Goal: Task Accomplishment & Management: Complete application form

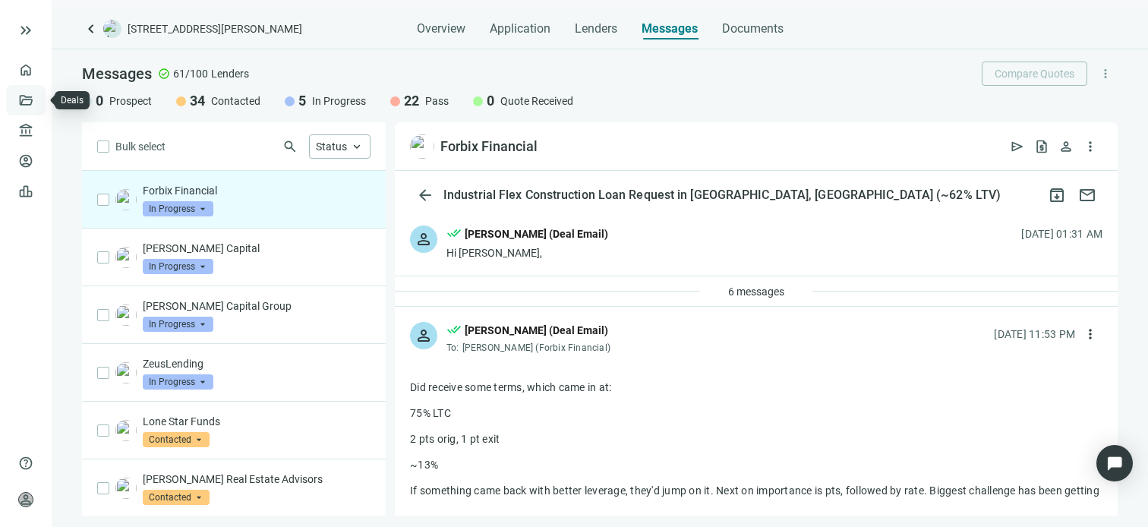
click at [38, 98] on link "Deals" at bounding box center [51, 100] width 27 height 12
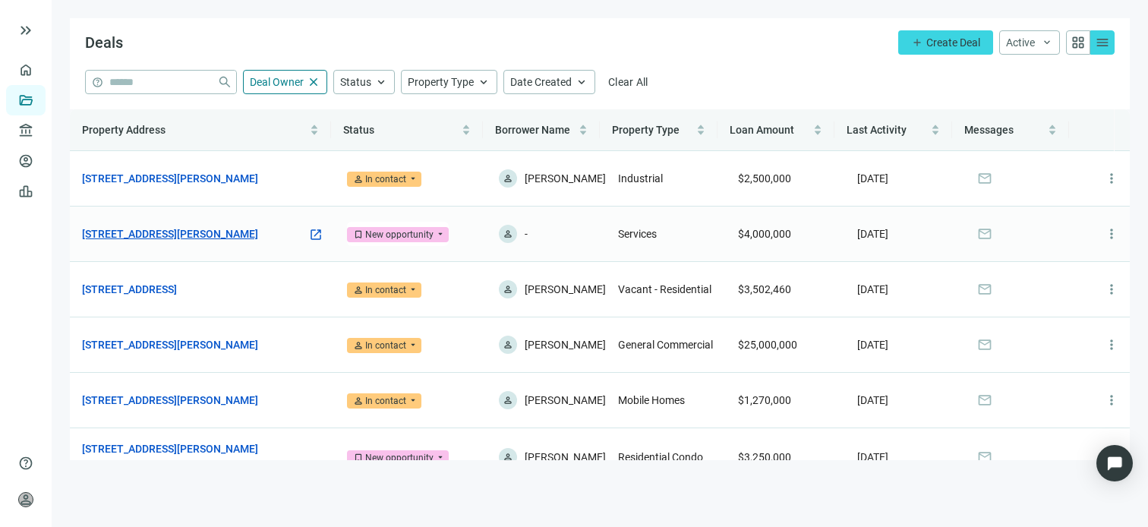
click at [202, 232] on link "[STREET_ADDRESS][PERSON_NAME]" at bounding box center [170, 234] width 176 height 17
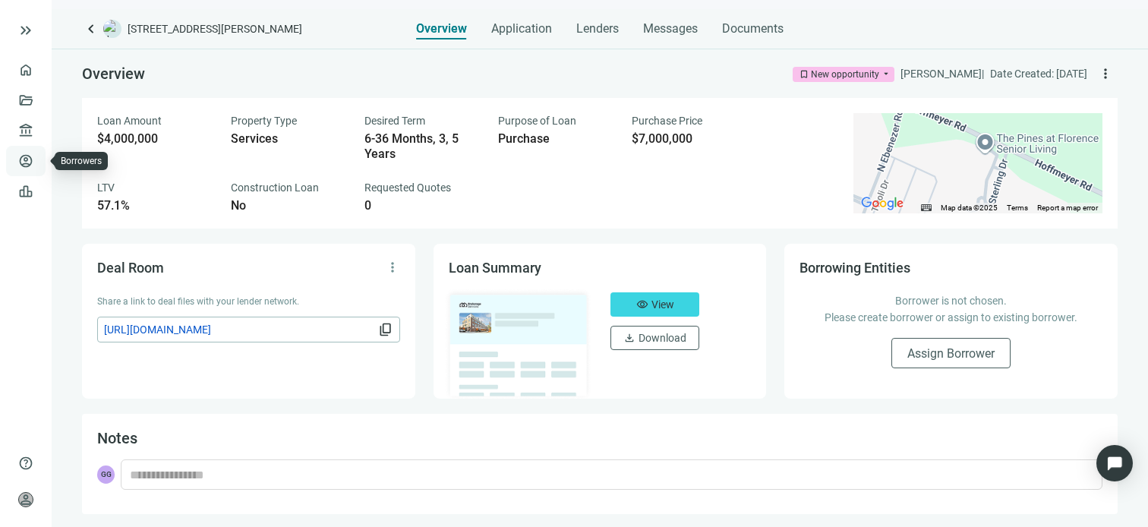
click at [38, 159] on link "Borrowers" at bounding box center [62, 161] width 49 height 12
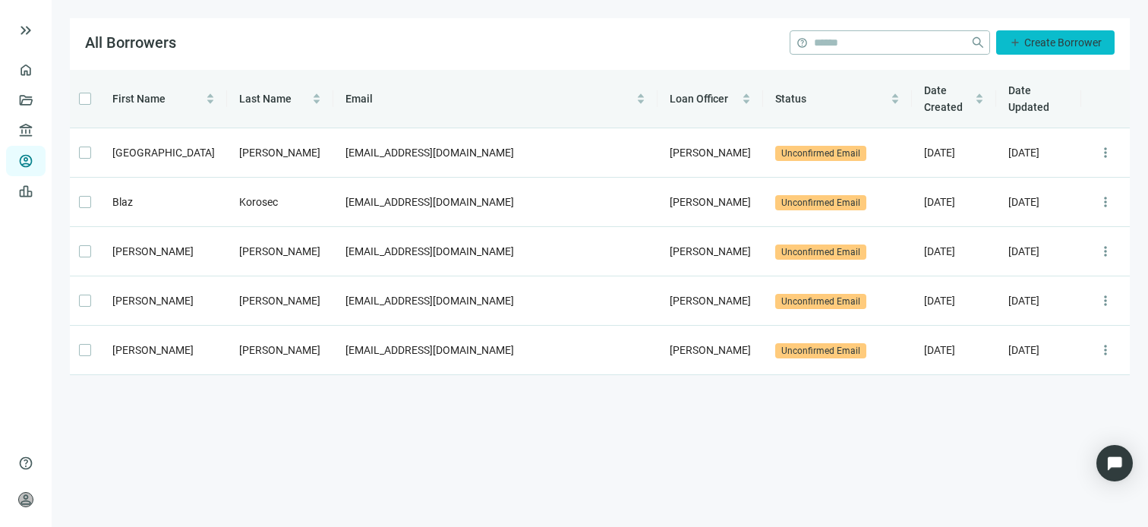
click at [1066, 47] on span "Create Borrower" at bounding box center [1062, 42] width 77 height 12
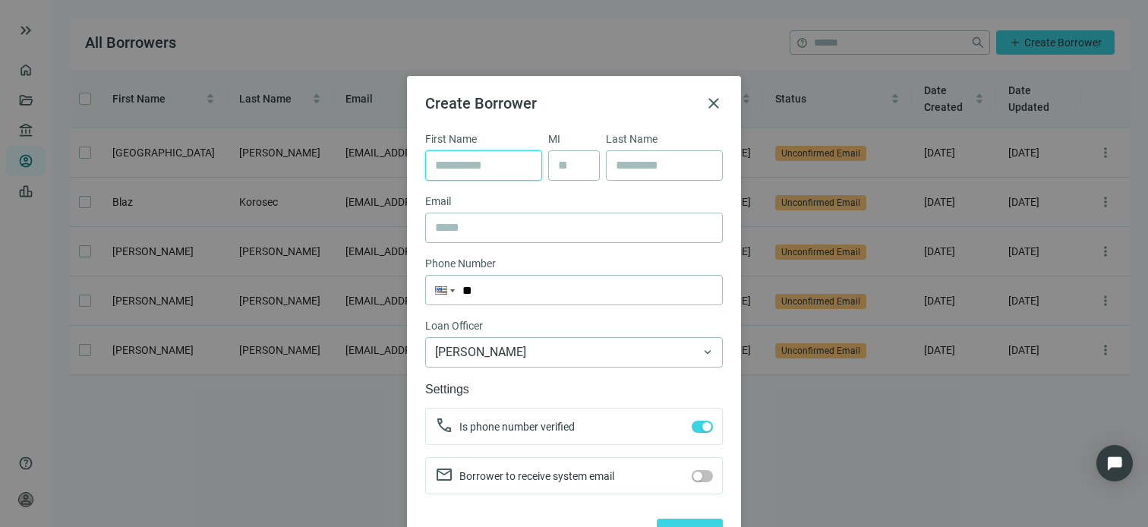
click at [463, 164] on input "text" at bounding box center [483, 165] width 97 height 29
type input "**"
type input "*****"
type input "**********"
type input "**"
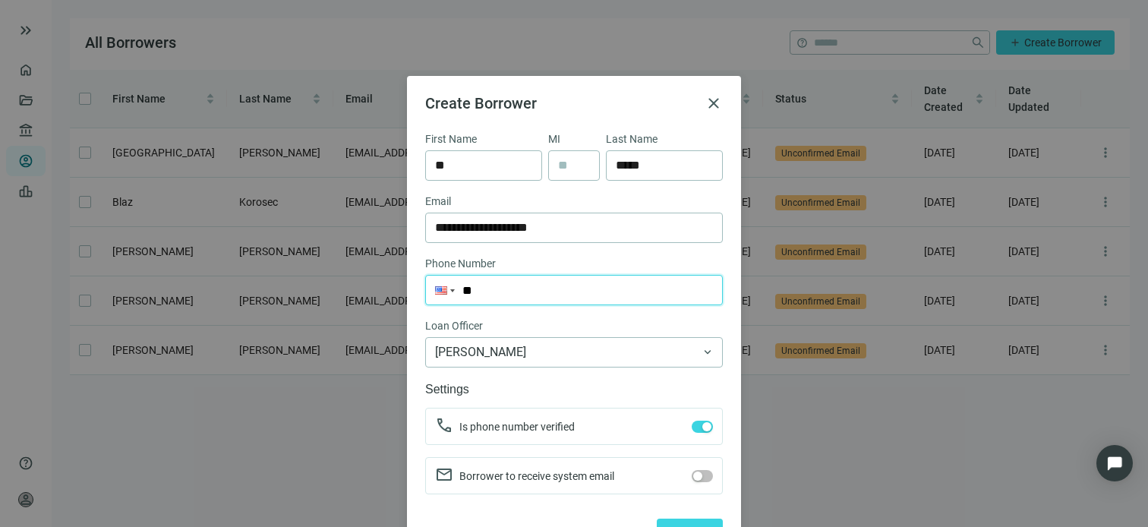
drag, startPoint x: 608, startPoint y: 295, endPoint x: 598, endPoint y: 290, distance: 11.6
click at [608, 295] on input "**" at bounding box center [574, 290] width 296 height 29
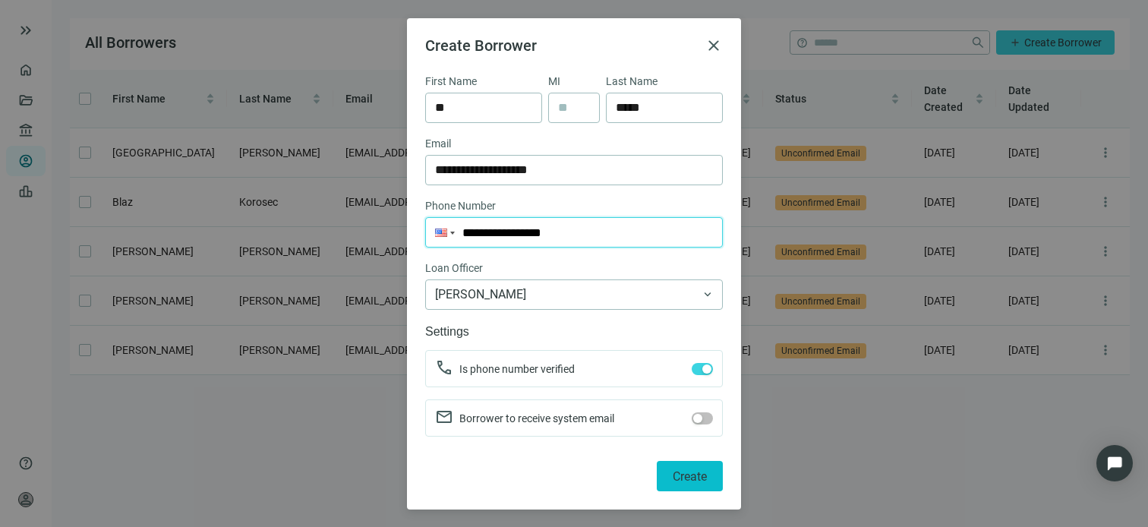
type input "**********"
click at [676, 472] on span "Create" at bounding box center [690, 476] width 34 height 14
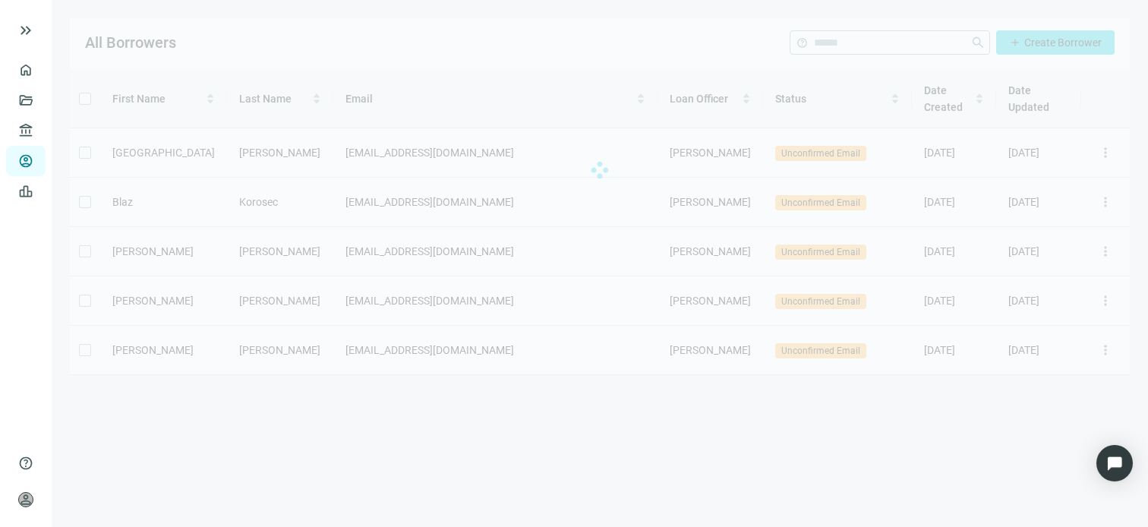
scroll to position [0, 0]
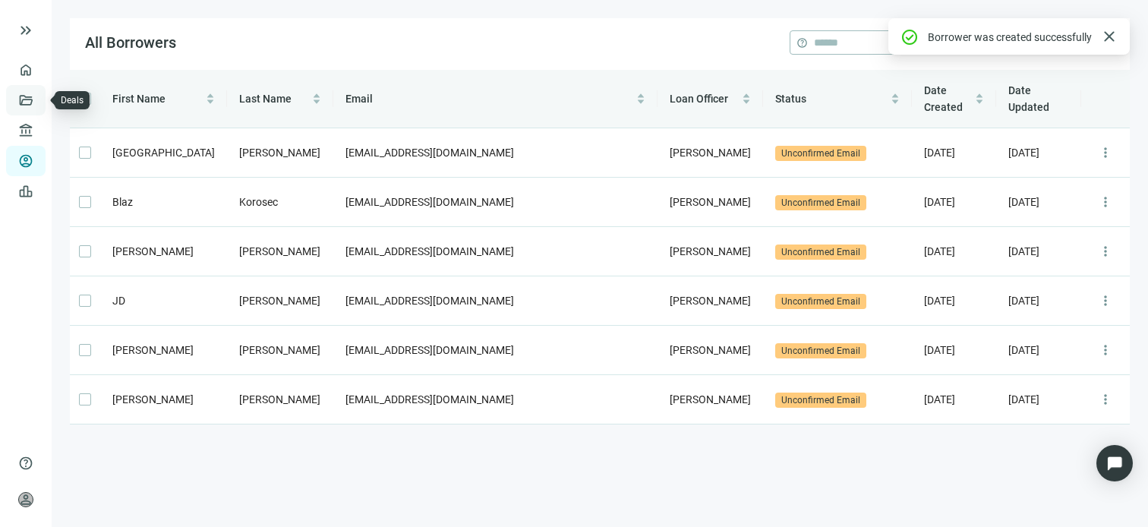
click at [38, 95] on link "Deals" at bounding box center [51, 100] width 27 height 12
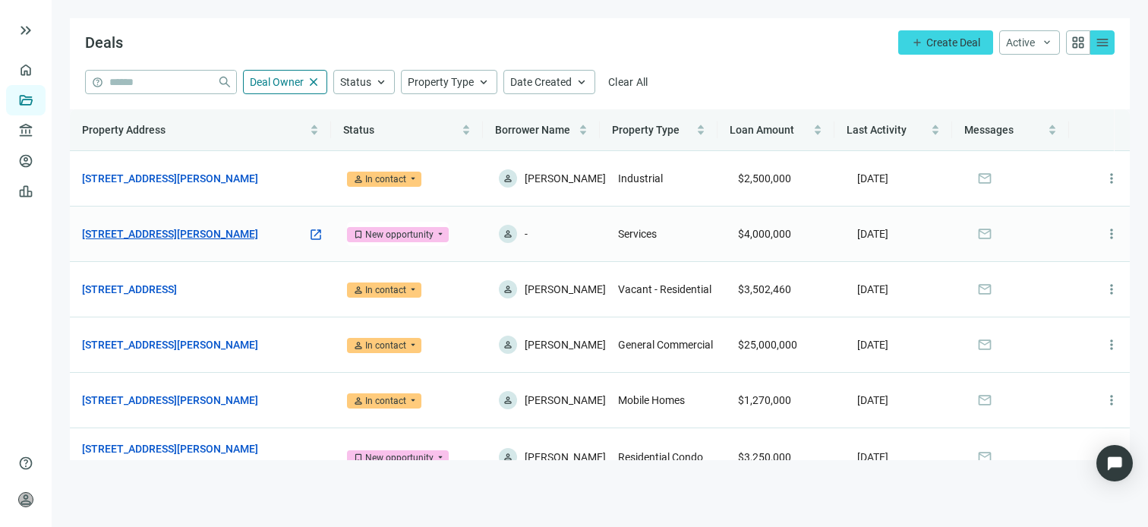
click at [241, 233] on link "[STREET_ADDRESS][PERSON_NAME]" at bounding box center [170, 234] width 176 height 17
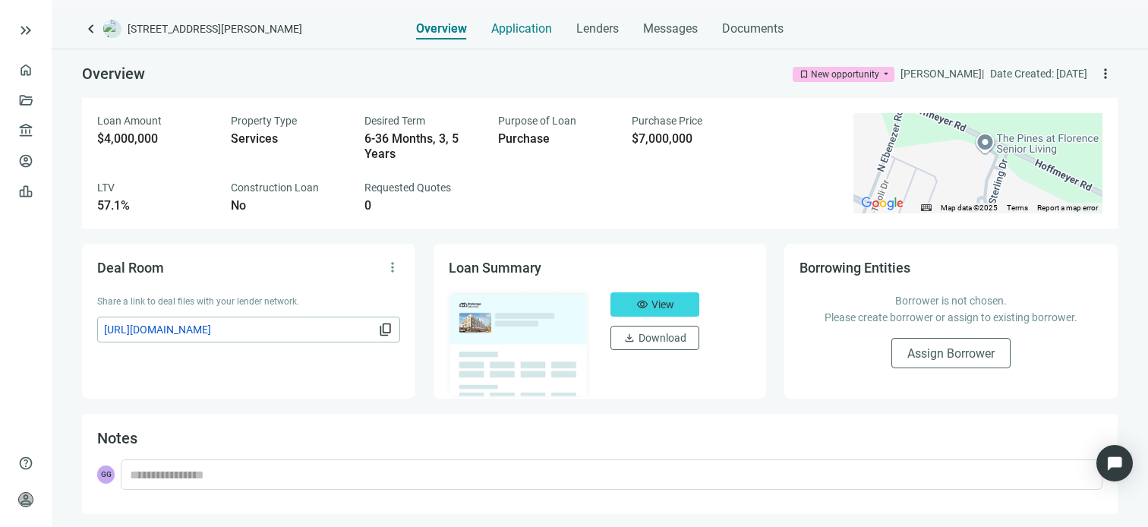
click at [522, 31] on span "Application" at bounding box center [521, 28] width 61 height 15
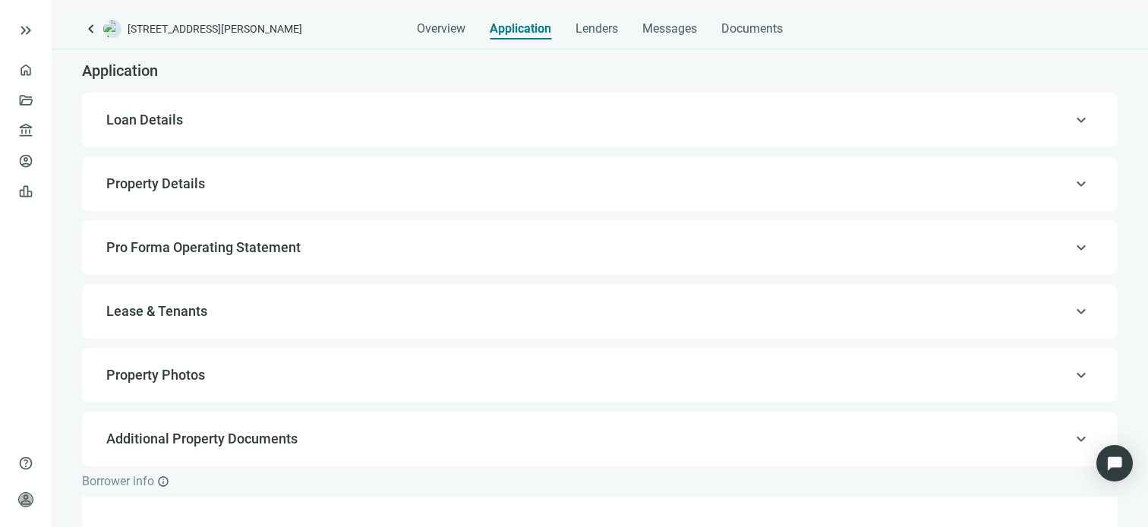
click at [218, 121] on span "Loan Details" at bounding box center [598, 120] width 984 height 18
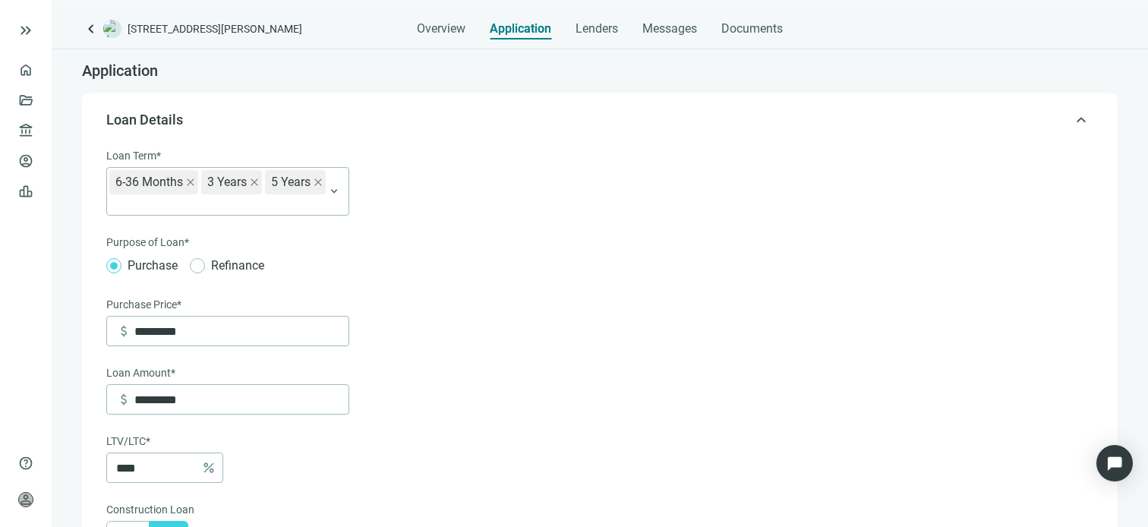
type input "**********"
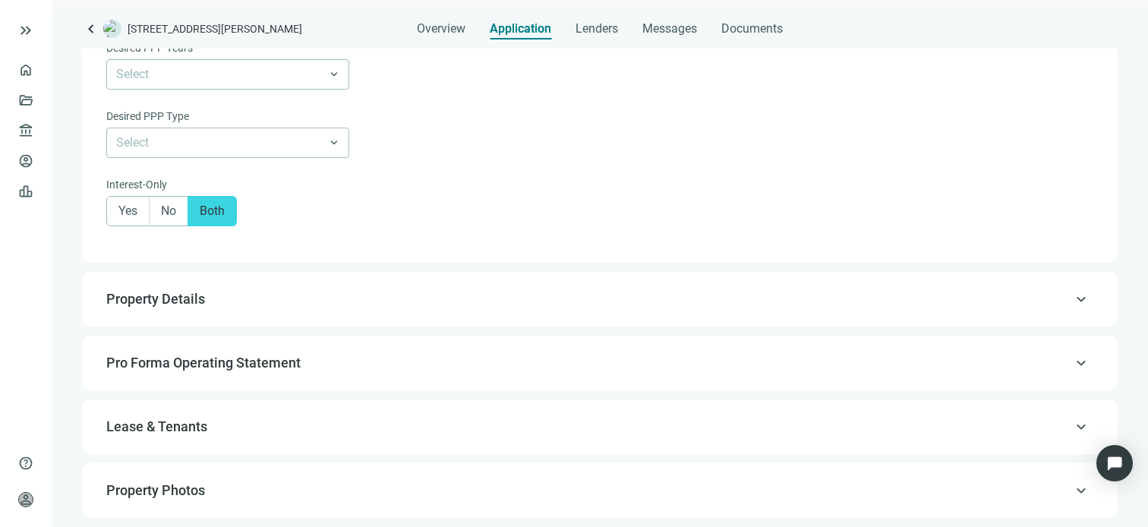
scroll to position [879, 0]
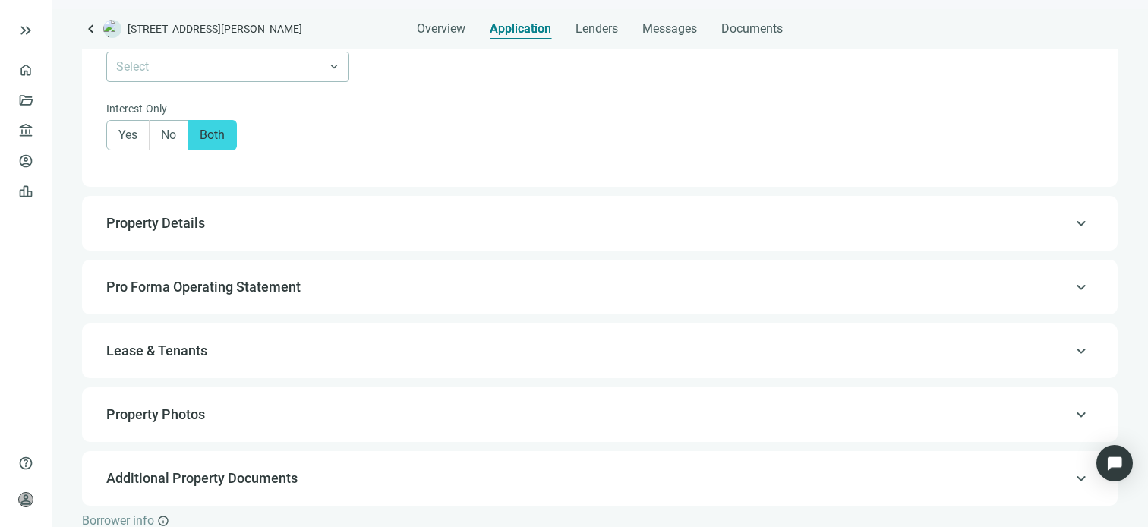
click at [292, 232] on span "Property Details" at bounding box center [598, 223] width 984 height 18
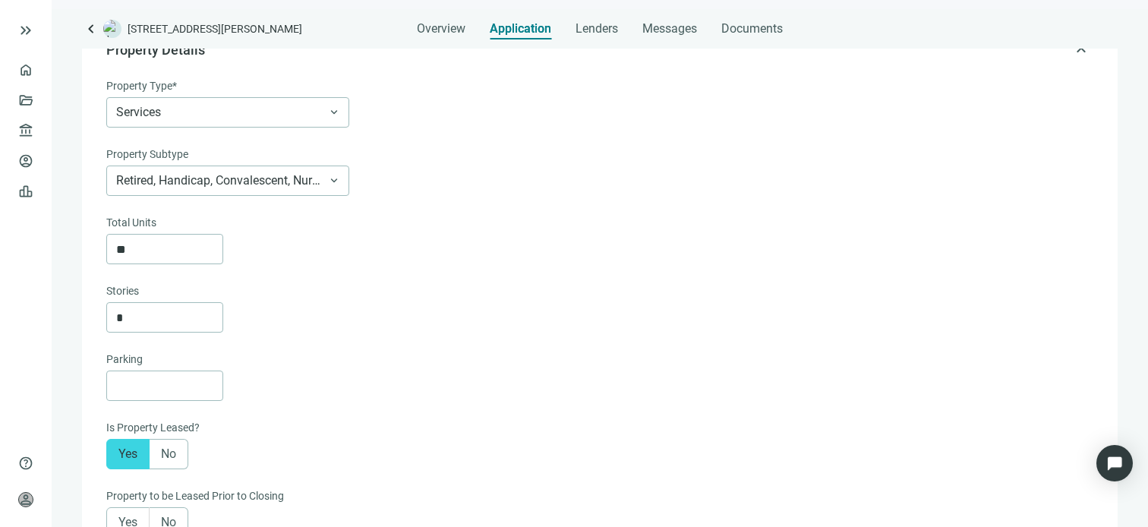
scroll to position [108, 0]
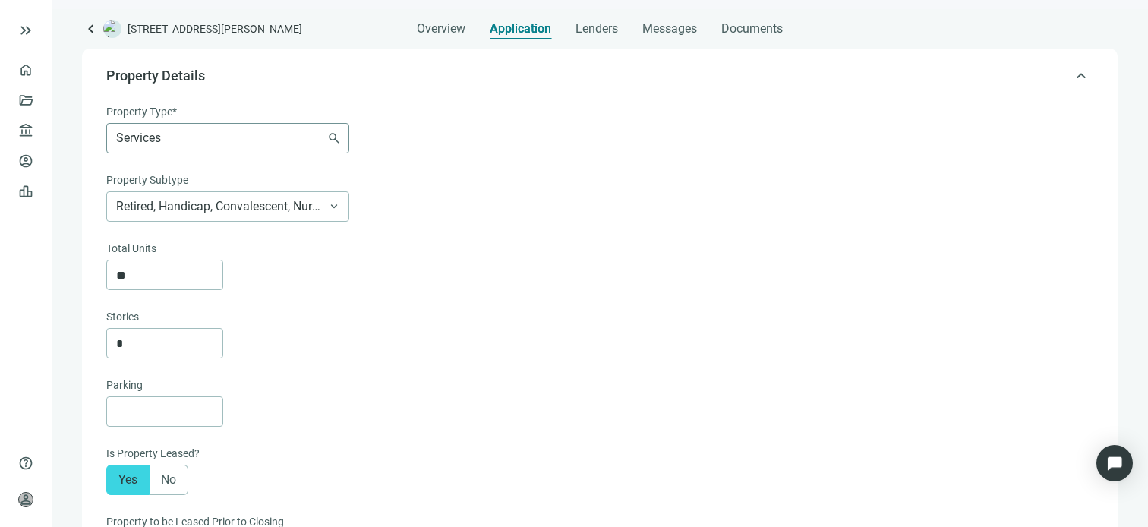
click at [336, 137] on span "Services" at bounding box center [227, 138] width 223 height 29
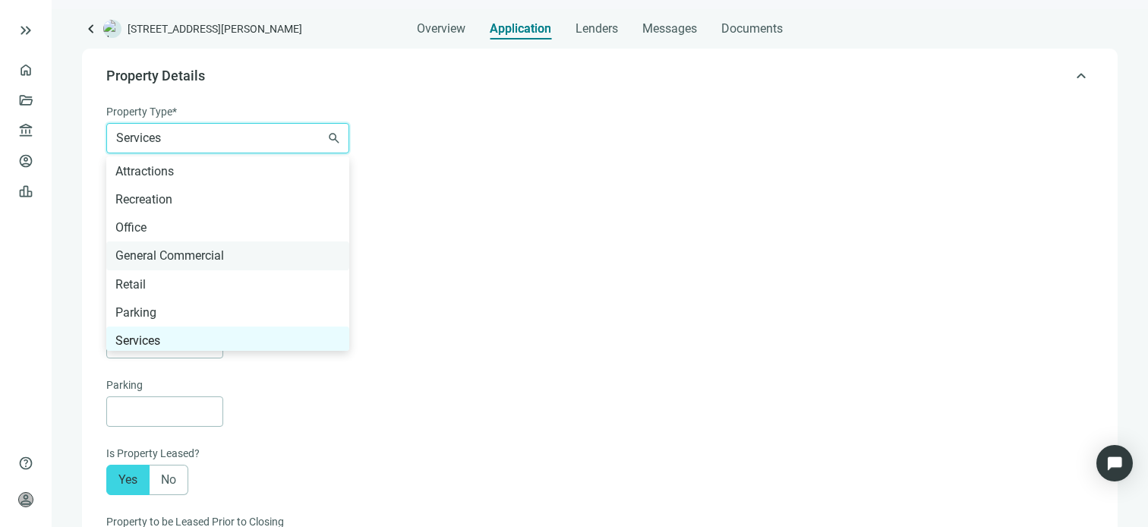
click at [197, 252] on div "General Commercial" at bounding box center [227, 255] width 225 height 19
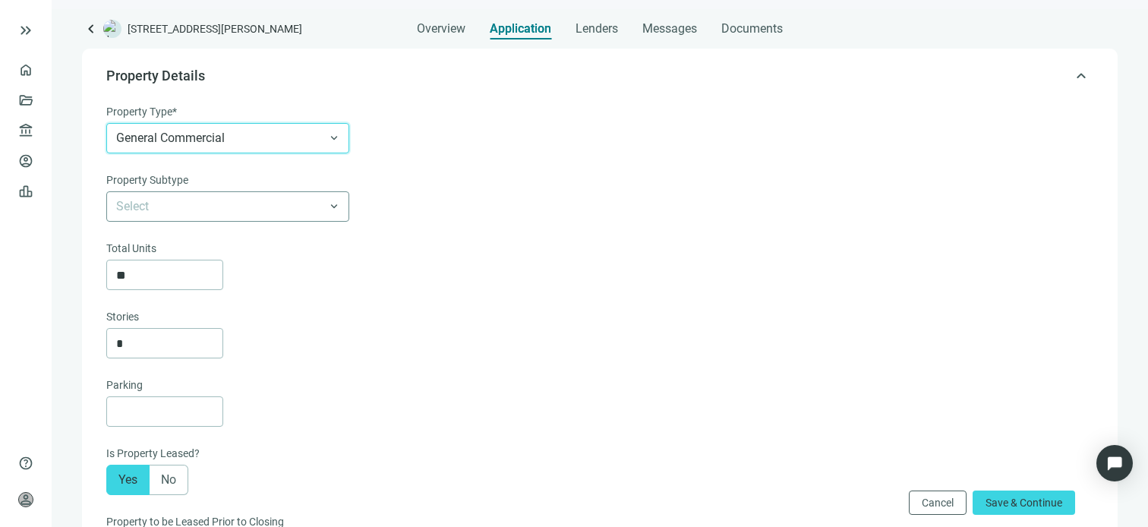
click at [334, 206] on span at bounding box center [227, 206] width 223 height 29
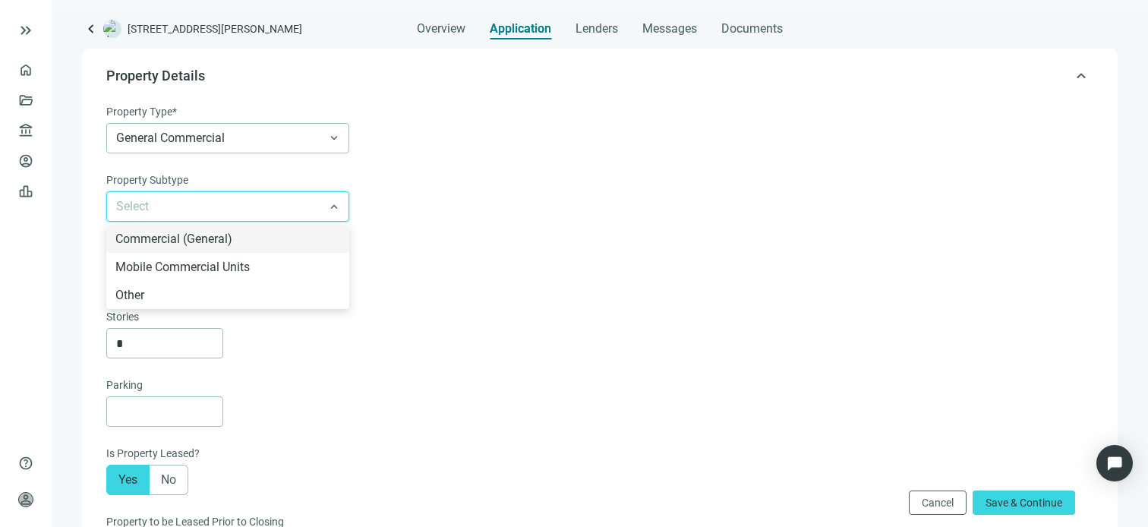
click at [425, 202] on div "Select Commercial (General) Mobile Commercial Units Other keyboard_arrow_down" at bounding box center [598, 206] width 984 height 30
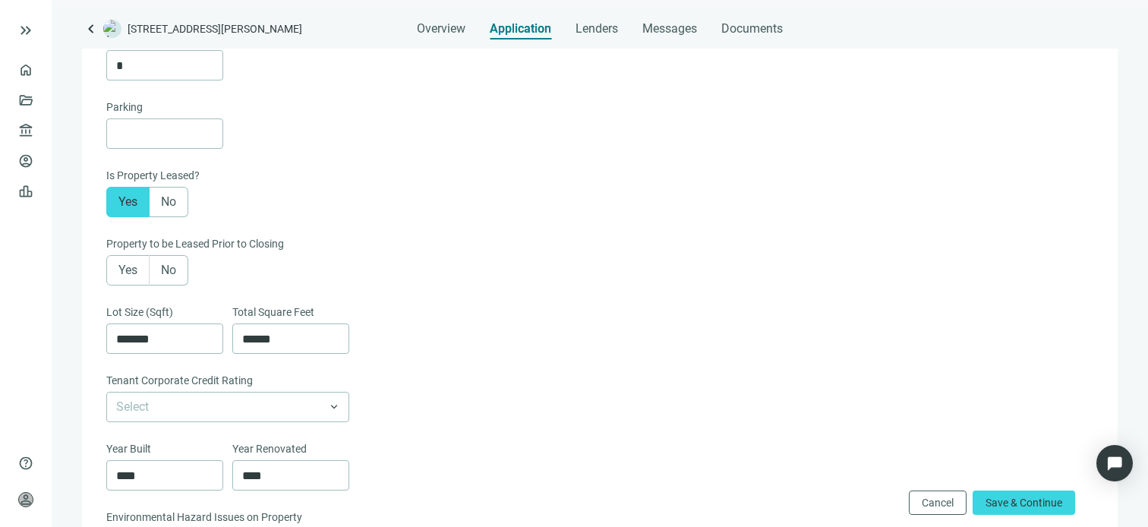
scroll to position [412, 0]
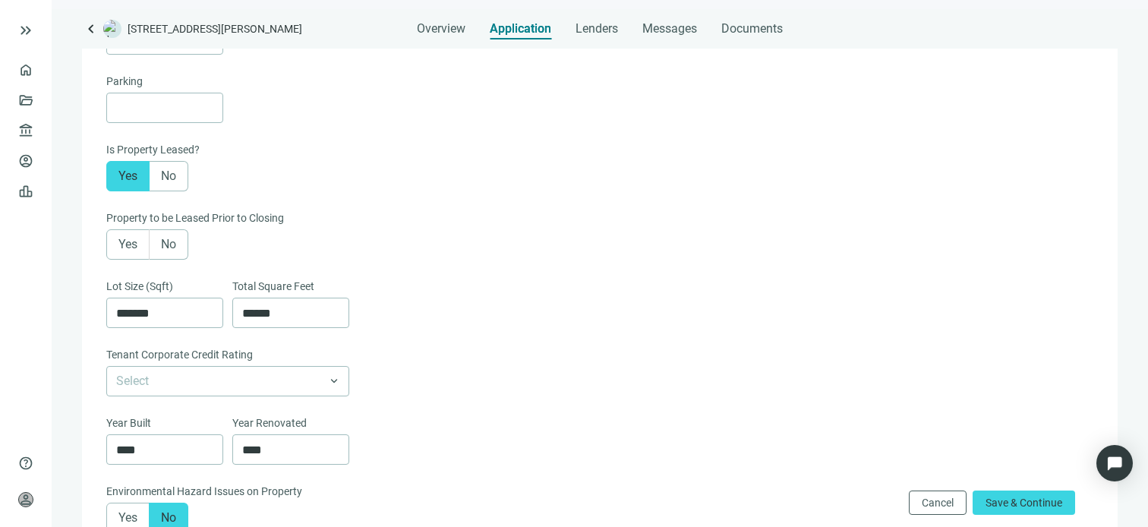
click at [122, 248] on span "Yes" at bounding box center [127, 244] width 19 height 14
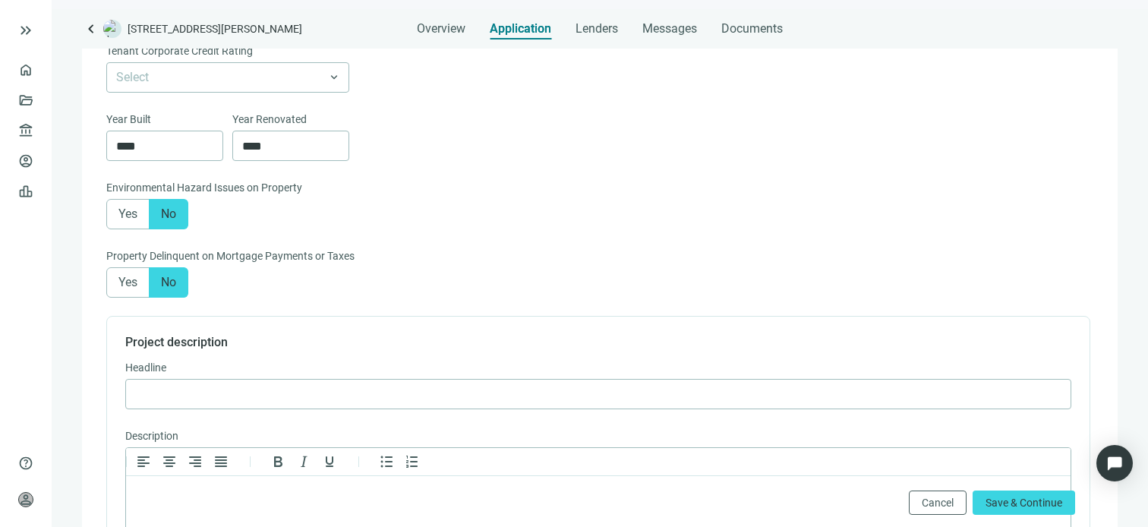
scroll to position [791, 0]
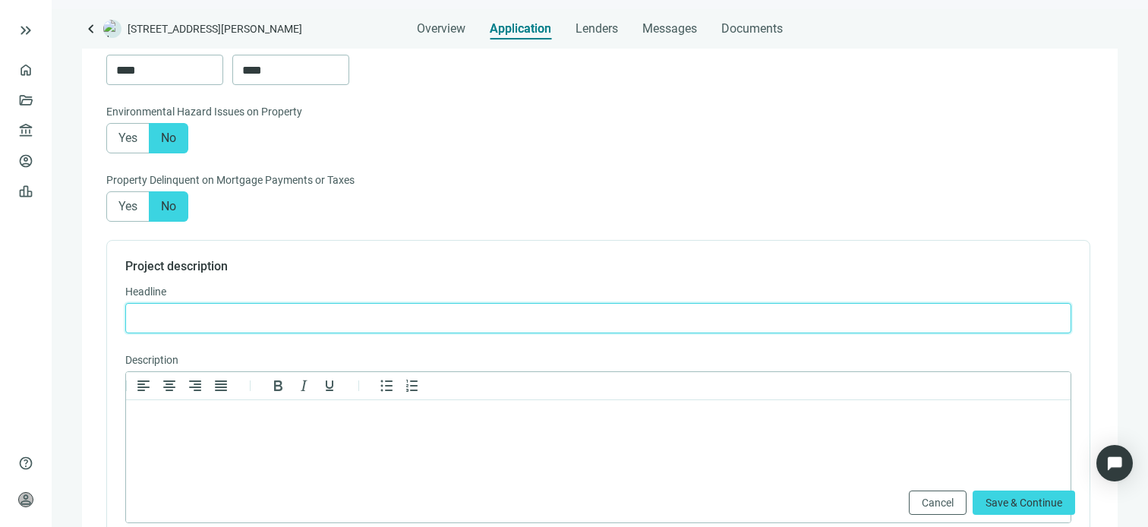
click at [326, 310] on input "text" at bounding box center [598, 318] width 927 height 29
paste input "**********"
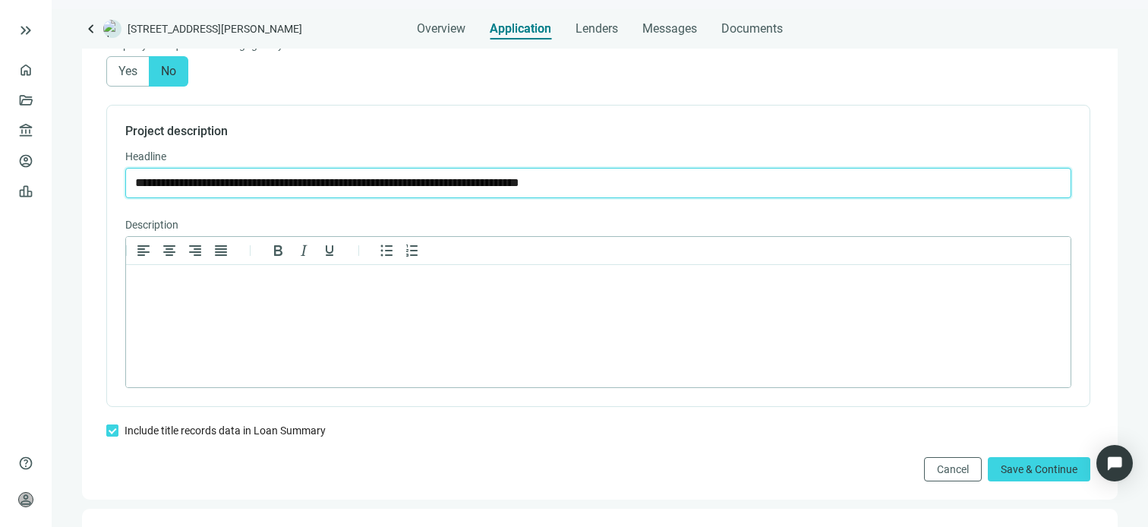
scroll to position [1019, 0]
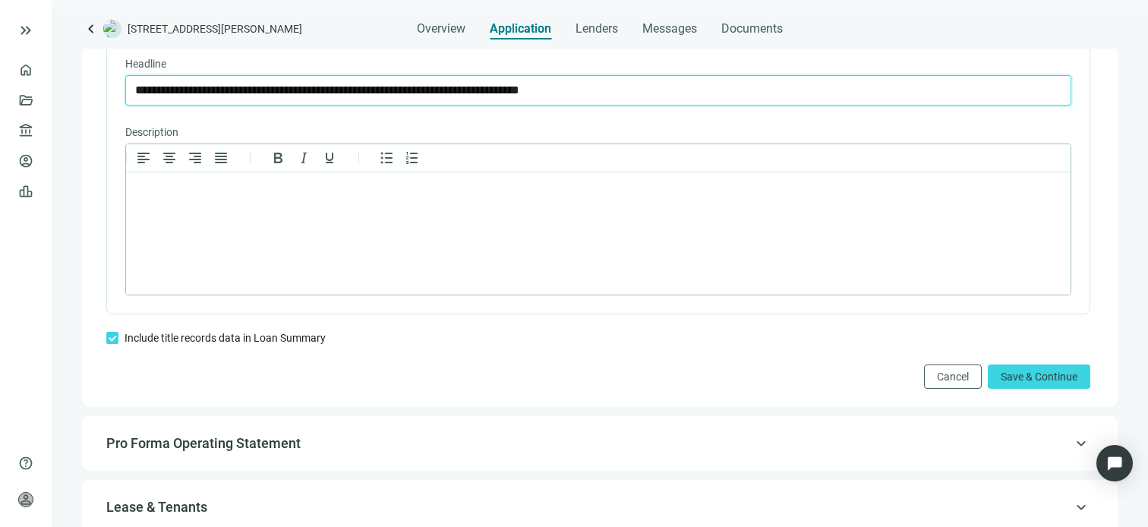
type input "**********"
click at [302, 212] on html at bounding box center [598, 191] width 945 height 39
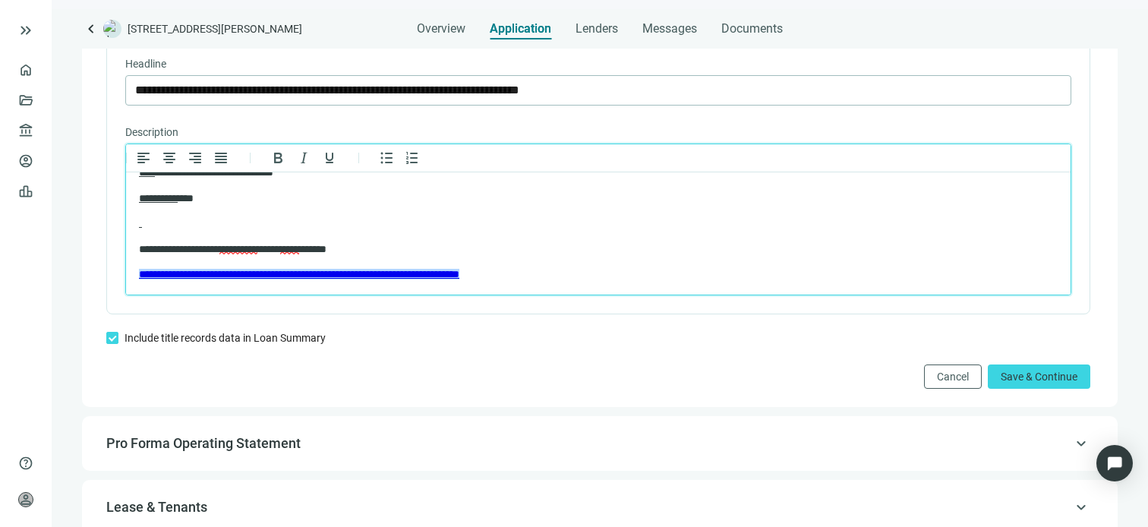
scroll to position [693, 0]
click at [1024, 383] on span "Save & Continue" at bounding box center [1039, 377] width 77 height 12
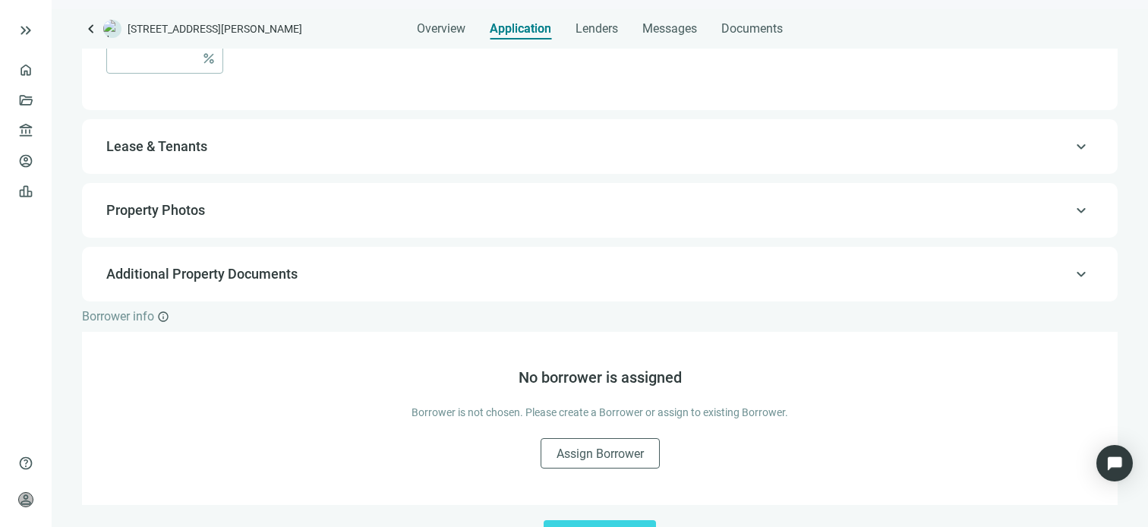
scroll to position [1159, 0]
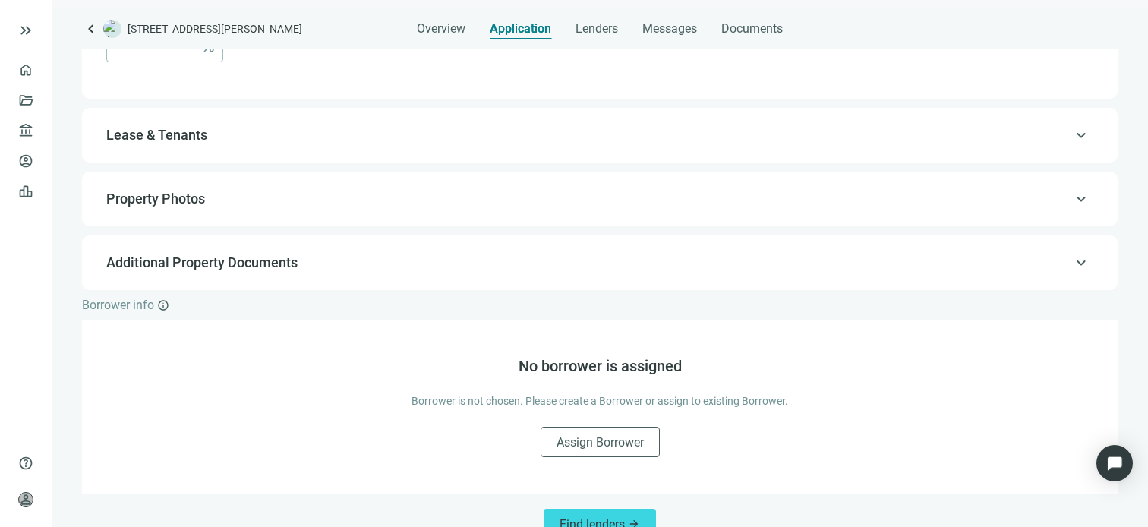
click at [281, 142] on span "Lease & Tenants" at bounding box center [598, 135] width 984 height 18
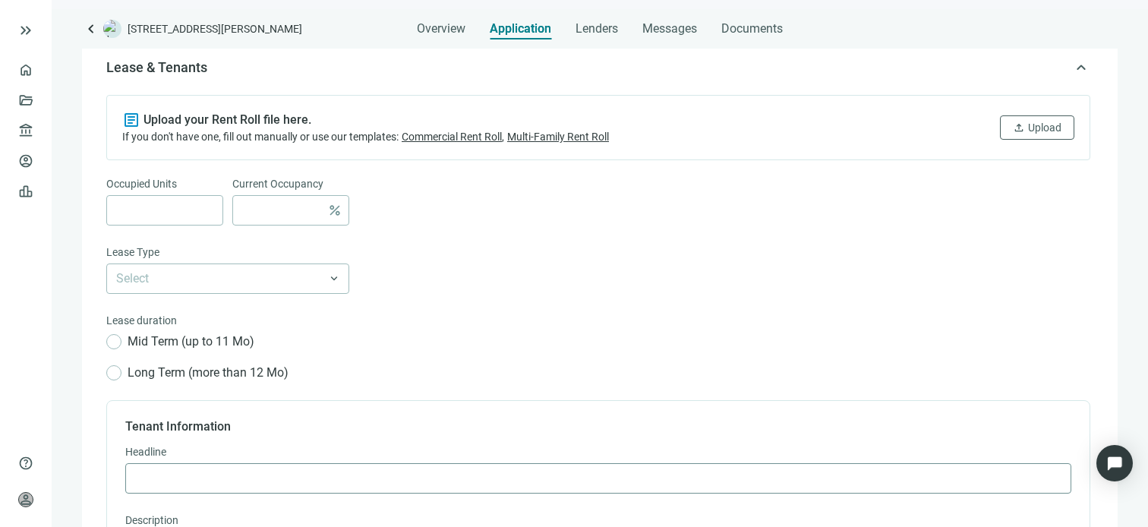
scroll to position [235, 0]
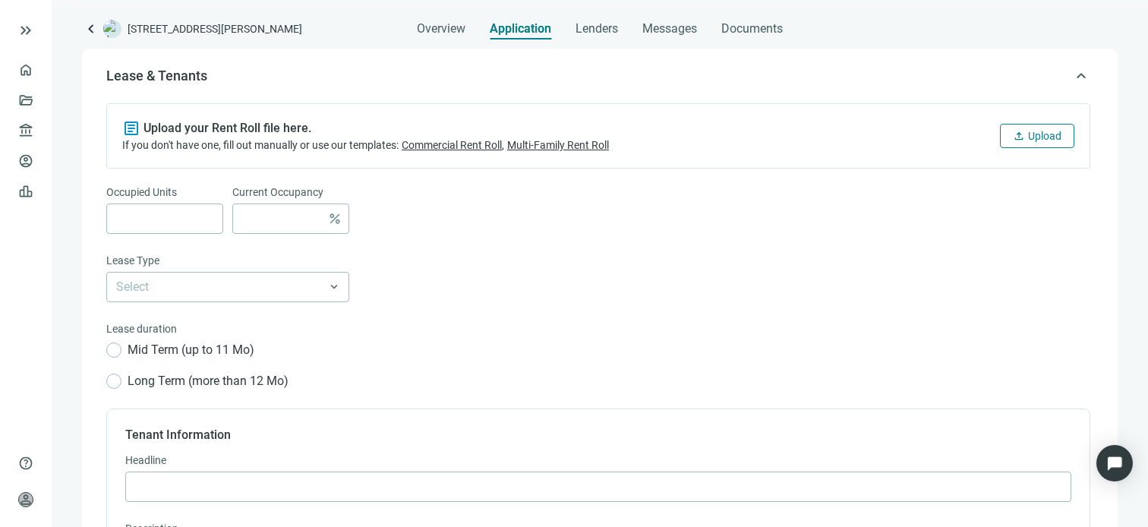
click at [1005, 144] on button "upload Upload" at bounding box center [1037, 136] width 74 height 24
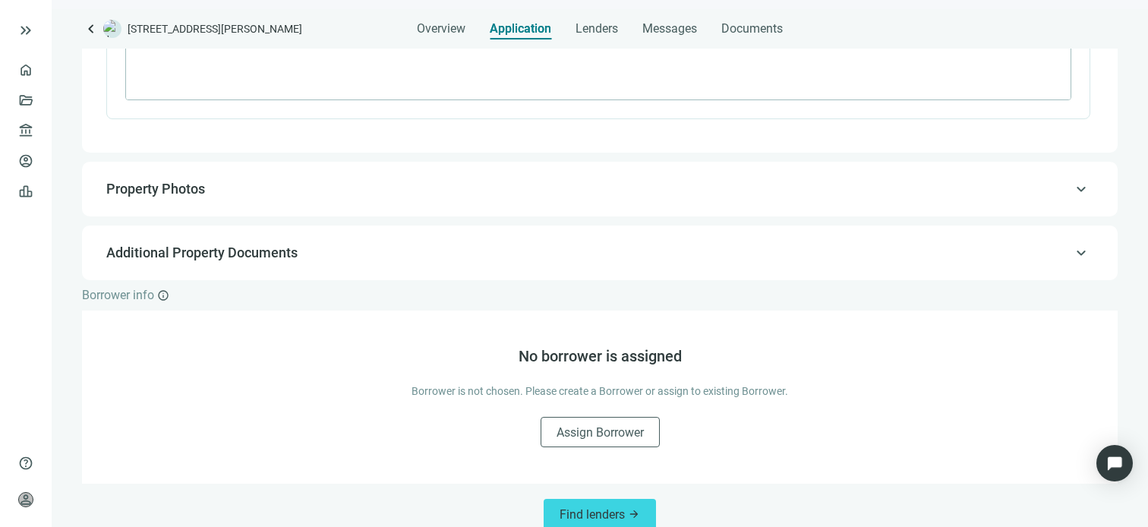
scroll to position [902, 0]
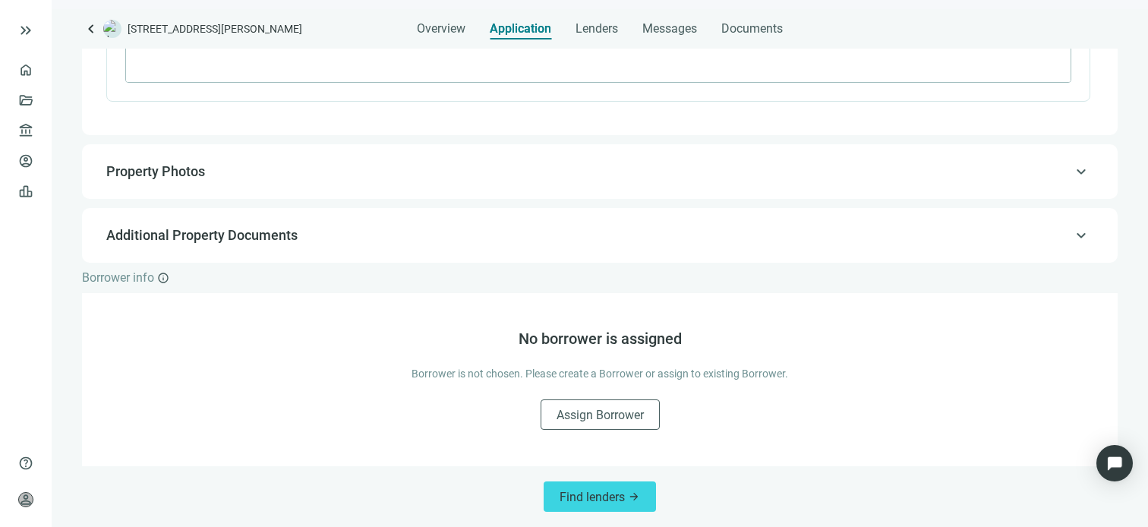
click at [1072, 172] on span "keyboard_arrow_up" at bounding box center [1081, 172] width 18 height 0
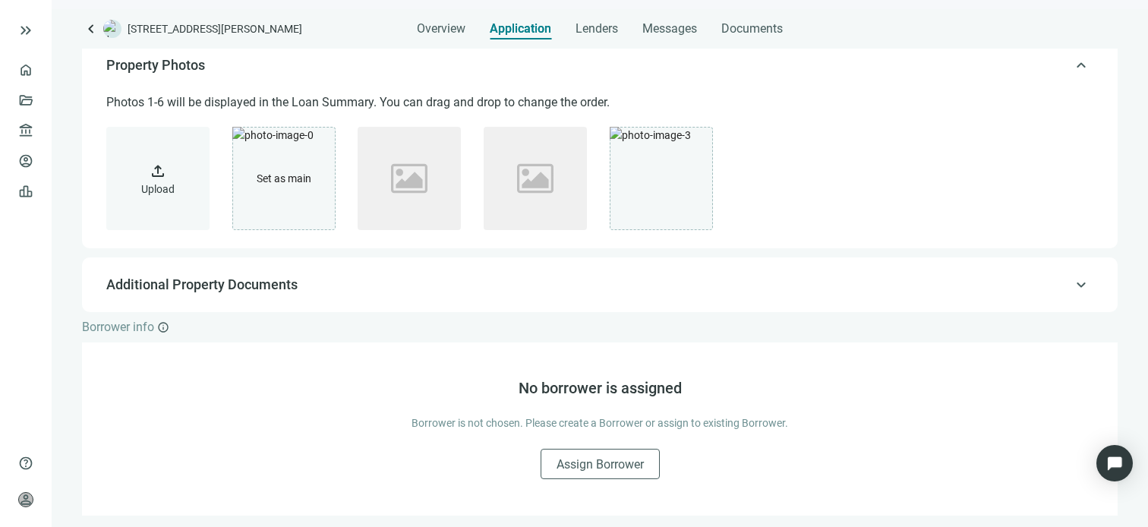
scroll to position [299, 0]
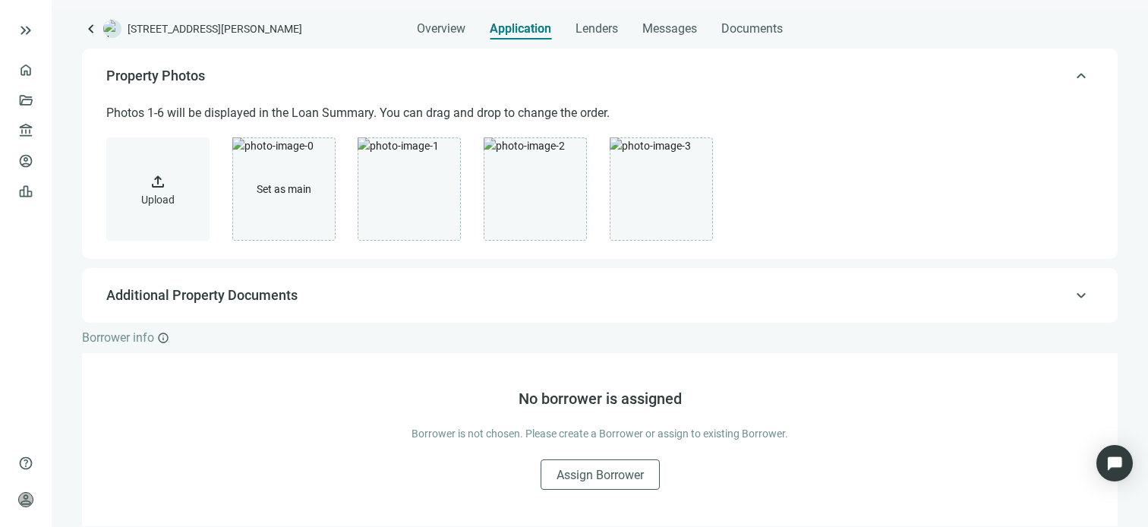
click at [1072, 295] on span "keyboard_arrow_up" at bounding box center [1081, 295] width 18 height 0
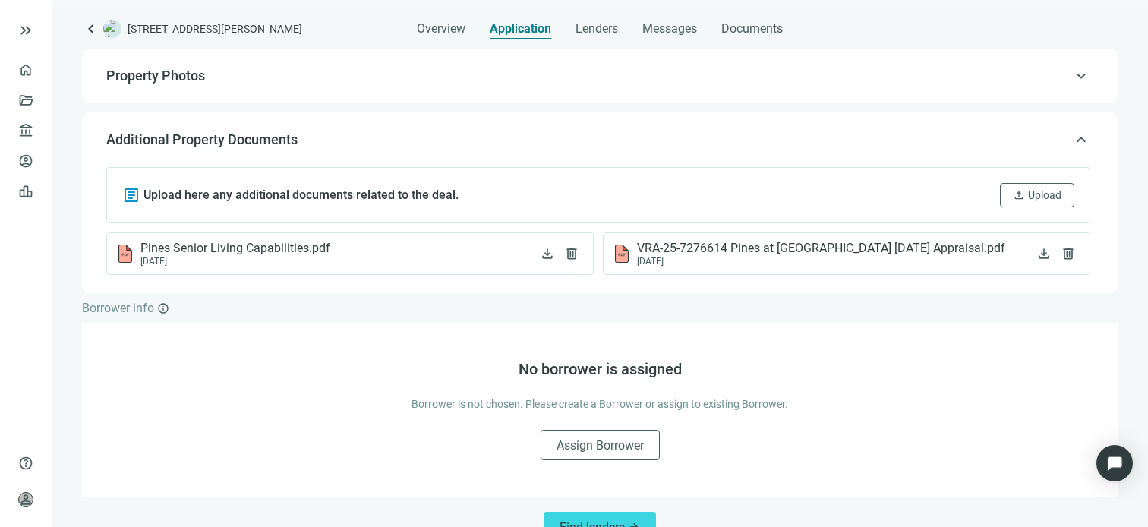
scroll to position [329, 0]
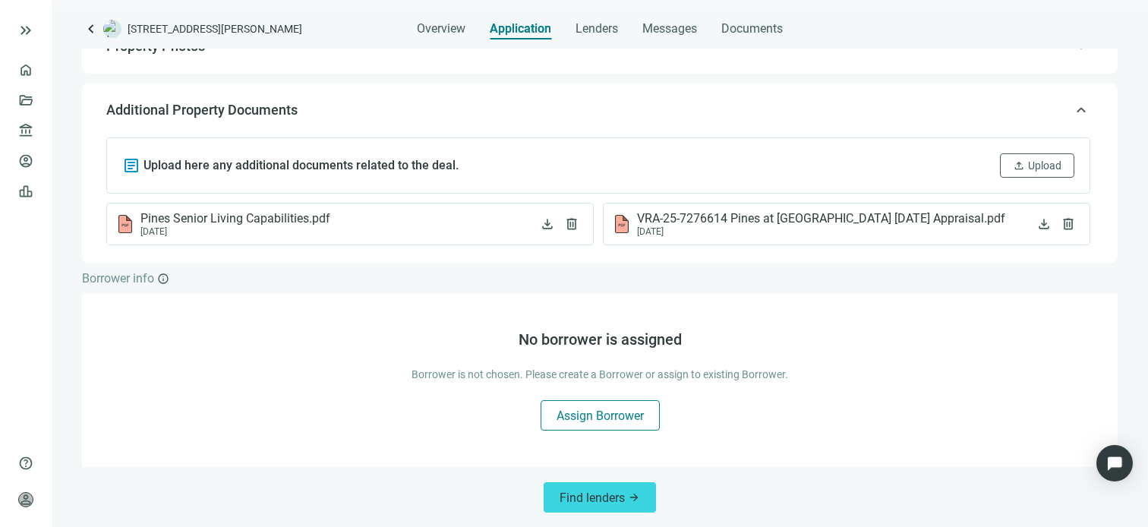
click at [597, 412] on span "Assign Borrower" at bounding box center [600, 416] width 87 height 14
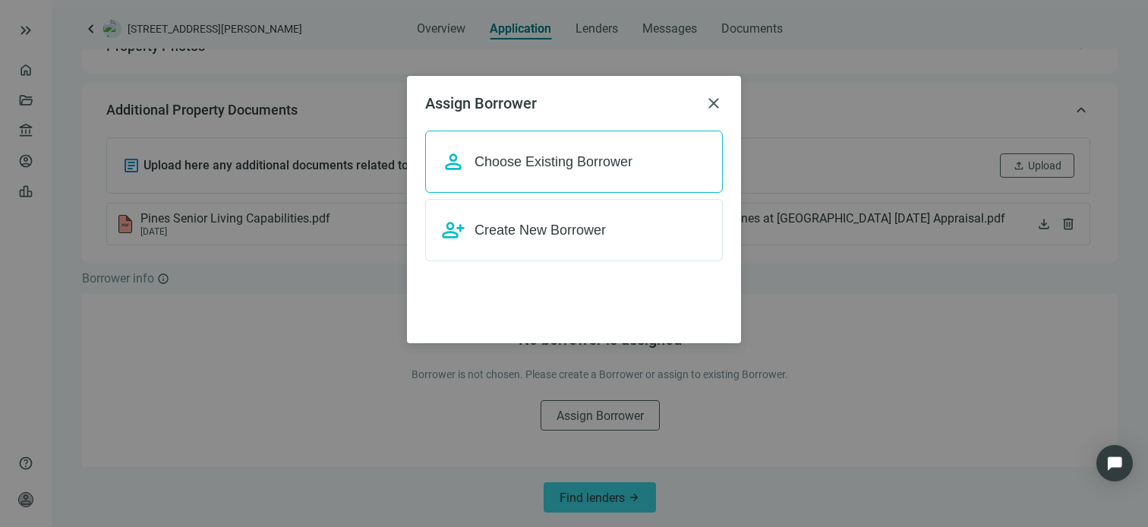
click at [544, 163] on span "Choose Existing Borrower" at bounding box center [554, 161] width 158 height 15
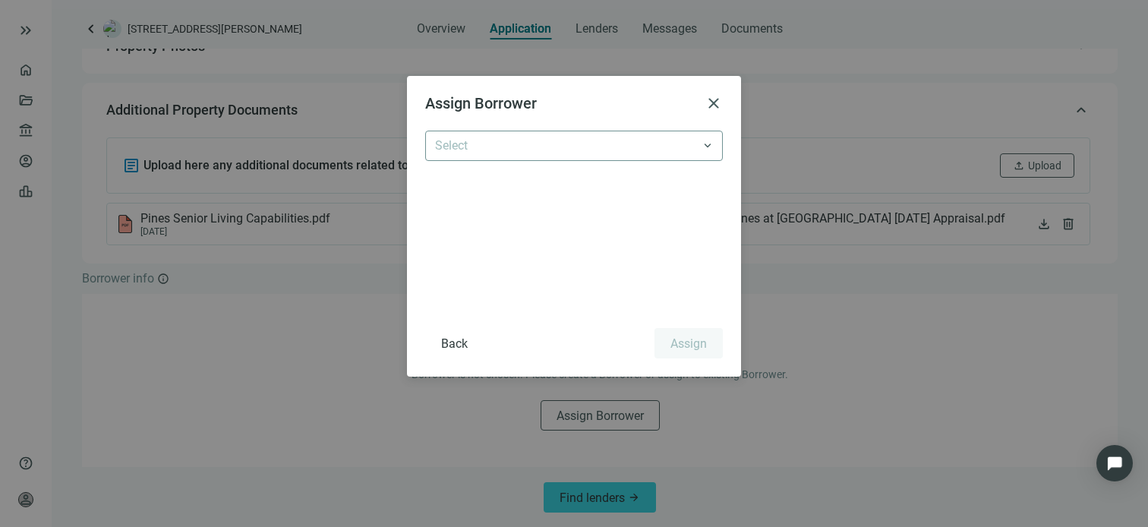
click at [613, 148] on input "search" at bounding box center [567, 145] width 264 height 29
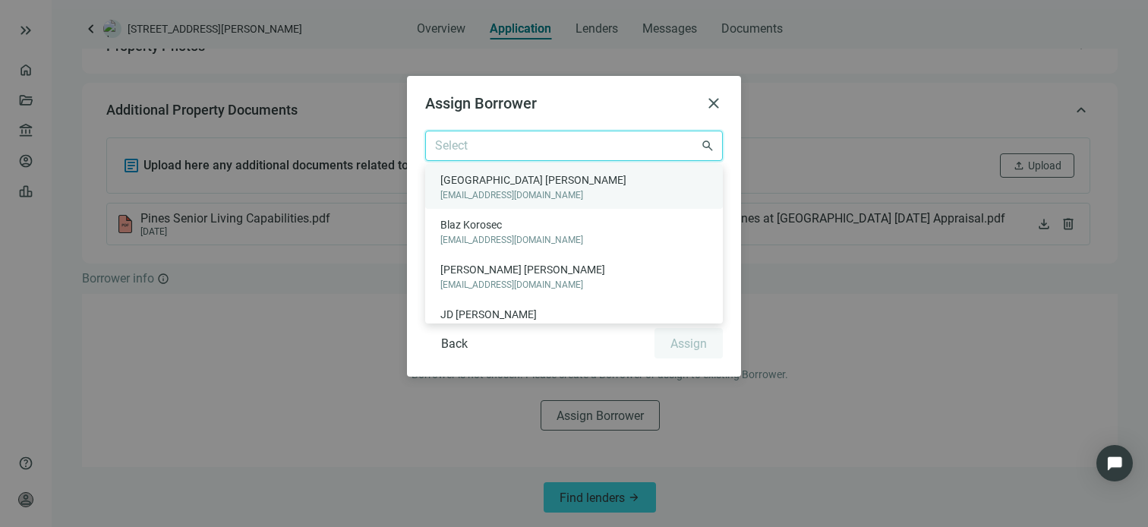
scroll to position [71, 0]
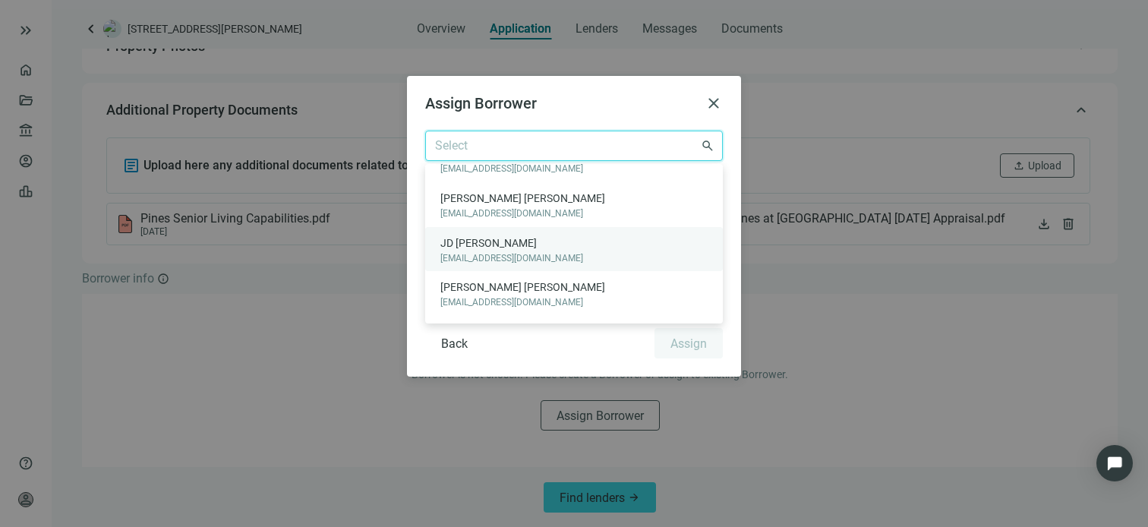
click at [485, 254] on span "[EMAIL_ADDRESS][DOMAIN_NAME]" at bounding box center [511, 258] width 143 height 14
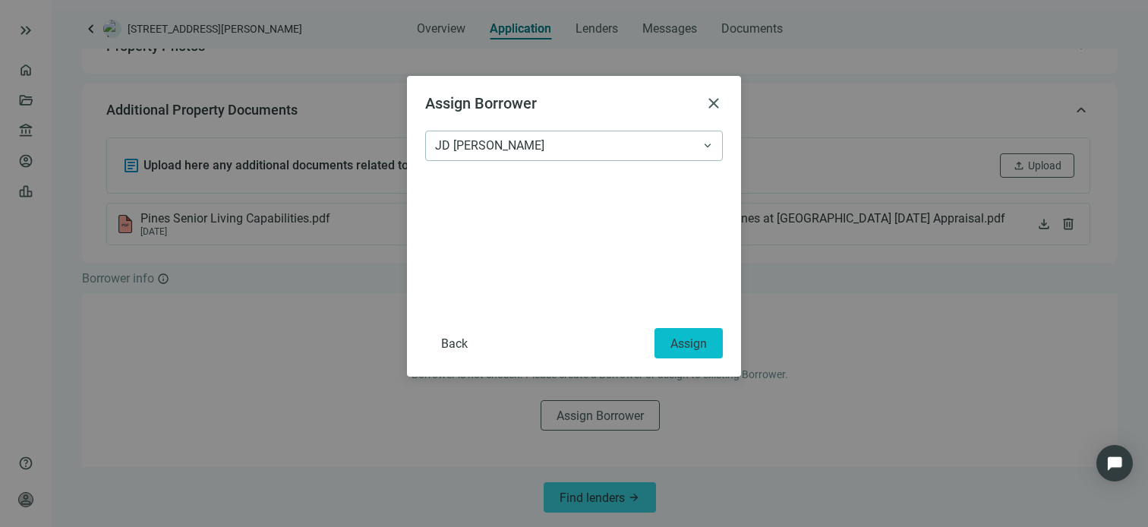
click at [696, 349] on span "Assign" at bounding box center [689, 343] width 36 height 14
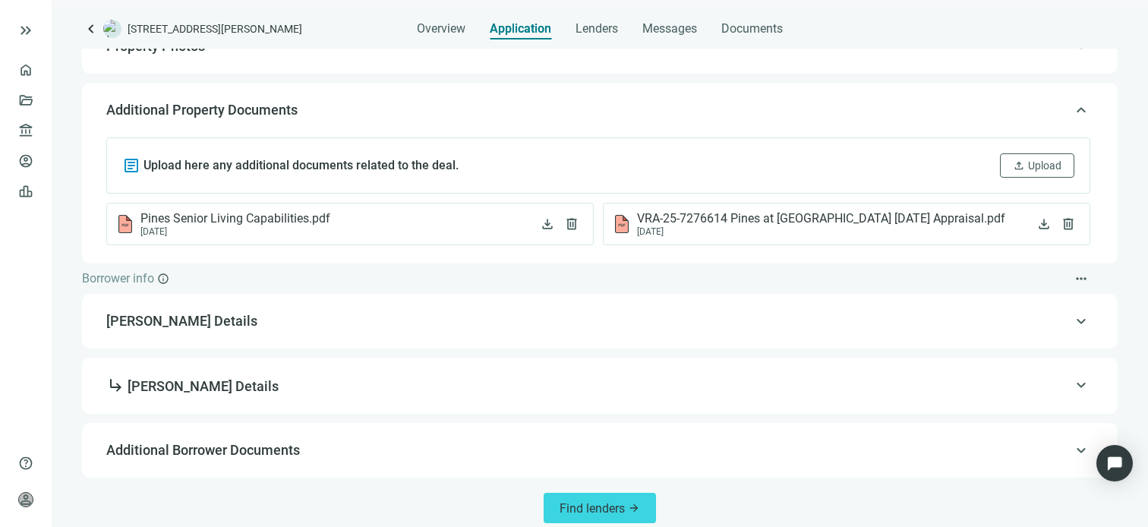
click at [706, 314] on span "[PERSON_NAME] Details" at bounding box center [598, 321] width 984 height 18
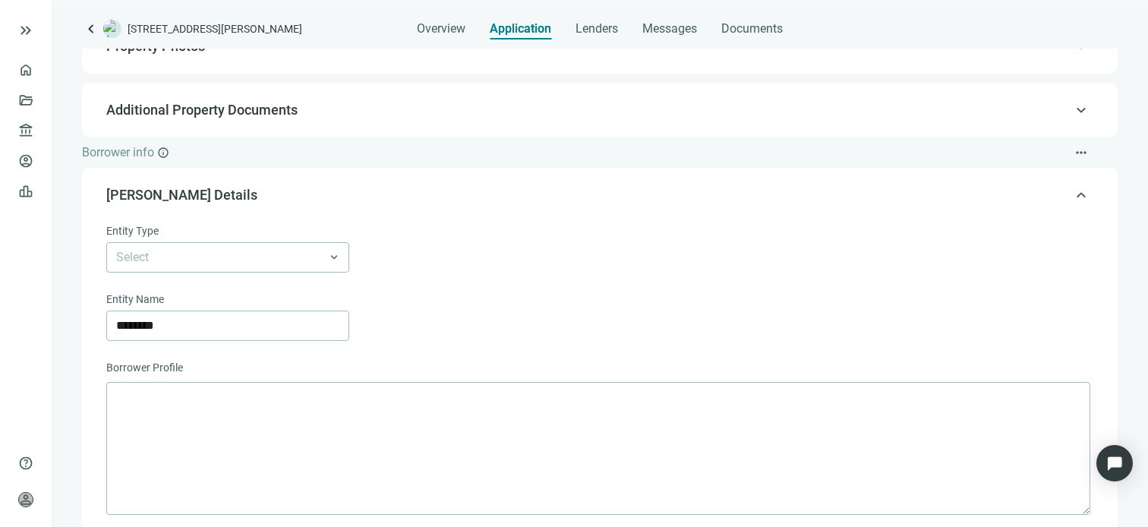
scroll to position [448, 0]
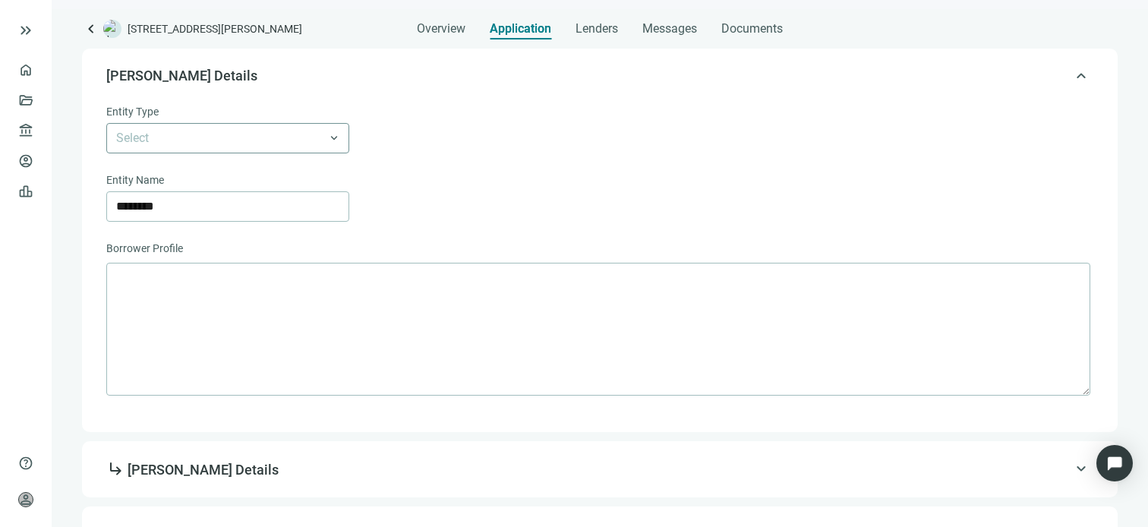
click at [336, 139] on span at bounding box center [227, 138] width 223 height 29
click at [573, 126] on div "Select Individual LLC Corp Trust Limited Partnership General Partnership [MEDIC…" at bounding box center [598, 138] width 984 height 30
click at [333, 139] on span at bounding box center [227, 138] width 223 height 29
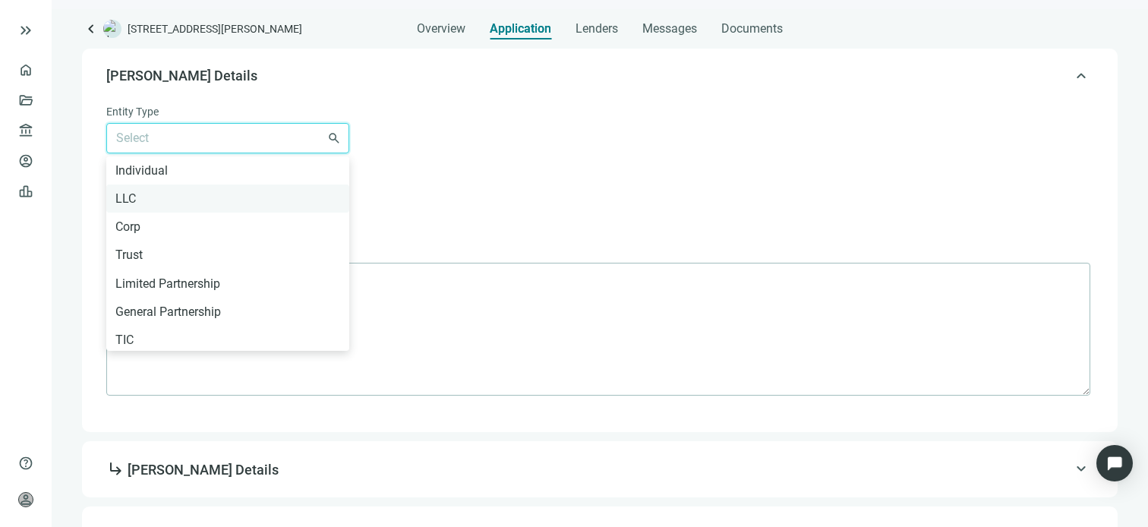
click at [201, 201] on div "LLC" at bounding box center [227, 198] width 225 height 19
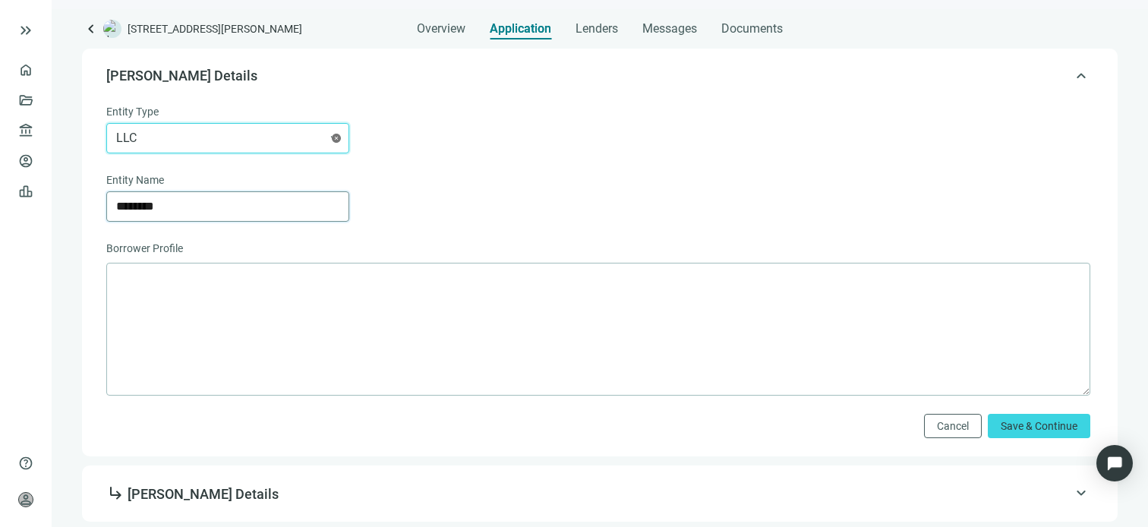
click at [316, 213] on input "********" at bounding box center [227, 206] width 223 height 29
click at [314, 212] on input "********" at bounding box center [227, 206] width 223 height 29
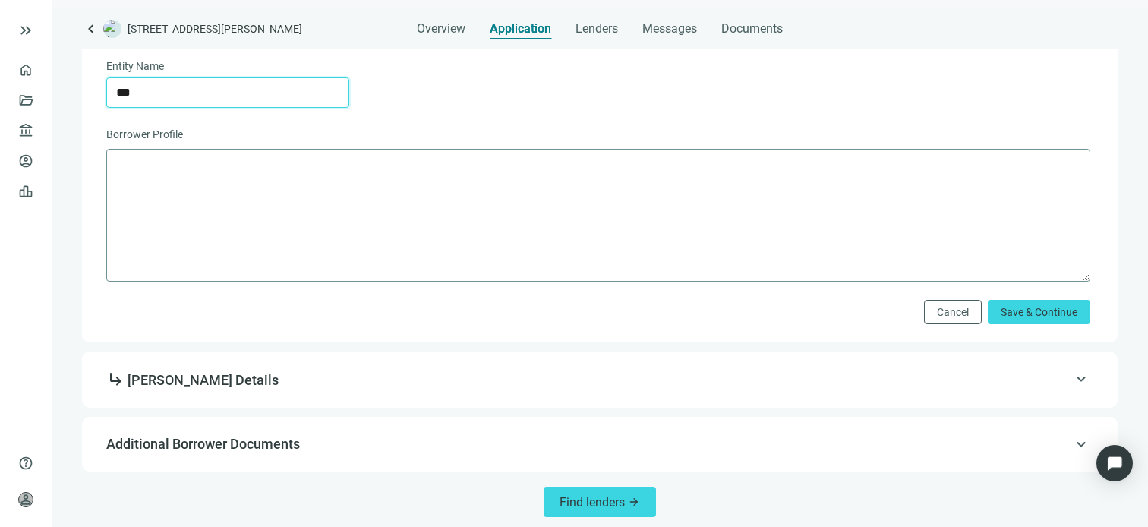
scroll to position [567, 0]
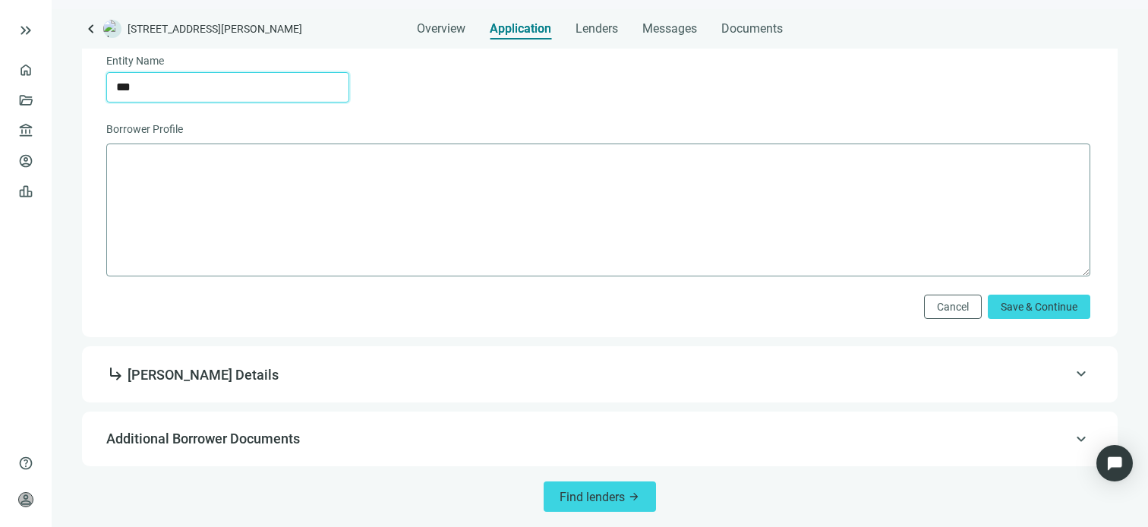
type input "***"
click at [410, 200] on textarea at bounding box center [598, 210] width 984 height 133
click at [1050, 311] on span "Save & Continue" at bounding box center [1039, 307] width 77 height 12
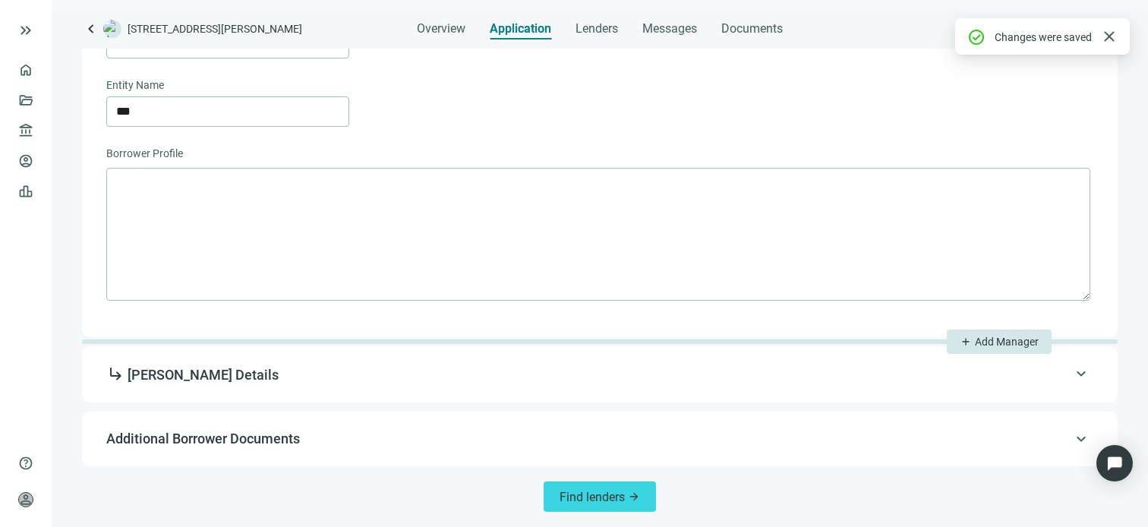
click at [1072, 374] on span "keyboard_arrow_up" at bounding box center [1081, 374] width 18 height 0
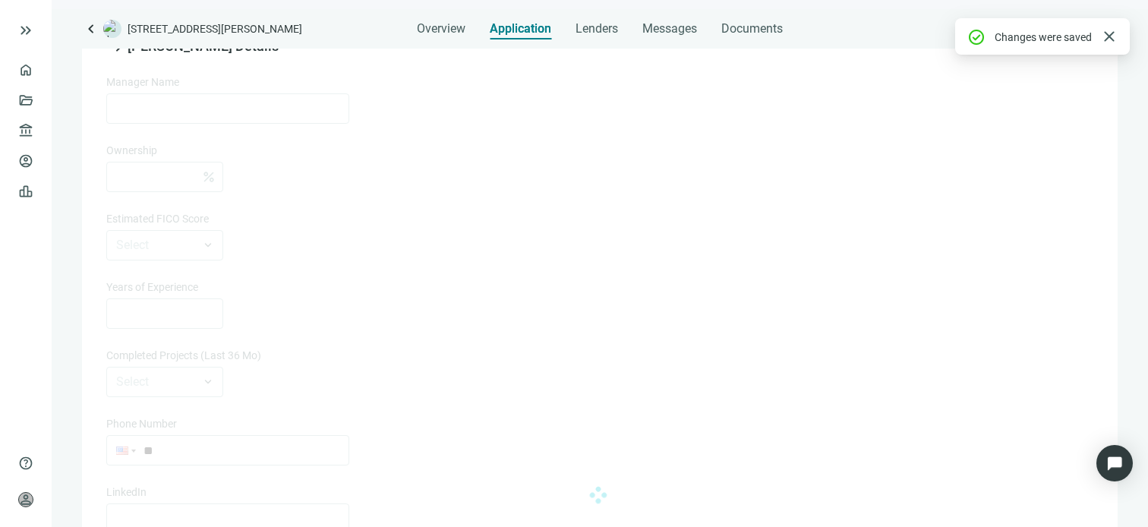
type input "********"
type input "**********"
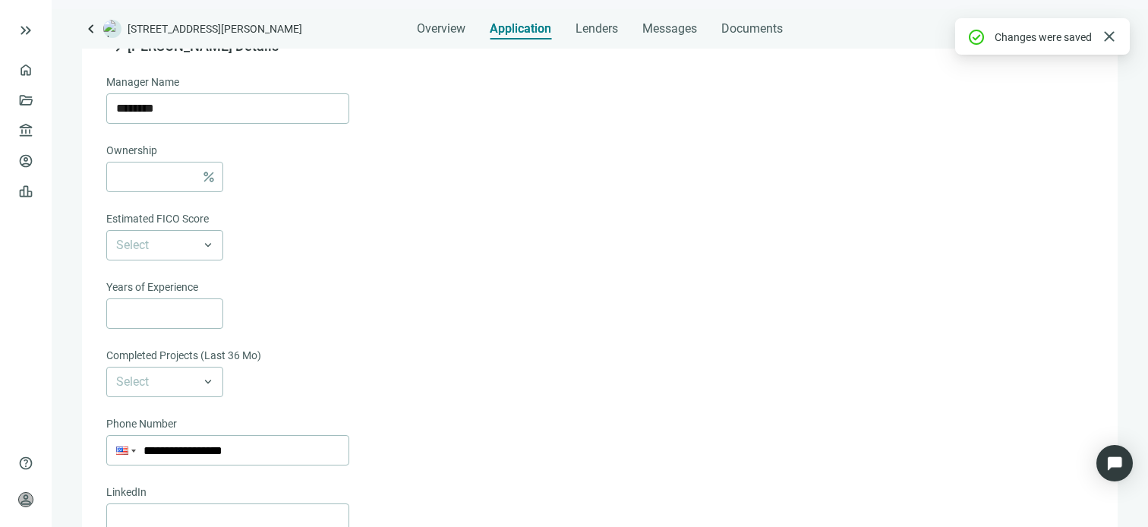
scroll to position [512, 0]
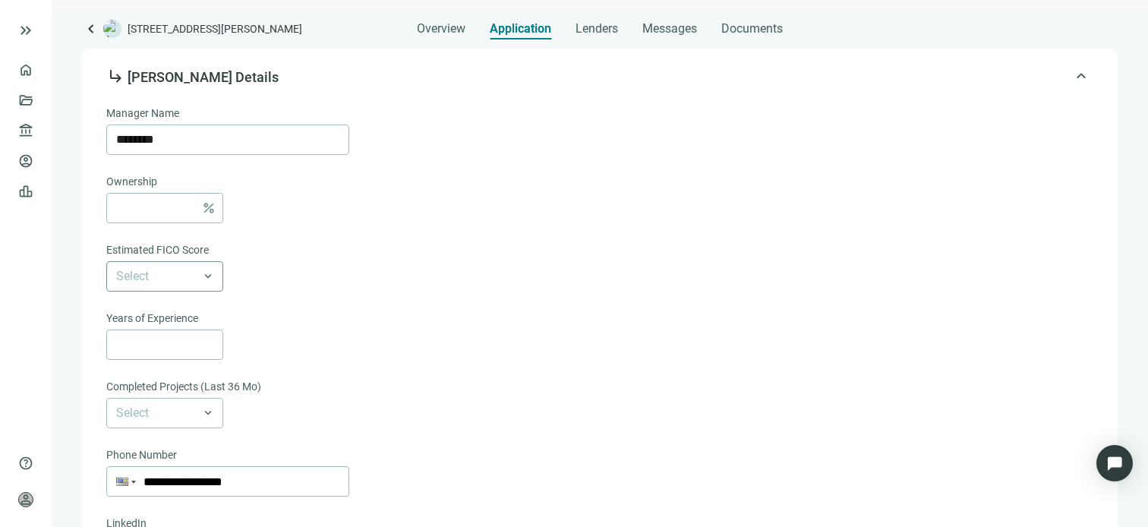
click at [210, 276] on span at bounding box center [164, 276] width 97 height 29
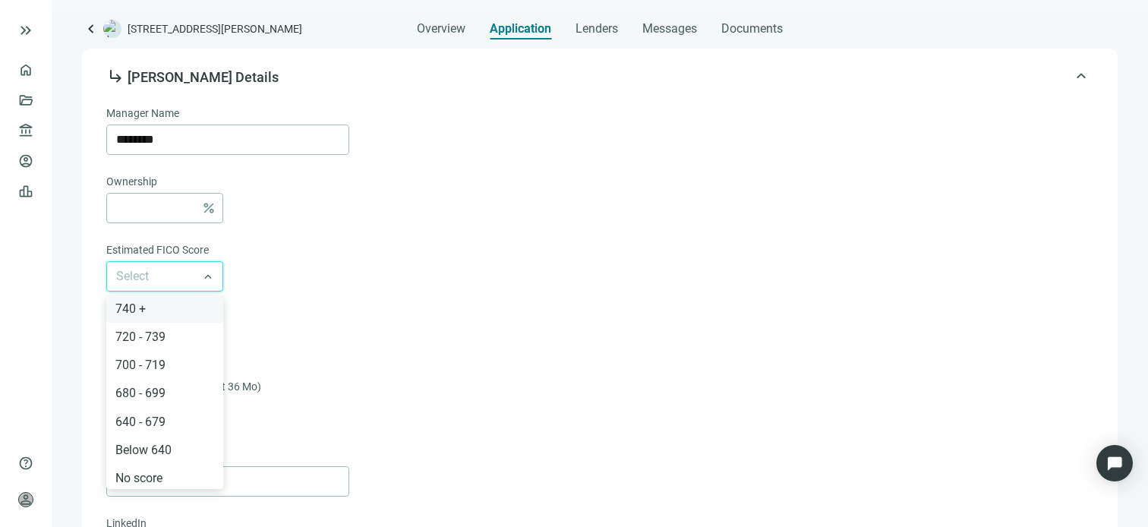
click at [137, 308] on div "740 +" at bounding box center [164, 308] width 99 height 19
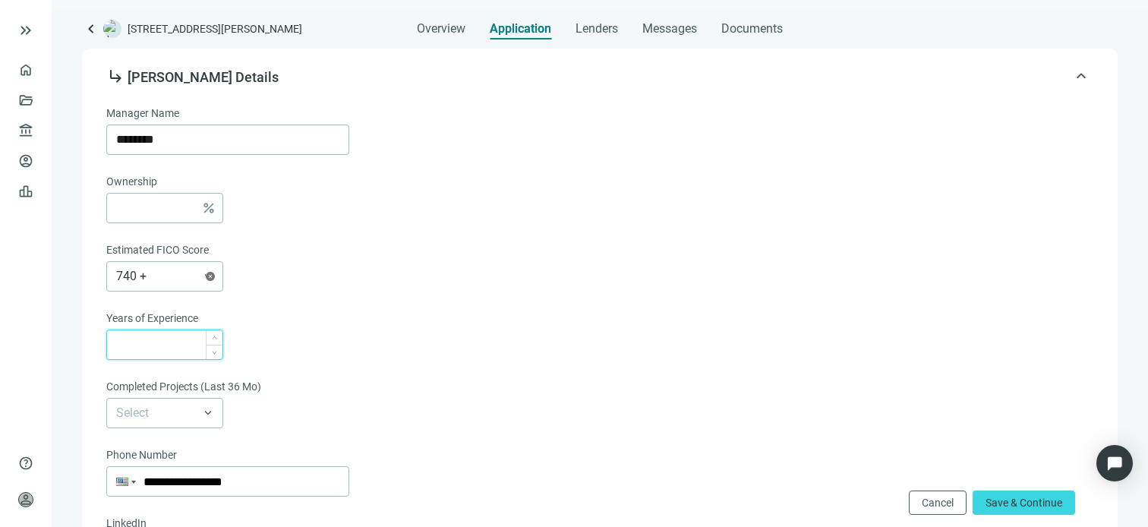
click at [167, 347] on input at bounding box center [169, 344] width 106 height 29
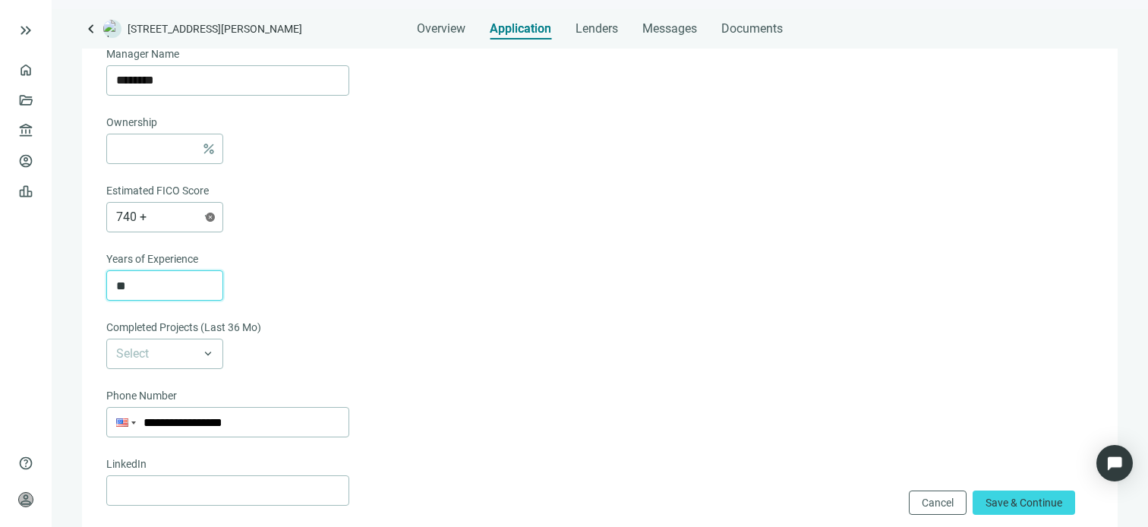
scroll to position [664, 0]
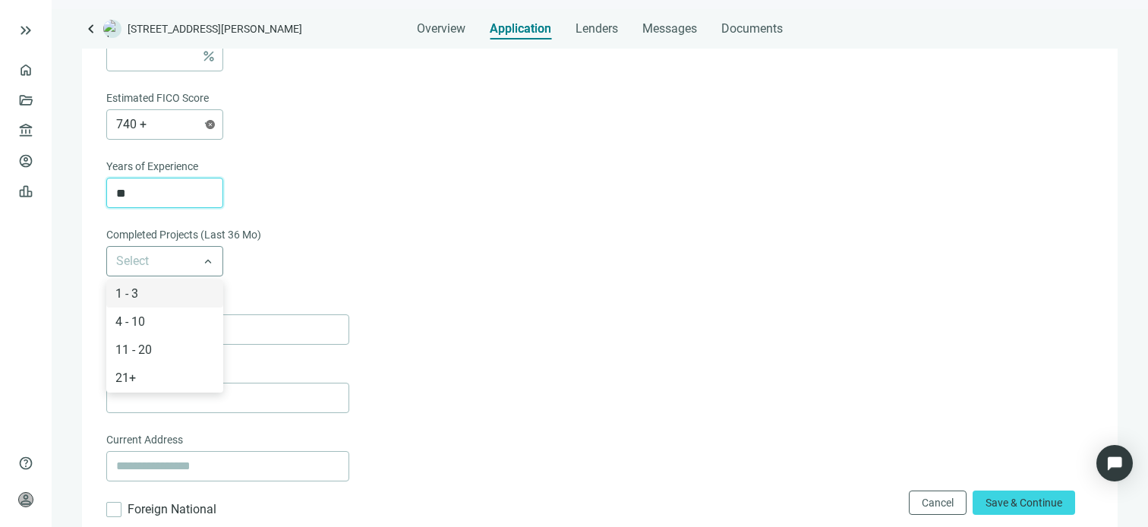
click at [207, 264] on span at bounding box center [164, 261] width 97 height 29
type input "**"
click at [158, 349] on div "11 - 20" at bounding box center [164, 349] width 99 height 19
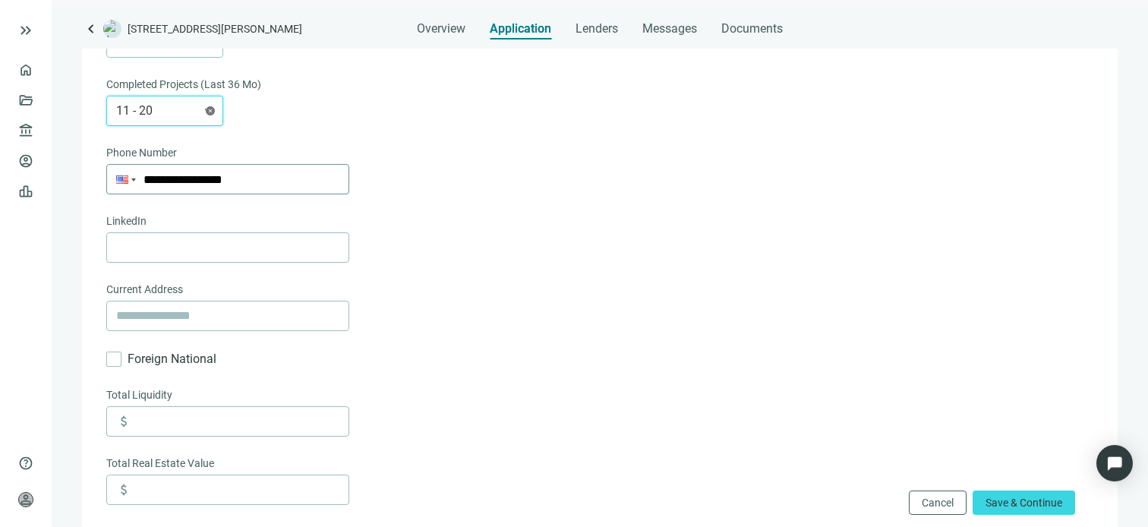
scroll to position [816, 0]
click at [194, 317] on input "text" at bounding box center [227, 314] width 223 height 29
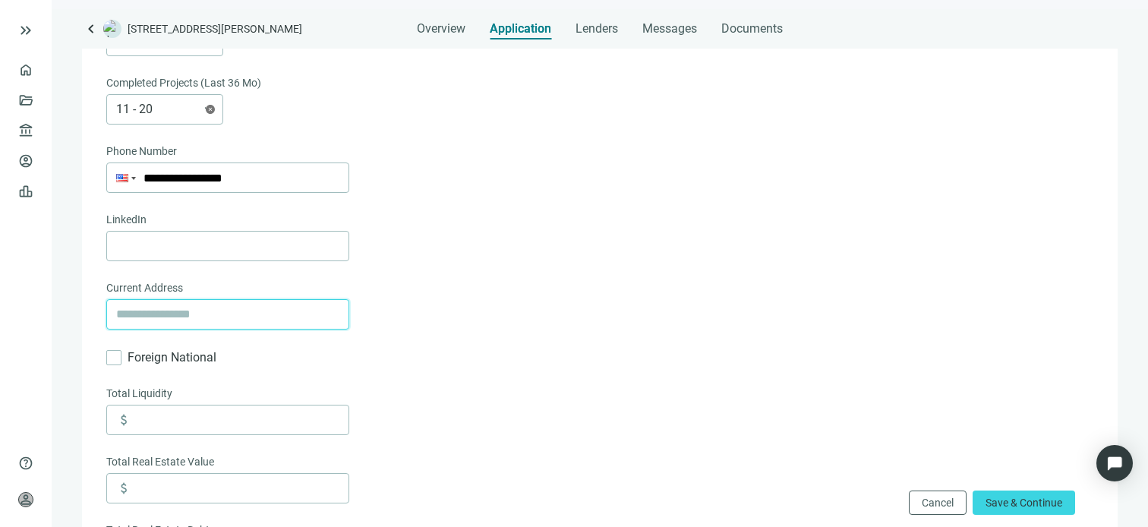
paste input "**********"
type input "**********"
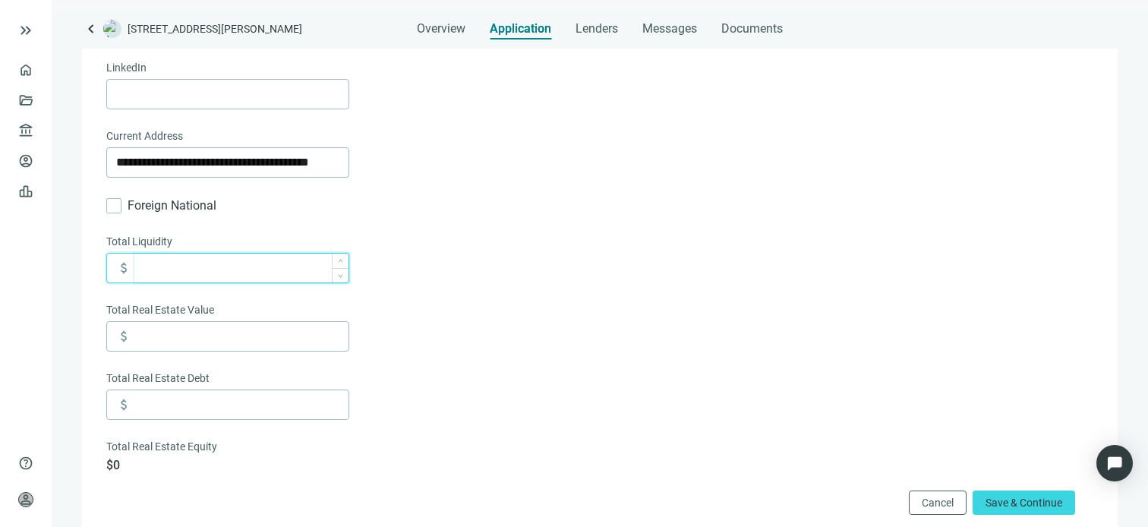
click at [213, 276] on input at bounding box center [241, 268] width 214 height 29
type input "*********"
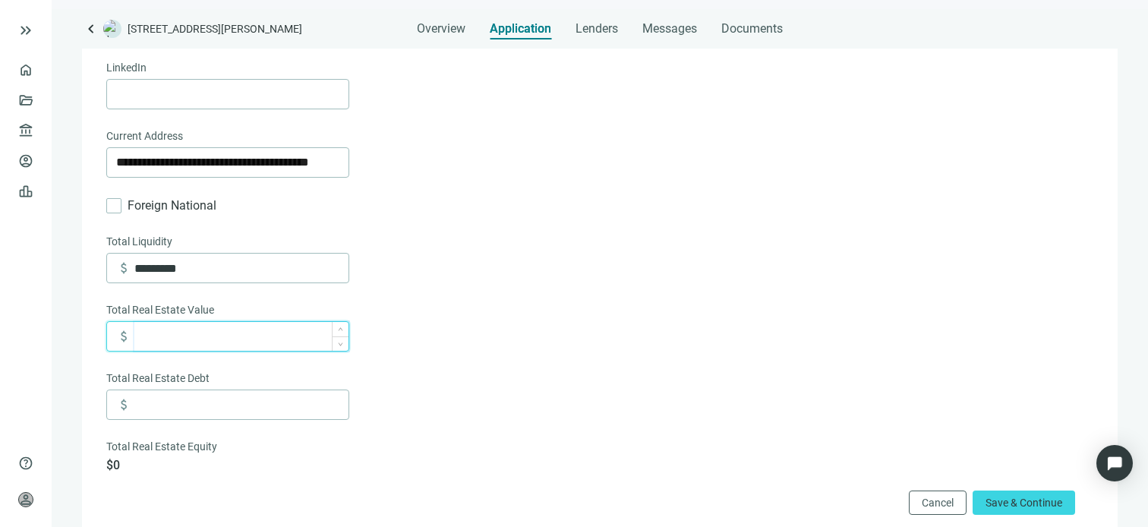
click at [249, 338] on input at bounding box center [241, 336] width 214 height 29
type input "**********"
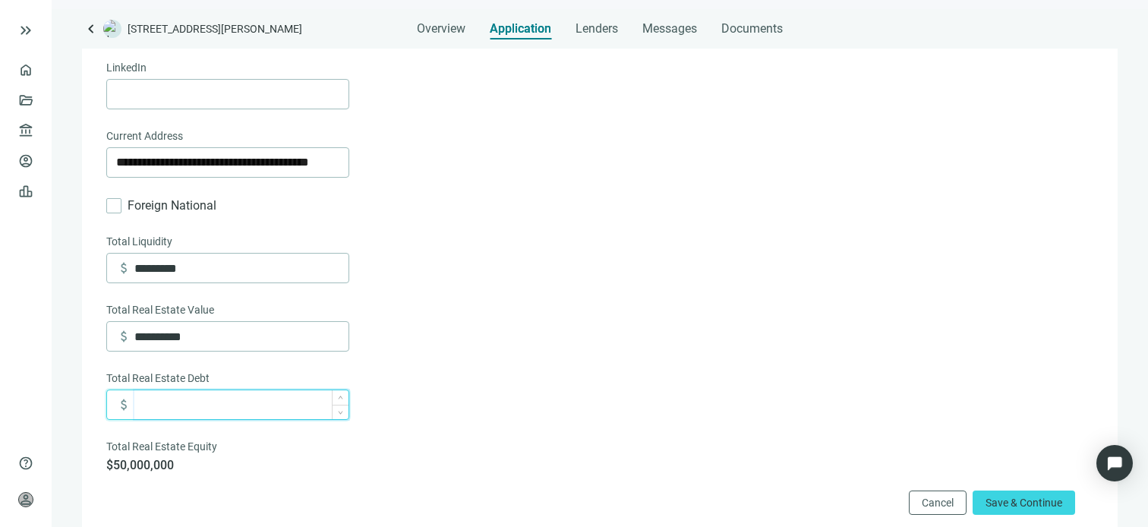
click at [242, 409] on input at bounding box center [241, 404] width 214 height 29
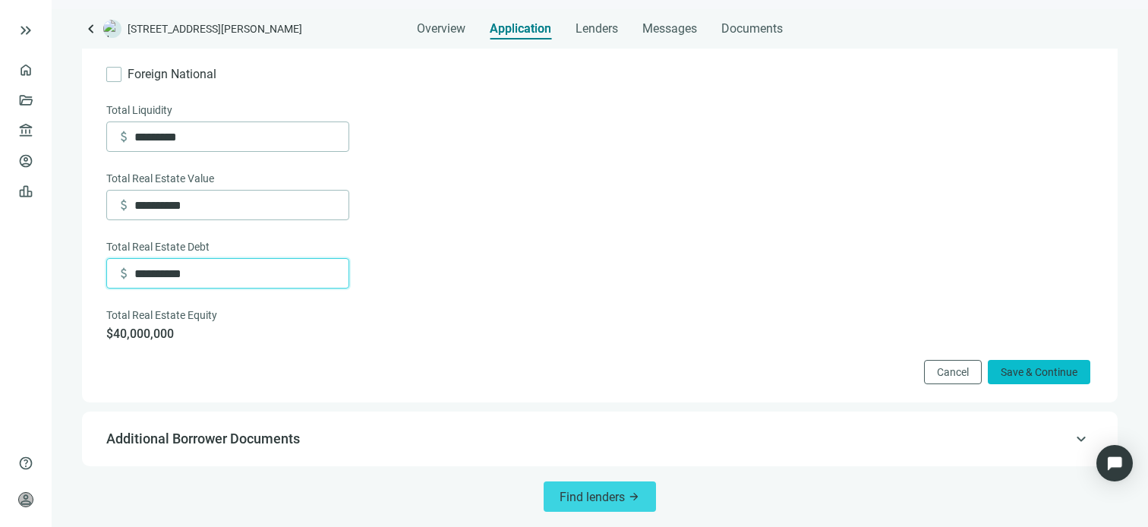
type input "**********"
click at [1021, 373] on span "Save & Continue" at bounding box center [1039, 372] width 77 height 12
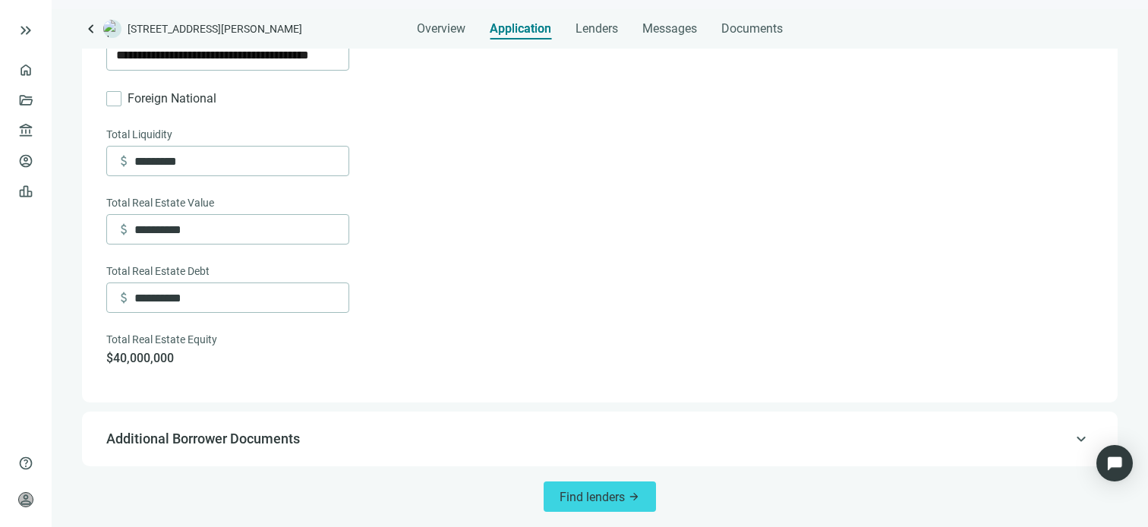
scroll to position [1075, 0]
click at [1072, 439] on span "keyboard_arrow_up" at bounding box center [1081, 439] width 18 height 0
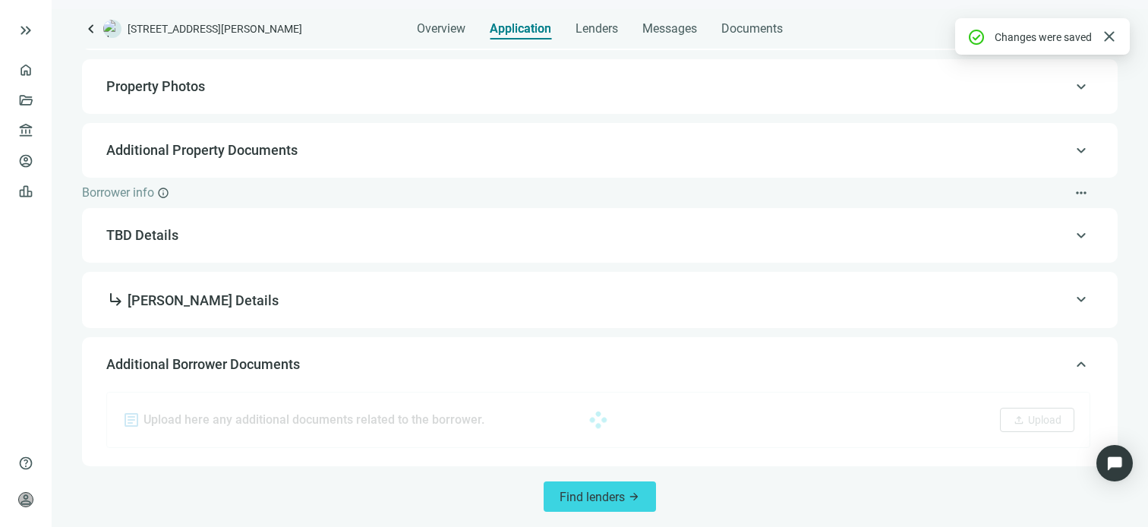
scroll to position [289, 0]
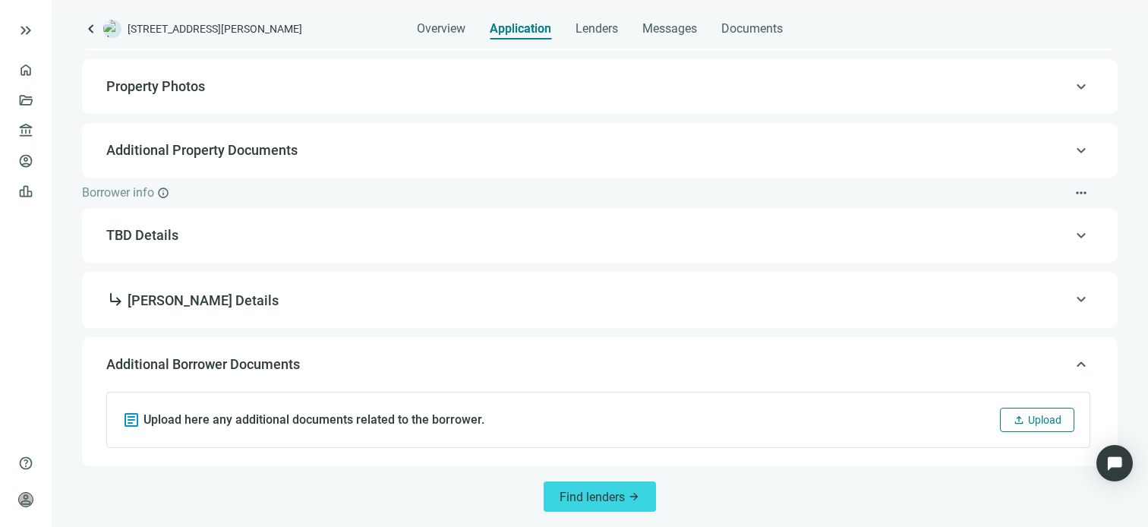
click at [1028, 418] on span "Upload" at bounding box center [1044, 420] width 33 height 12
click at [1028, 421] on span "Upload" at bounding box center [1044, 420] width 33 height 12
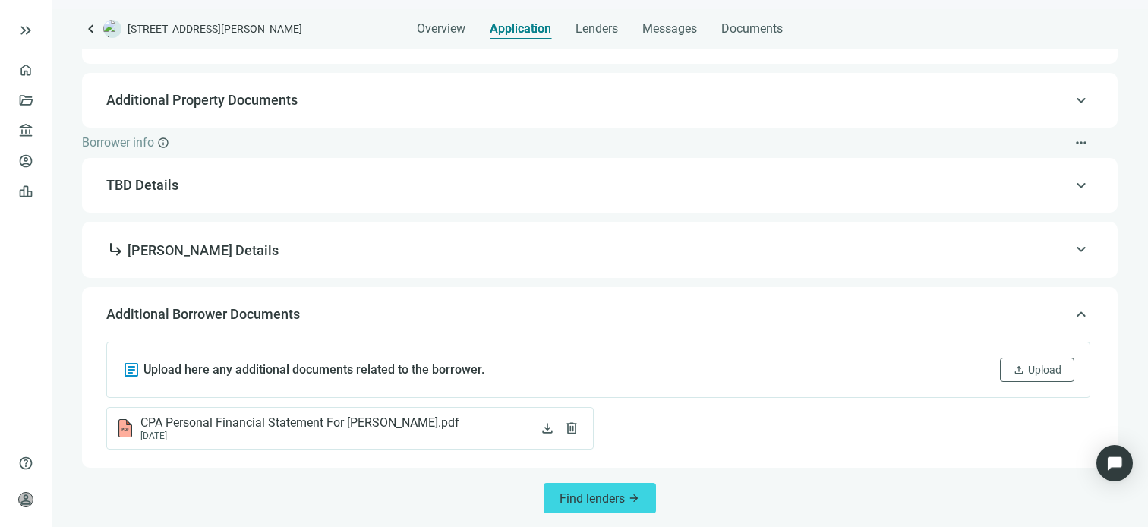
scroll to position [339, 0]
click at [1028, 374] on span "Upload" at bounding box center [1044, 369] width 33 height 12
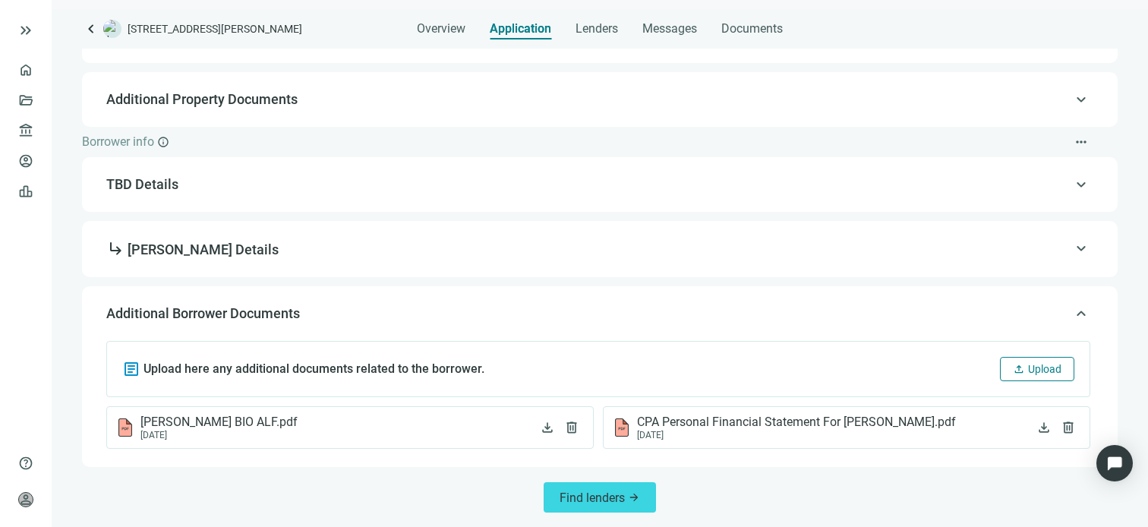
click at [1028, 364] on span "Upload" at bounding box center [1044, 369] width 33 height 12
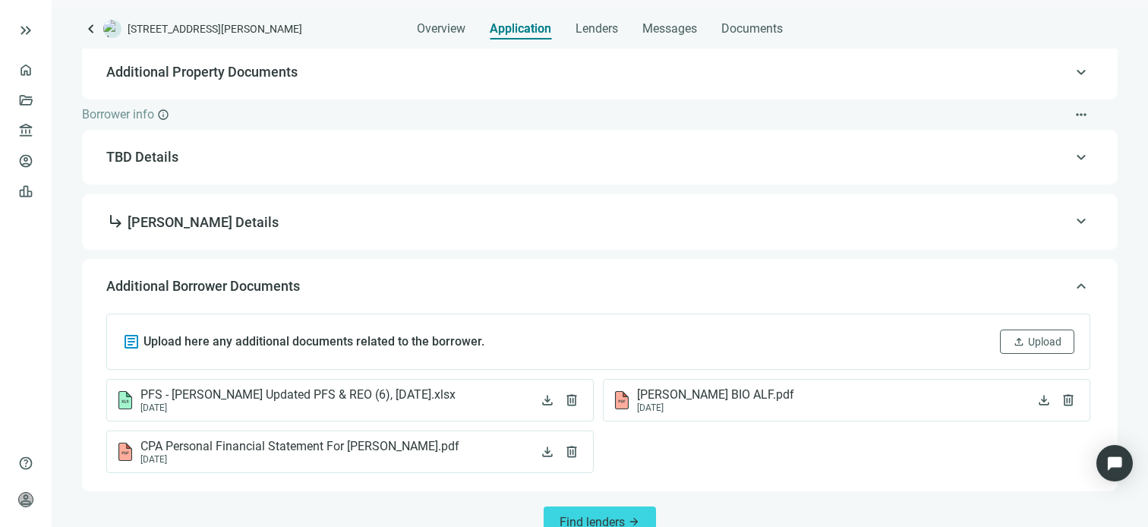
scroll to position [391, 0]
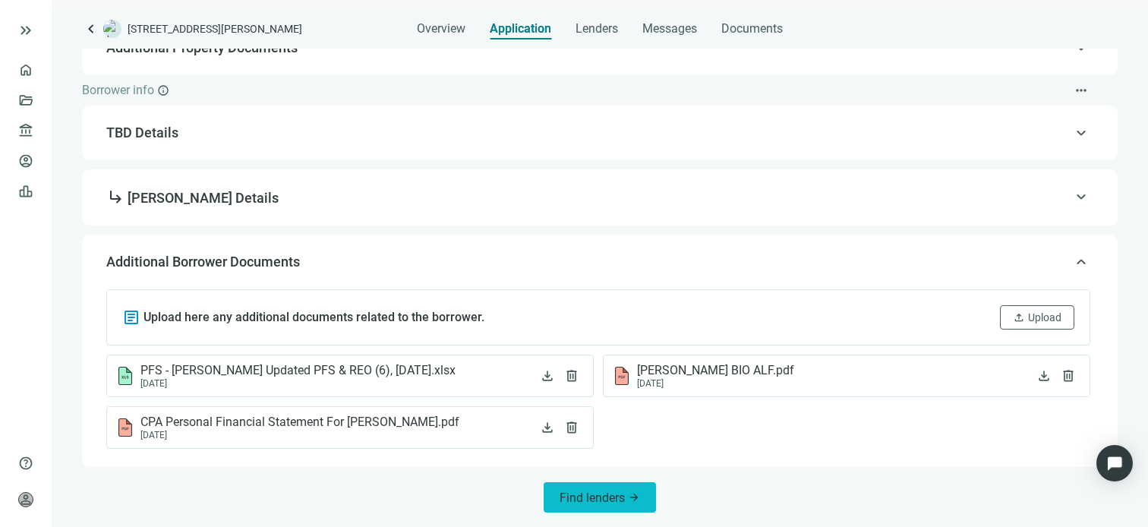
click at [599, 499] on span "Find lenders" at bounding box center [592, 498] width 65 height 14
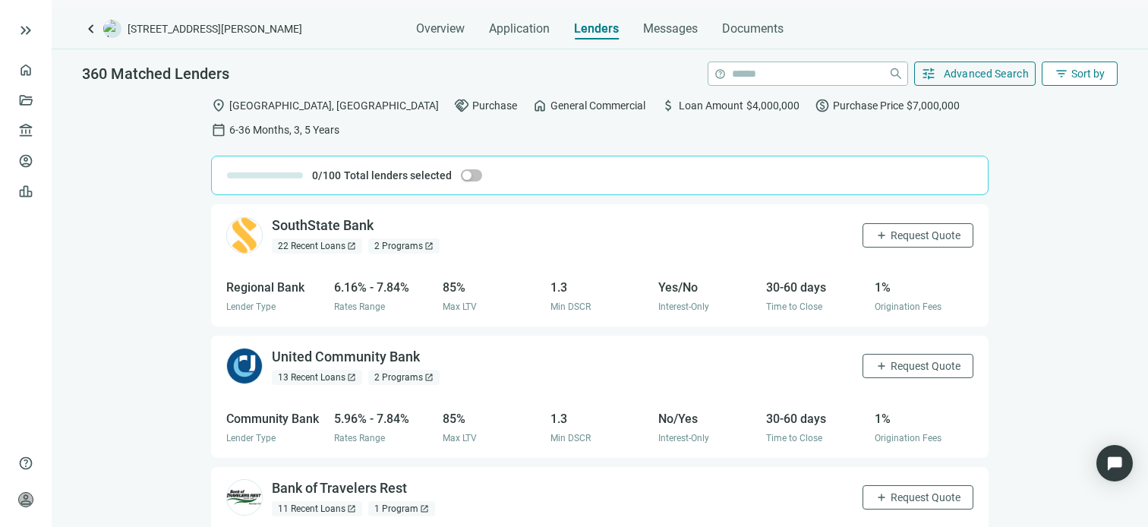
click at [1066, 74] on span "filter_list" at bounding box center [1062, 74] width 14 height 14
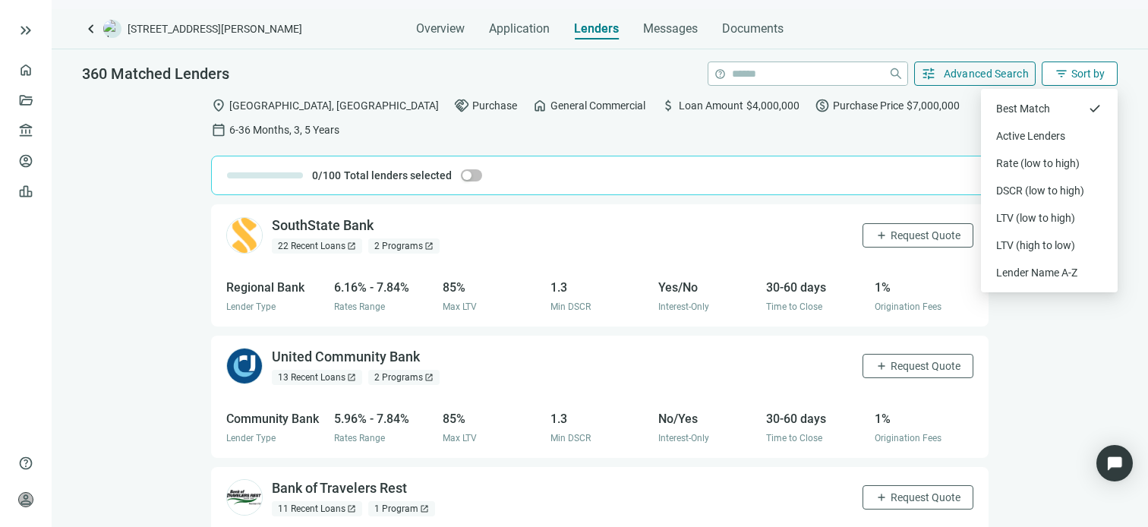
click at [1066, 74] on span "filter_list" at bounding box center [1062, 74] width 14 height 14
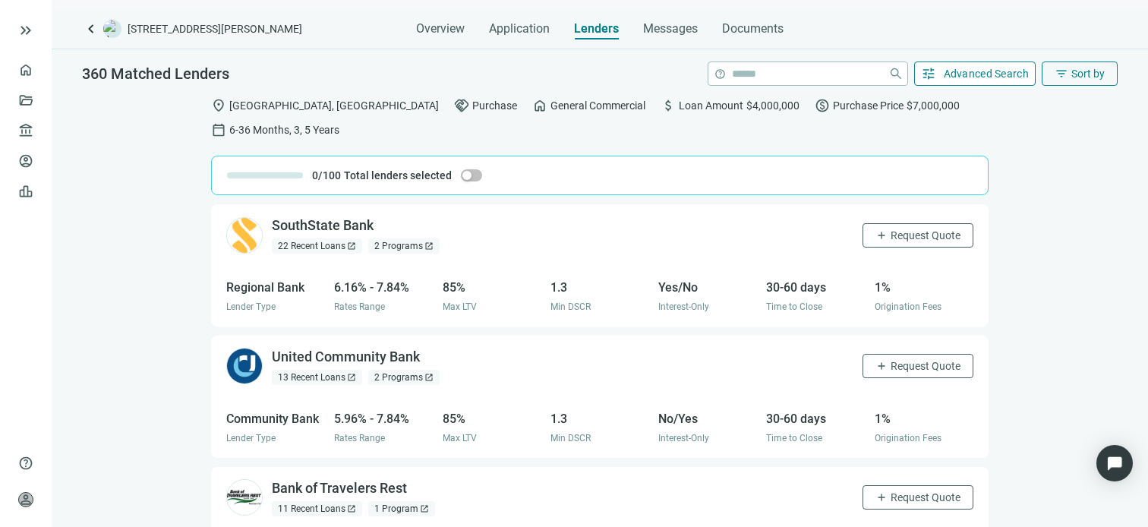
click at [969, 71] on span "Advanced Search" at bounding box center [987, 74] width 86 height 12
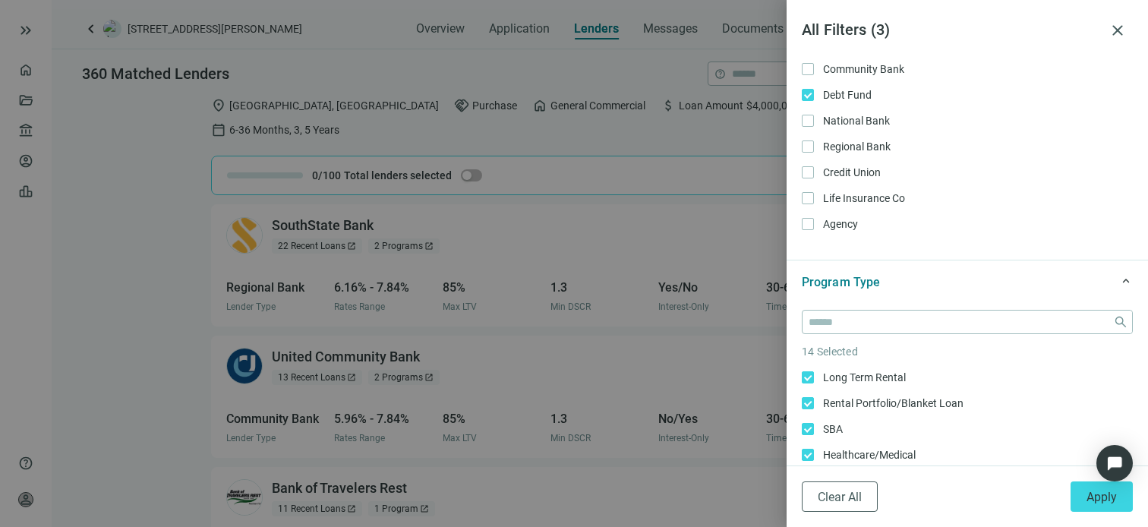
scroll to position [228, 0]
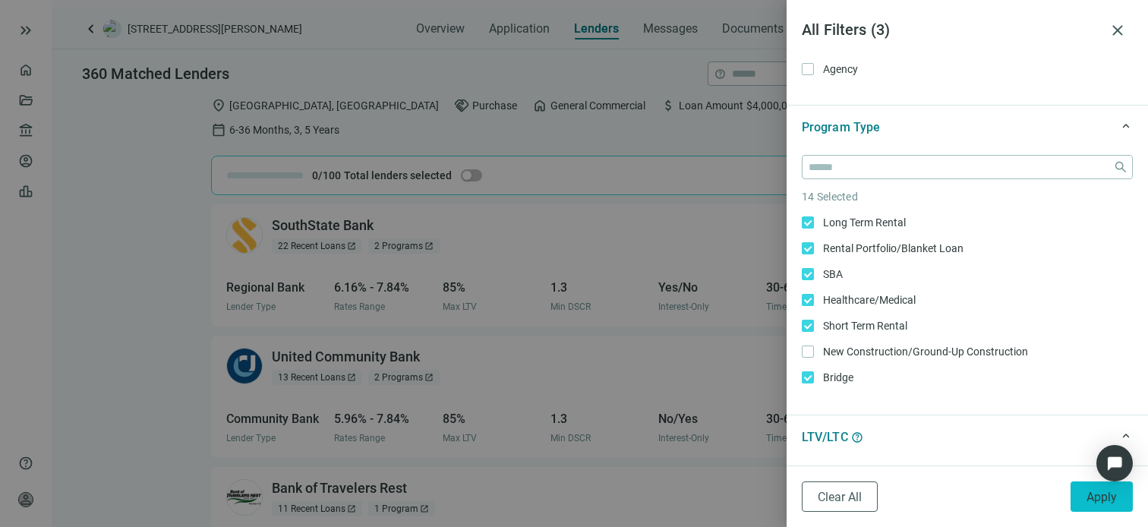
click at [1103, 493] on span "Apply" at bounding box center [1102, 497] width 30 height 14
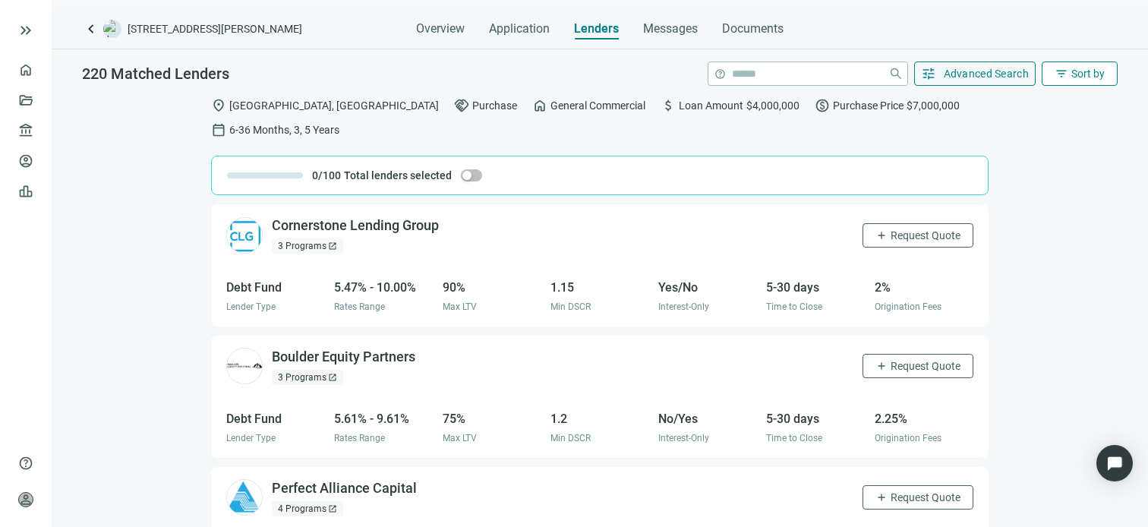
click at [1077, 80] on span "Sort by" at bounding box center [1088, 74] width 33 height 12
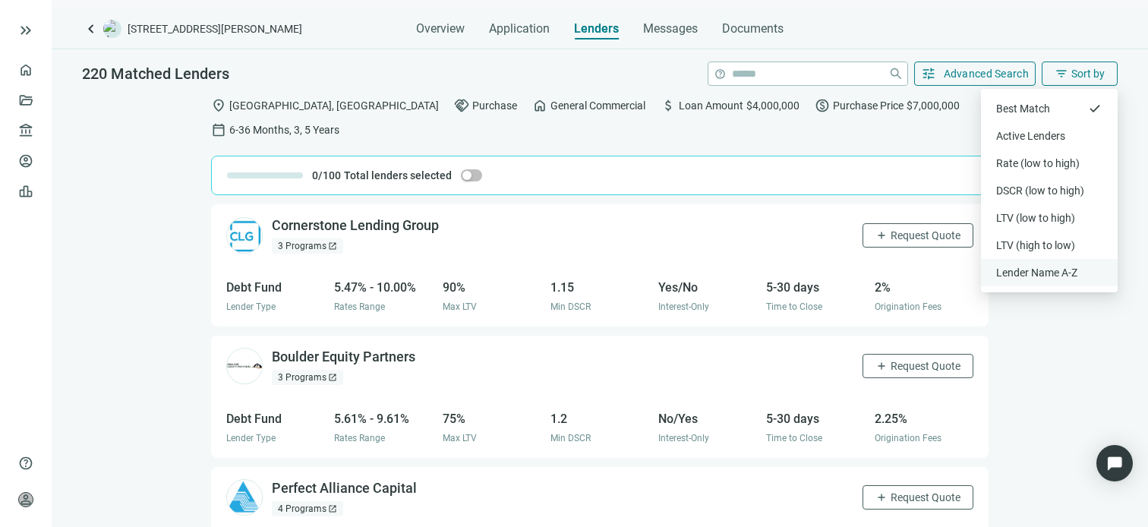
click at [1015, 273] on div "Lender Name A-Z" at bounding box center [1049, 272] width 106 height 15
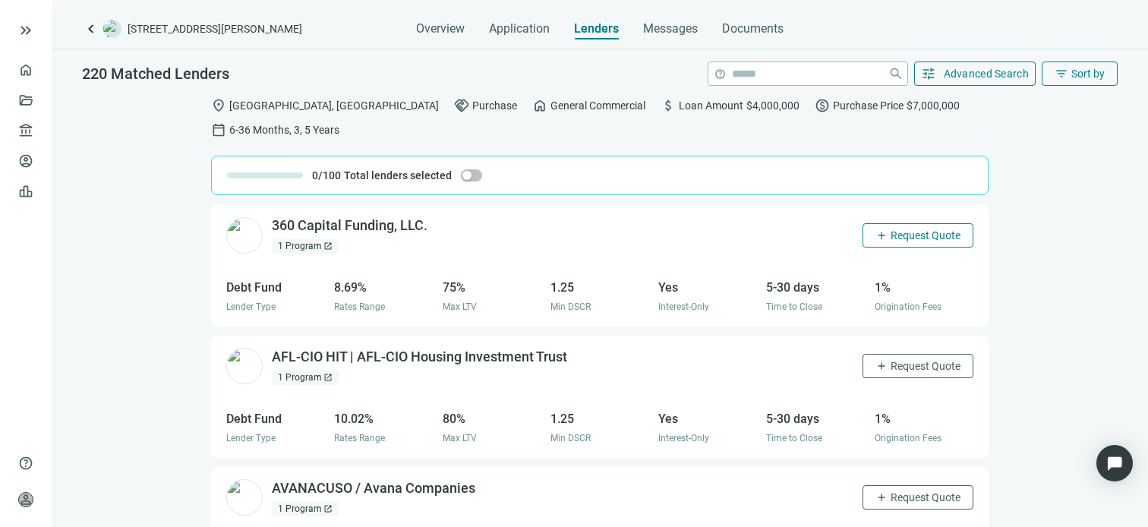
click at [914, 229] on span "Request Quote" at bounding box center [926, 235] width 70 height 12
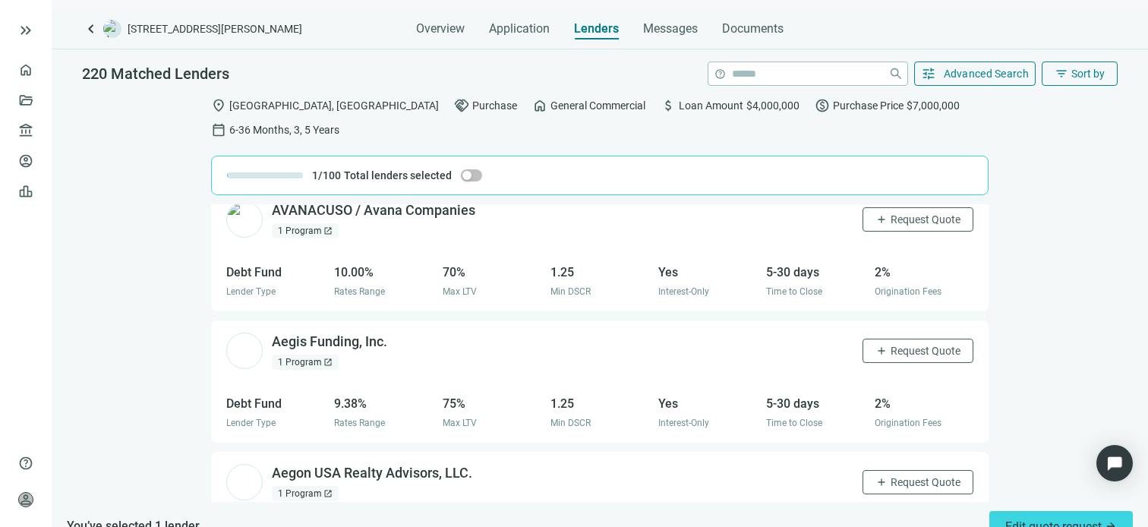
scroll to position [304, 0]
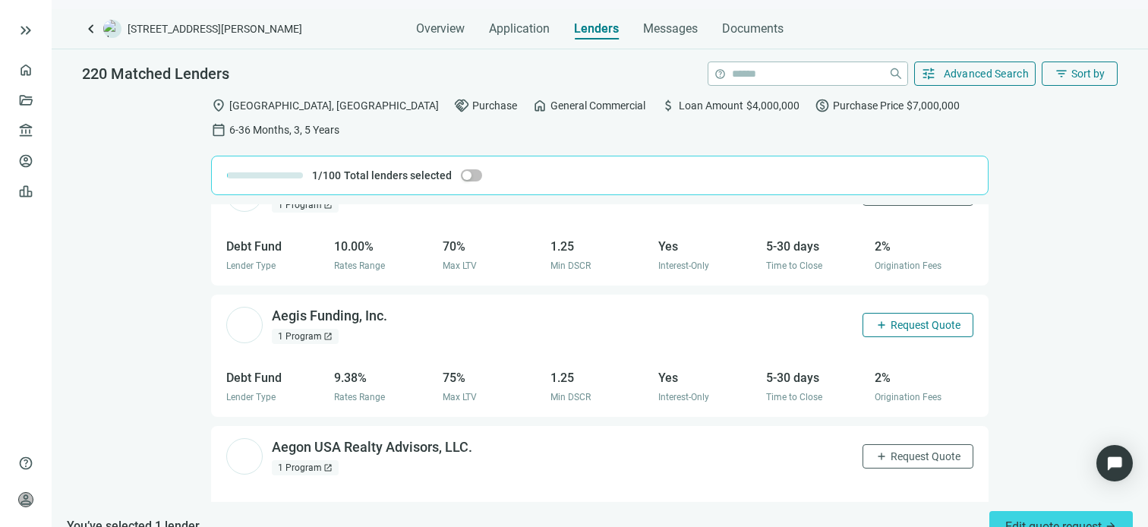
click at [914, 319] on span "Request Quote" at bounding box center [926, 325] width 70 height 12
click at [915, 450] on span "Request Quote" at bounding box center [926, 456] width 70 height 12
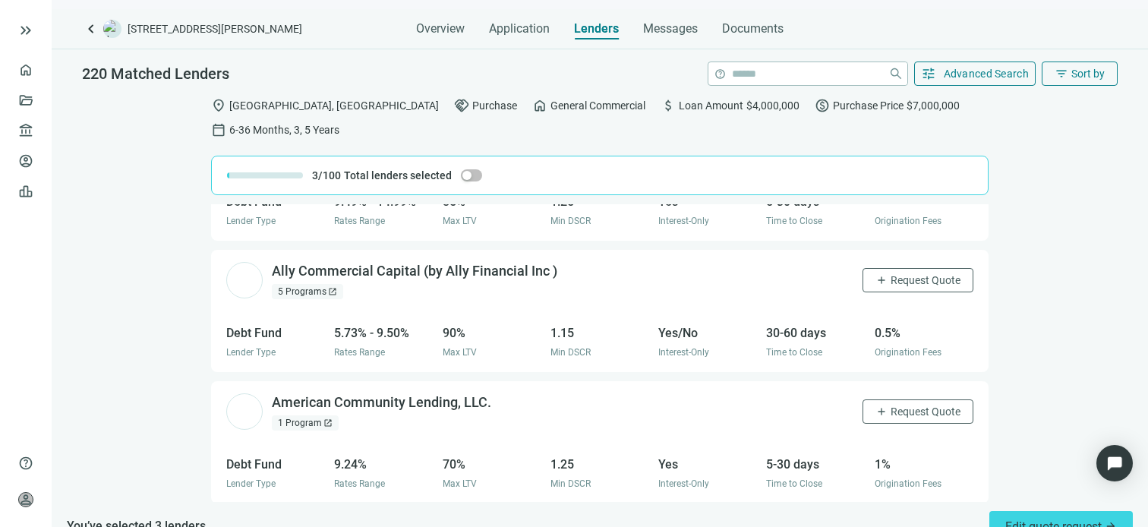
scroll to position [759, 0]
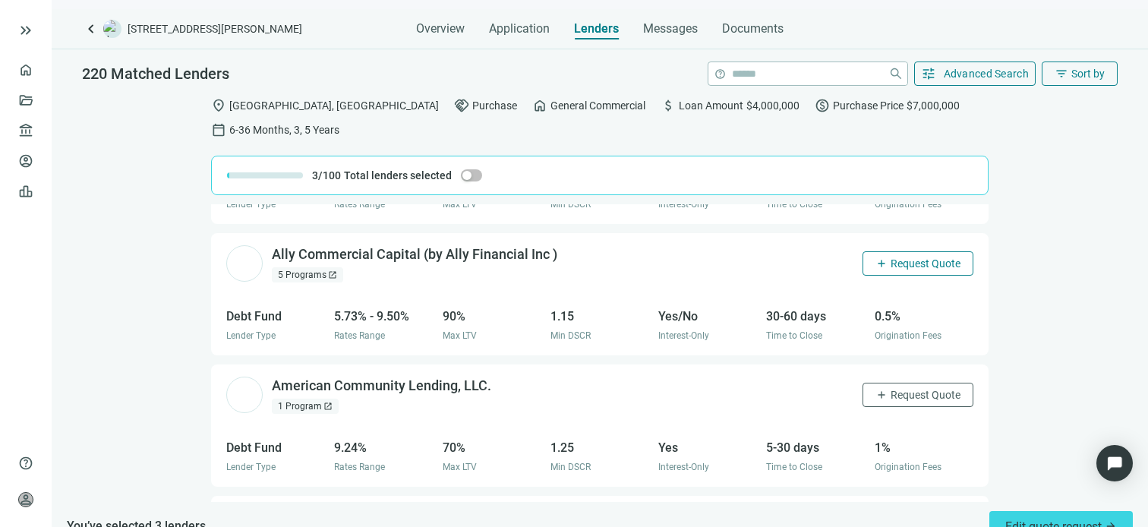
click at [899, 257] on span "Request Quote" at bounding box center [926, 263] width 70 height 12
click at [899, 389] on span "Request Quote" at bounding box center [926, 395] width 70 height 12
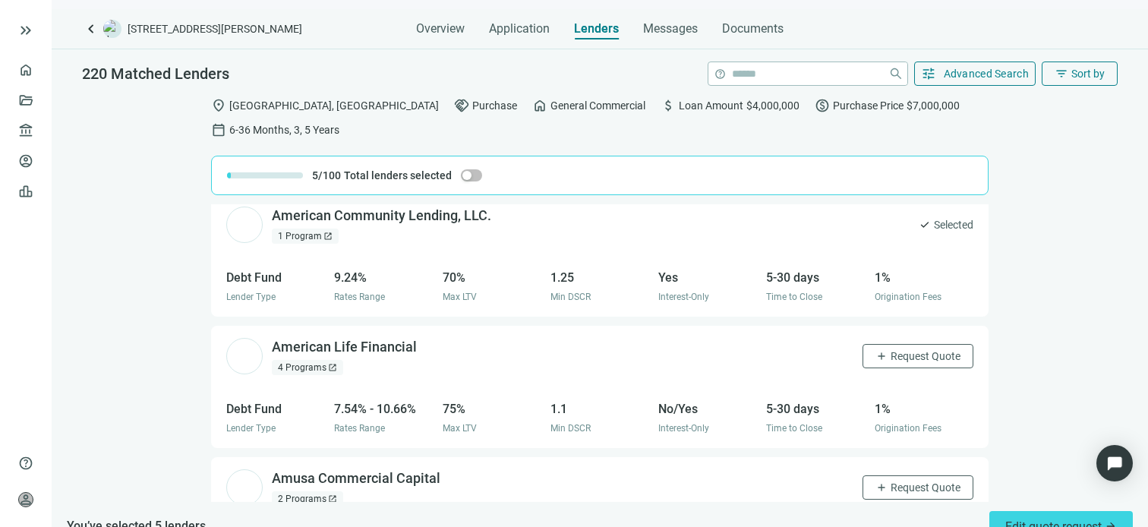
scroll to position [987, 0]
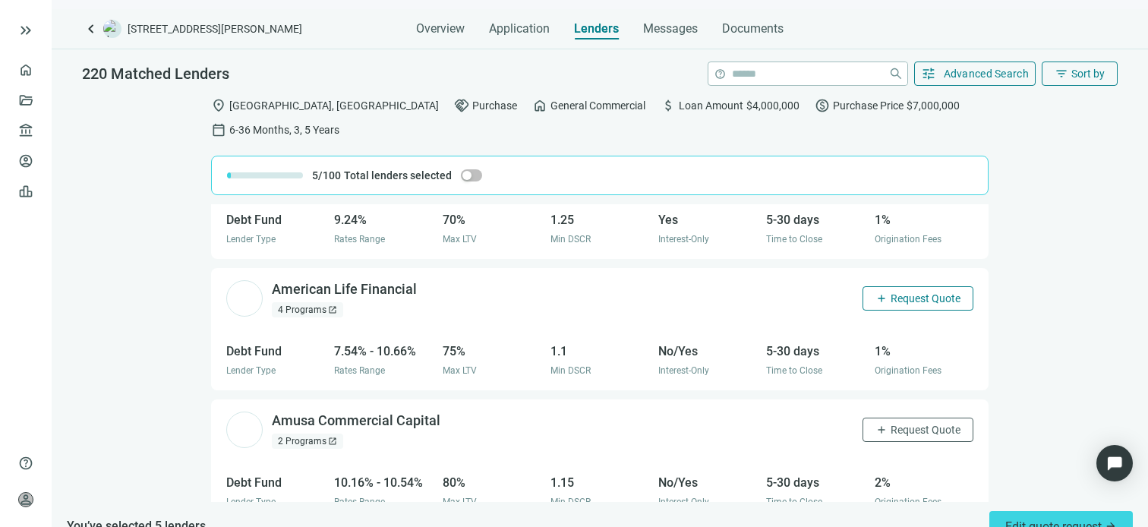
click at [892, 292] on span "Request Quote" at bounding box center [926, 298] width 70 height 12
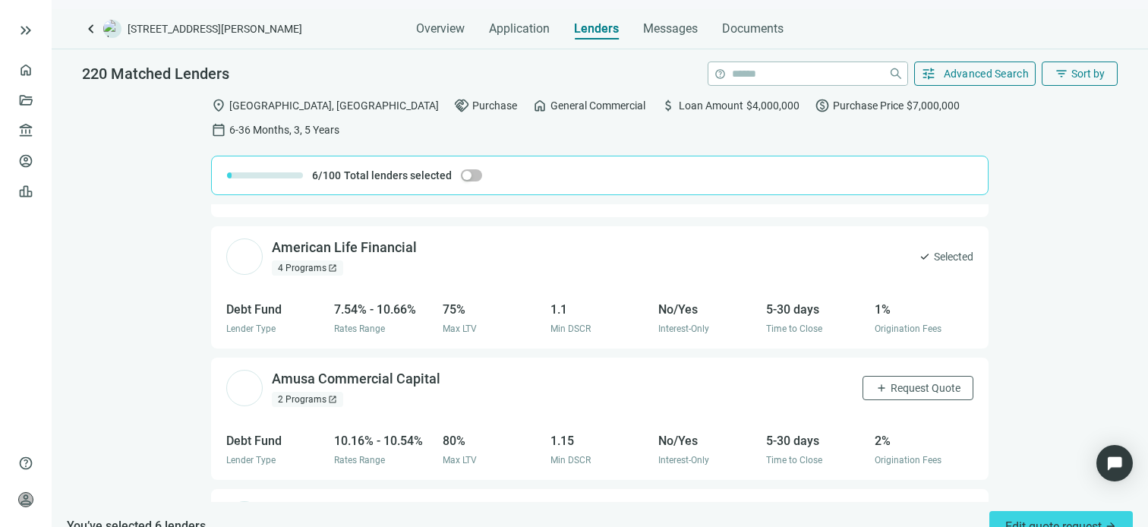
scroll to position [1063, 0]
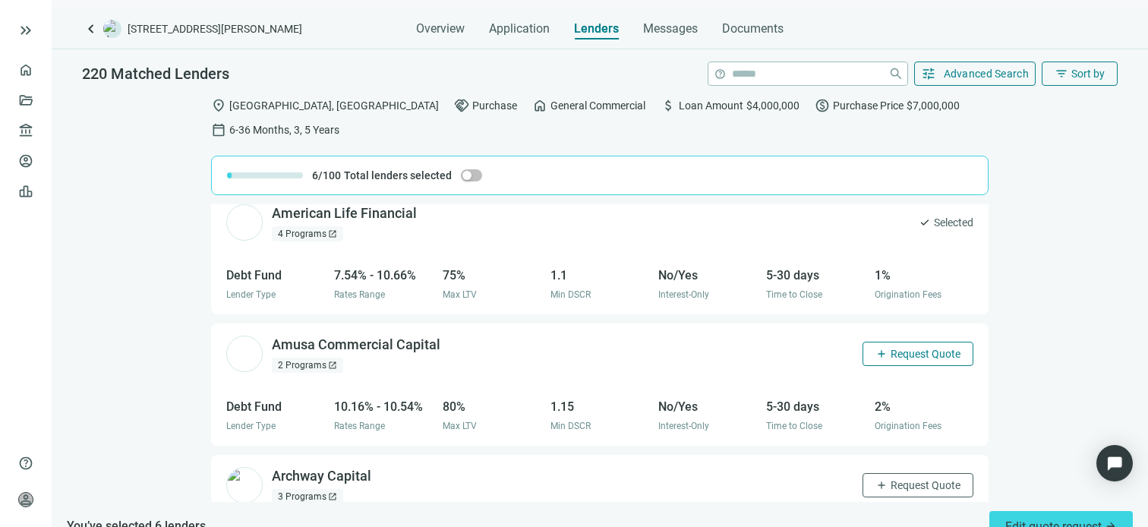
click at [923, 348] on span "Request Quote" at bounding box center [926, 354] width 70 height 12
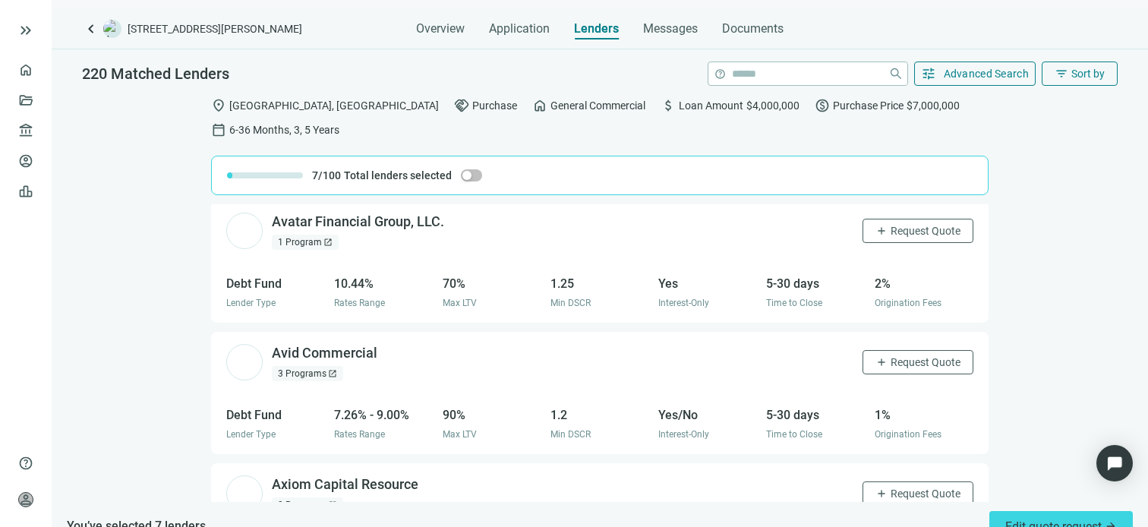
scroll to position [2050, 0]
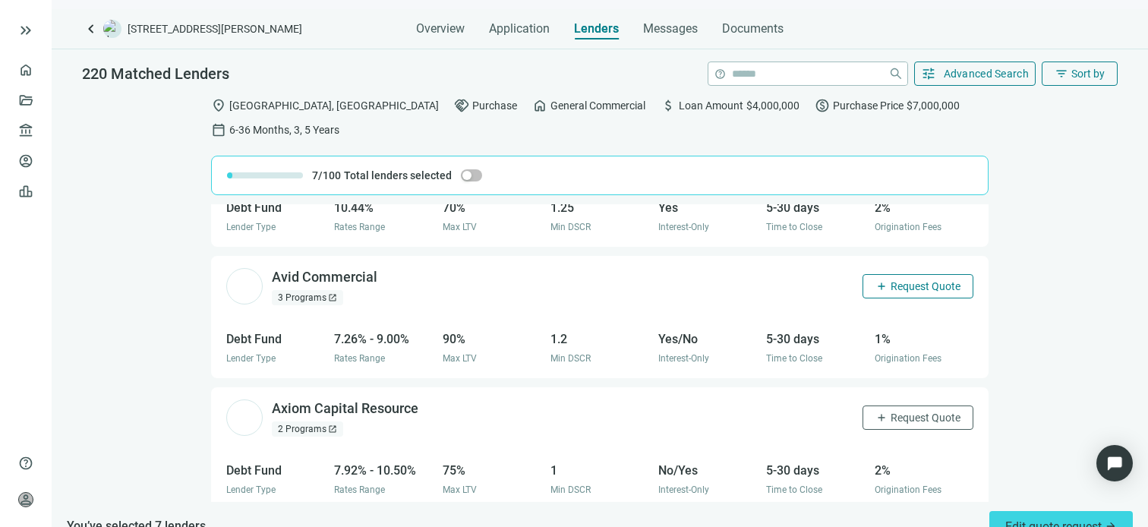
click at [912, 280] on span "Request Quote" at bounding box center [926, 286] width 70 height 12
click at [893, 412] on span "Request Quote" at bounding box center [926, 418] width 70 height 12
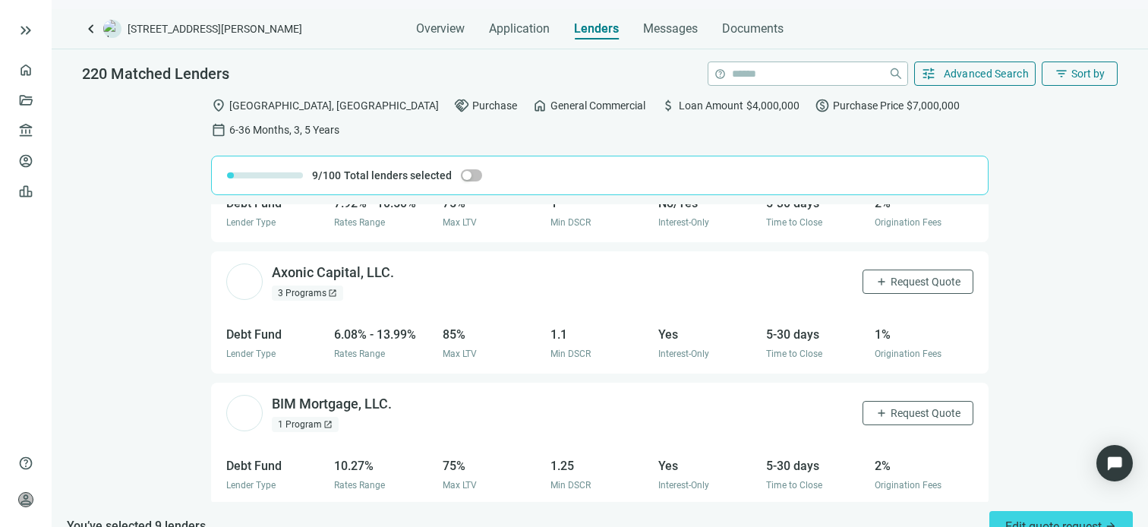
scroll to position [2394, 0]
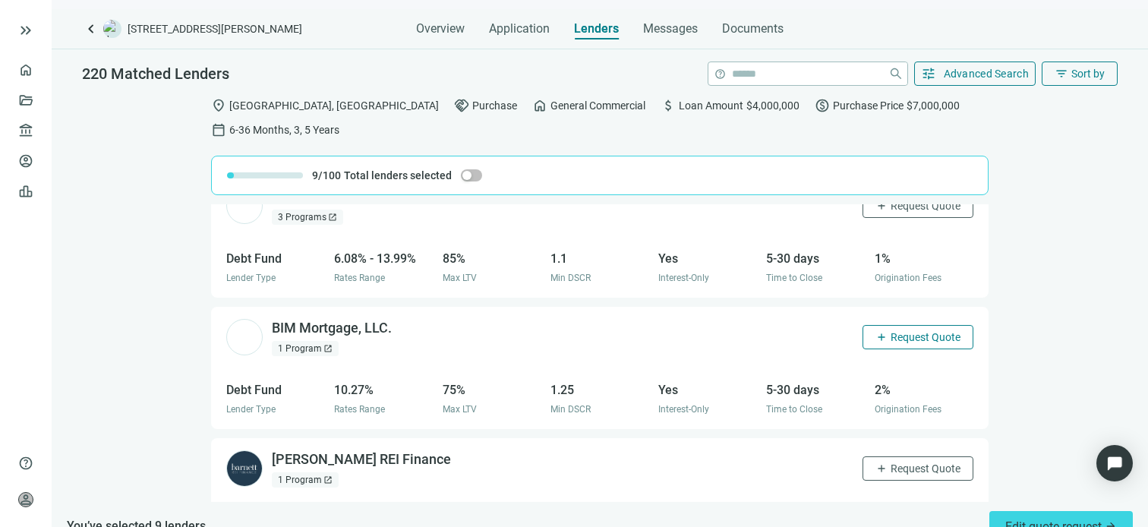
click at [894, 331] on span "Request Quote" at bounding box center [926, 337] width 70 height 12
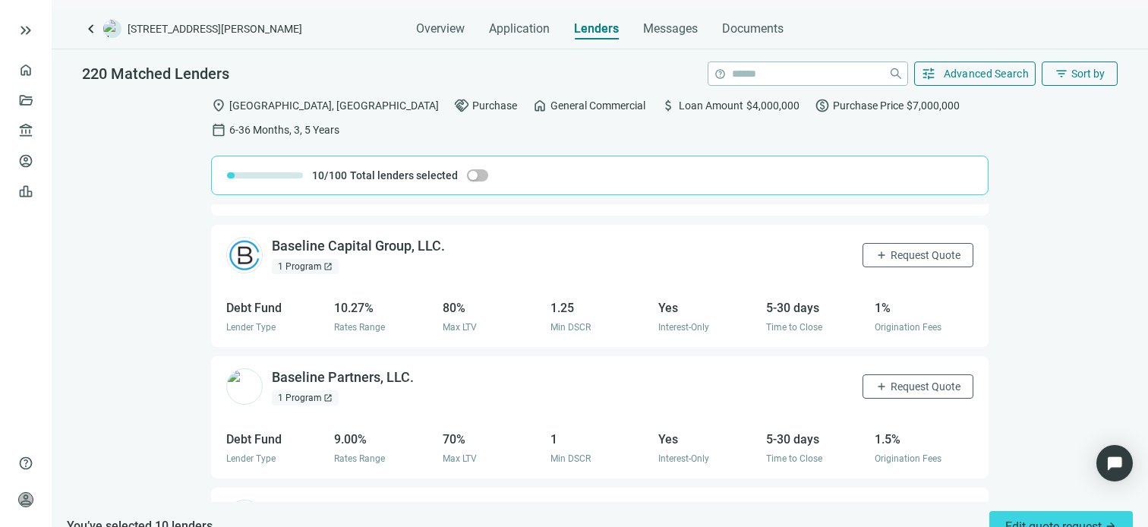
scroll to position [2773, 0]
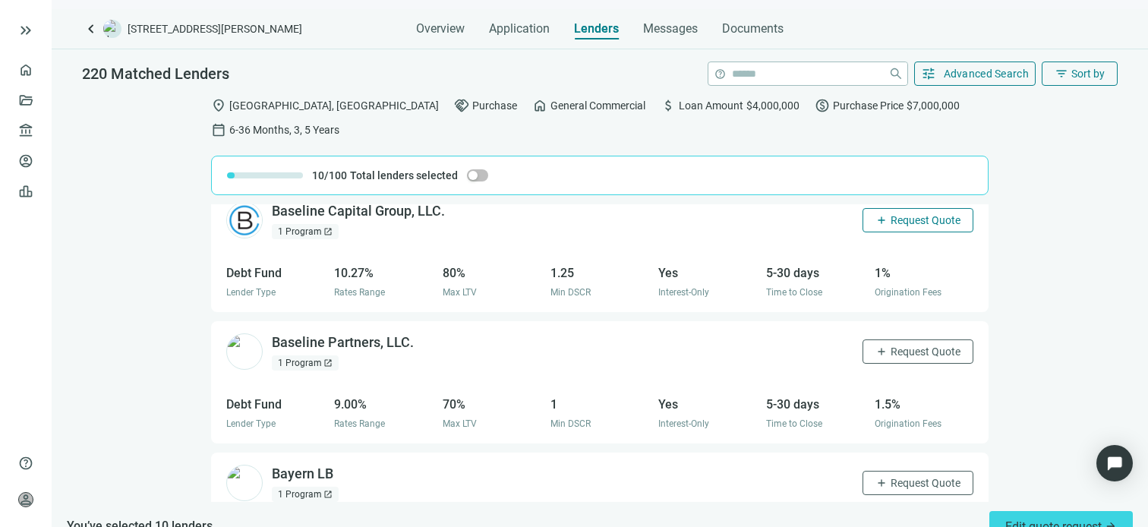
click at [891, 214] on span "Request Quote" at bounding box center [926, 220] width 70 height 12
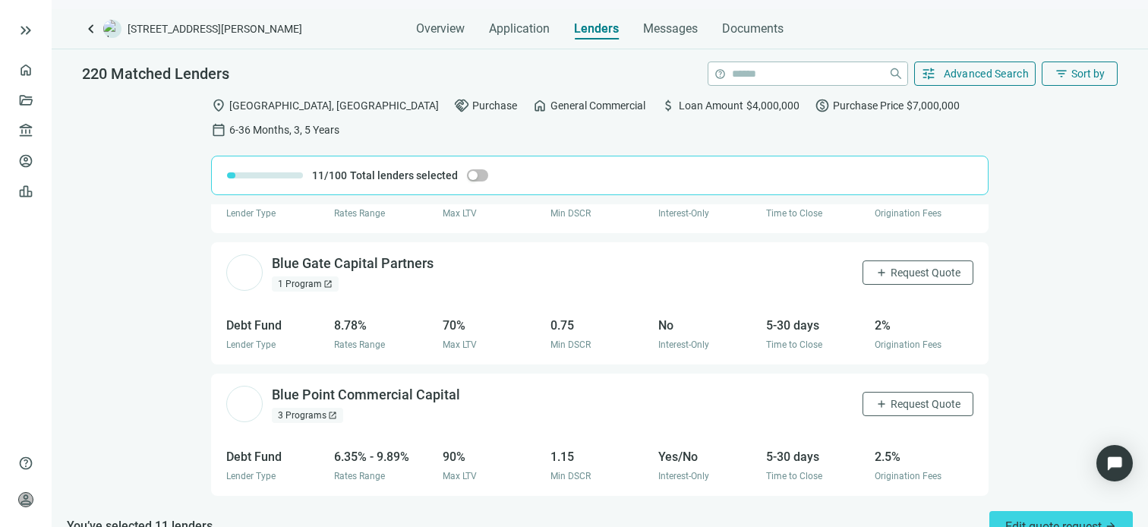
scroll to position [3381, 0]
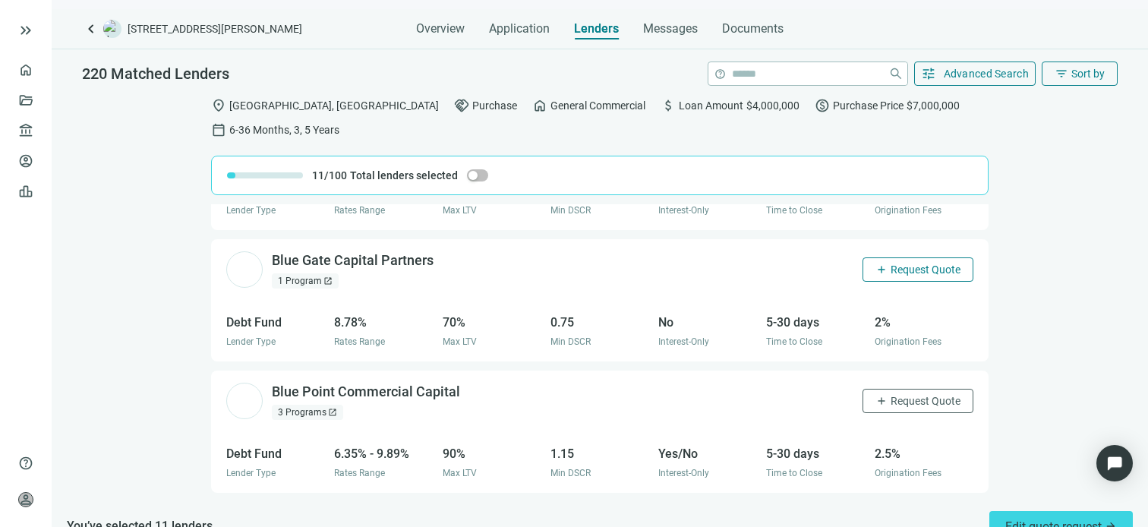
click at [891, 264] on span "Request Quote" at bounding box center [926, 270] width 70 height 12
click at [899, 395] on span "Request Quote" at bounding box center [926, 401] width 70 height 12
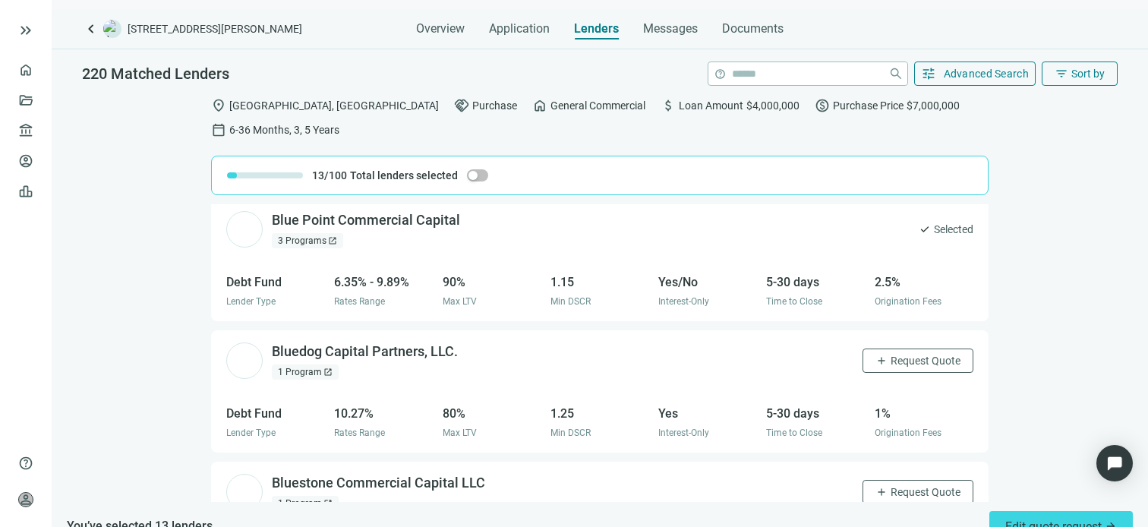
scroll to position [3609, 0]
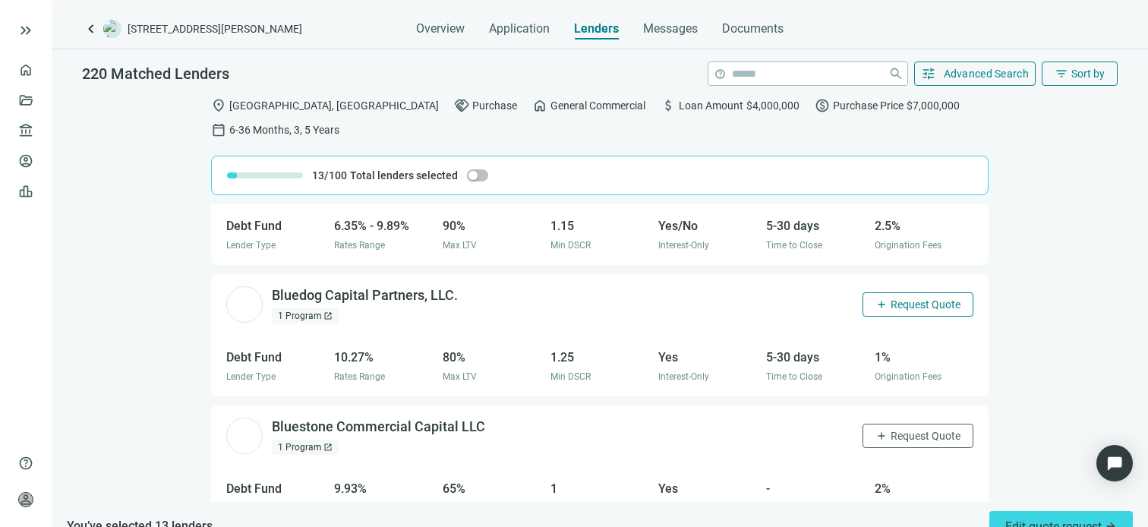
click at [898, 298] on span "Request Quote" at bounding box center [926, 304] width 70 height 12
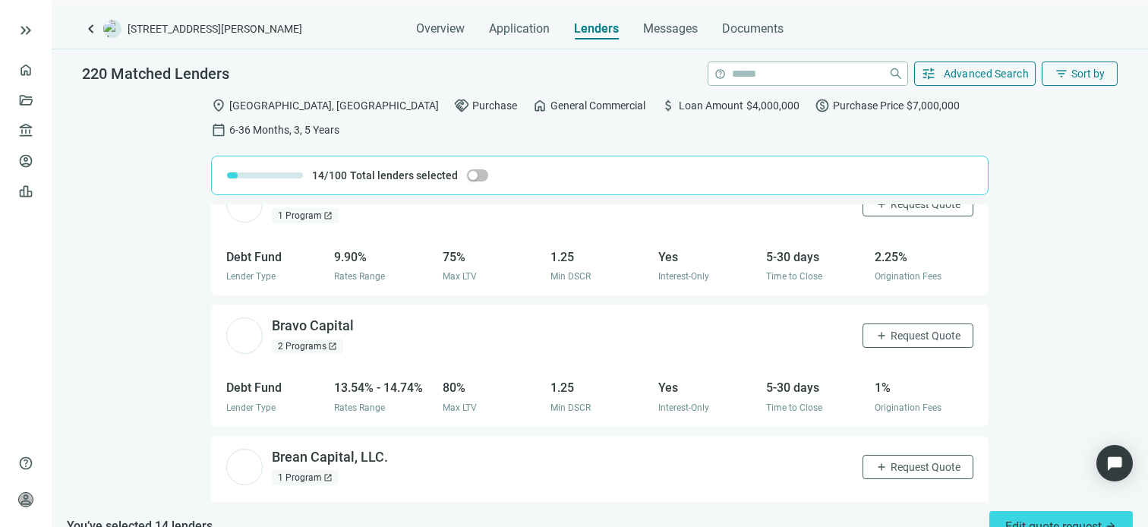
scroll to position [4292, 0]
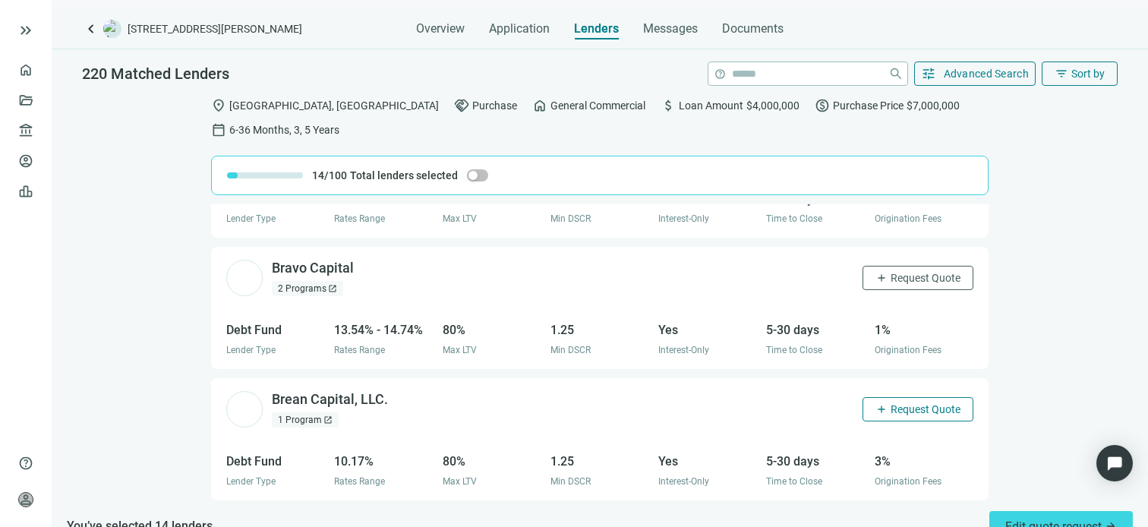
click at [905, 403] on span "Request Quote" at bounding box center [926, 409] width 70 height 12
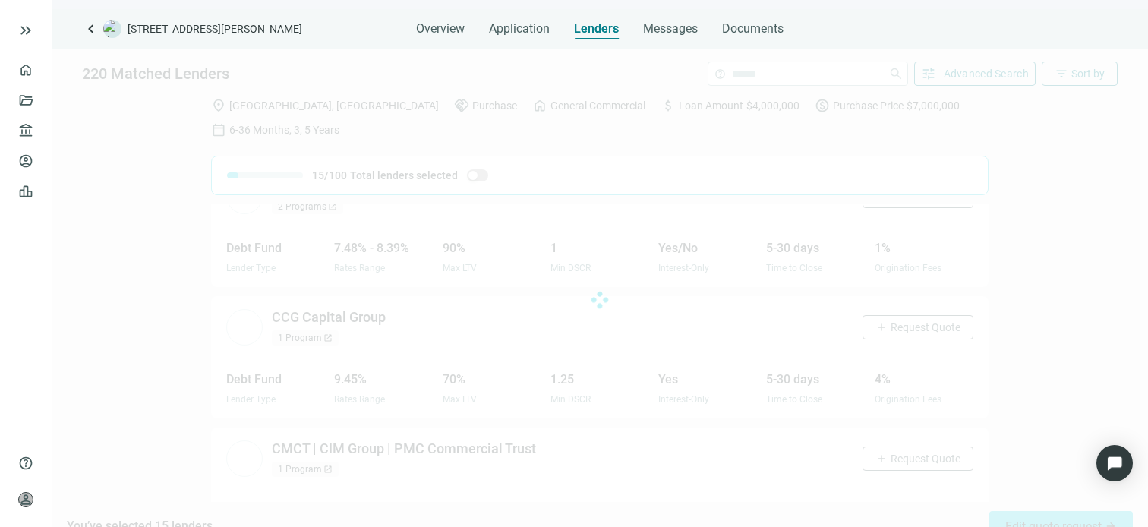
scroll to position [4942, 0]
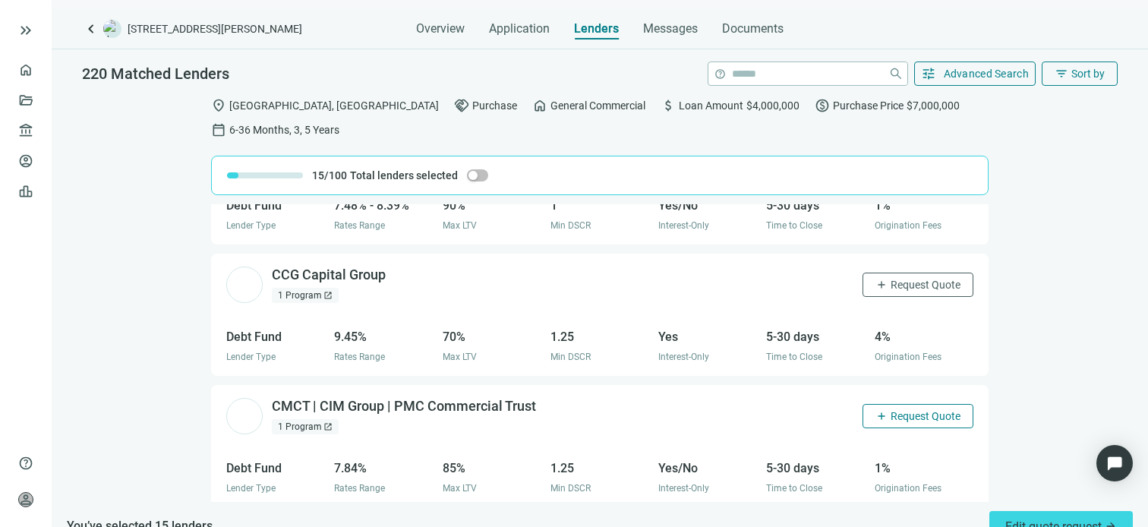
click at [904, 410] on span "Request Quote" at bounding box center [926, 416] width 70 height 12
click at [901, 279] on span "Request Quote" at bounding box center [926, 285] width 70 height 12
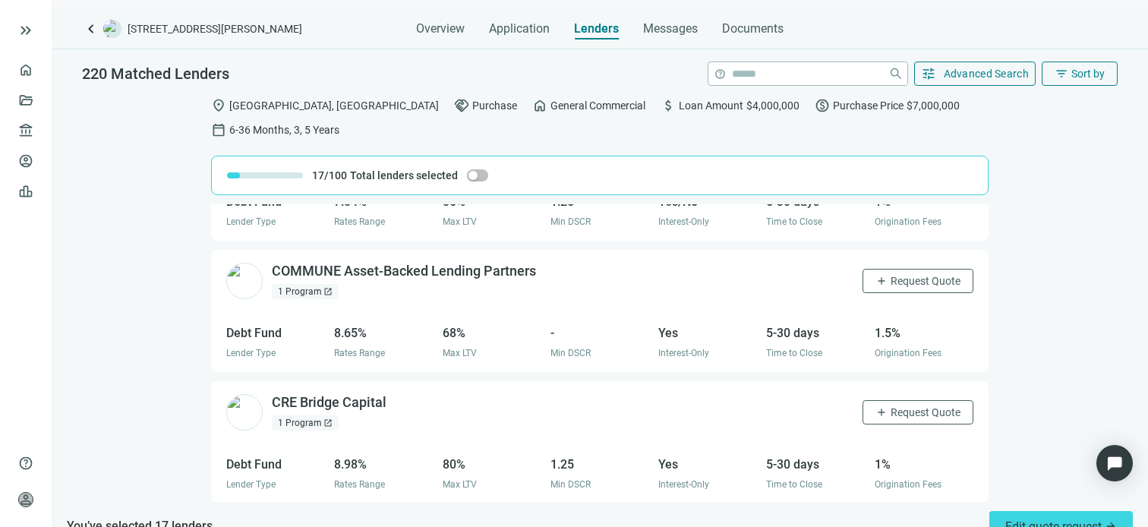
scroll to position [5246, 0]
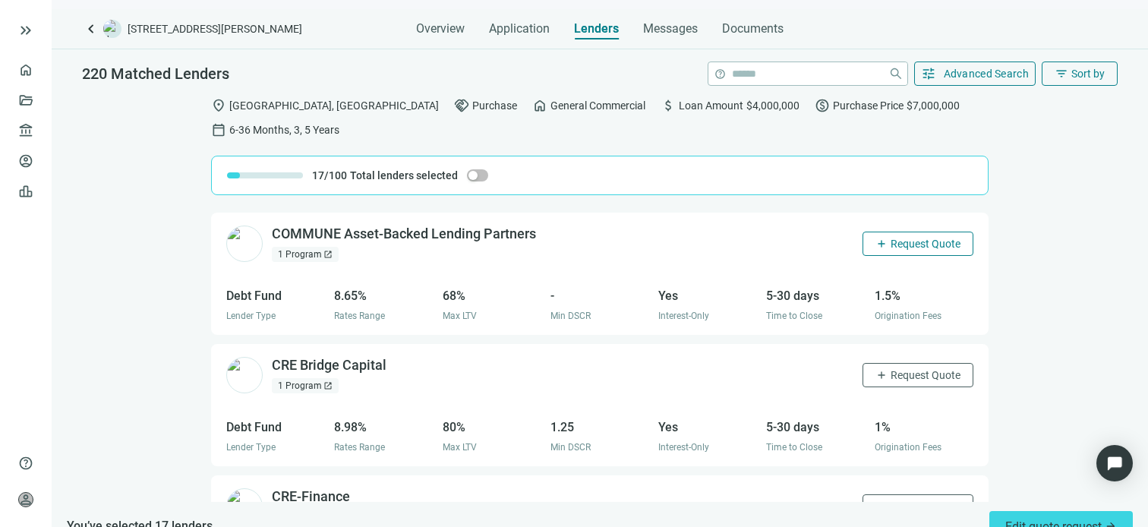
click at [901, 238] on span "Request Quote" at bounding box center [926, 244] width 70 height 12
click at [899, 369] on span "Request Quote" at bounding box center [926, 375] width 70 height 12
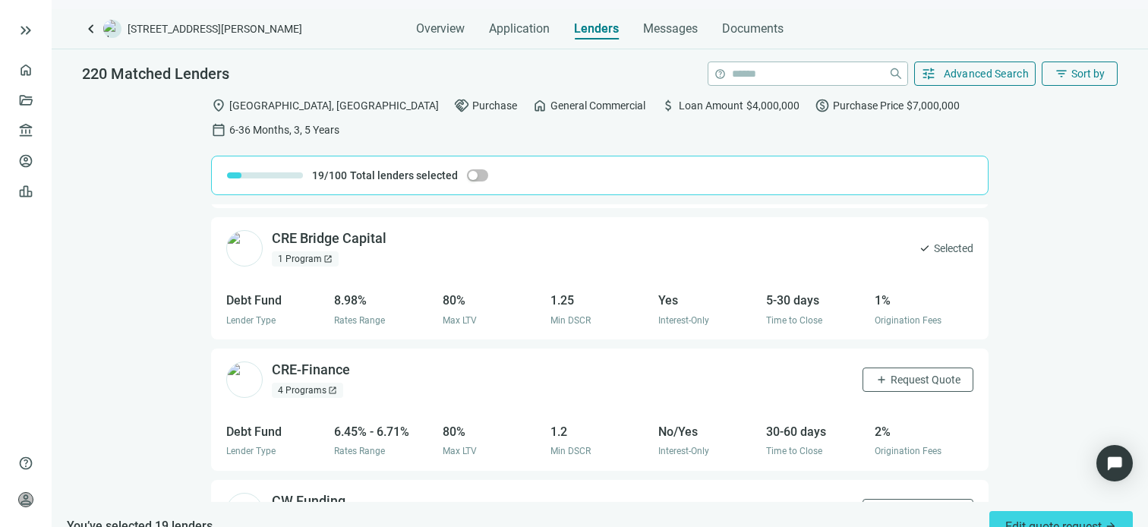
scroll to position [5398, 0]
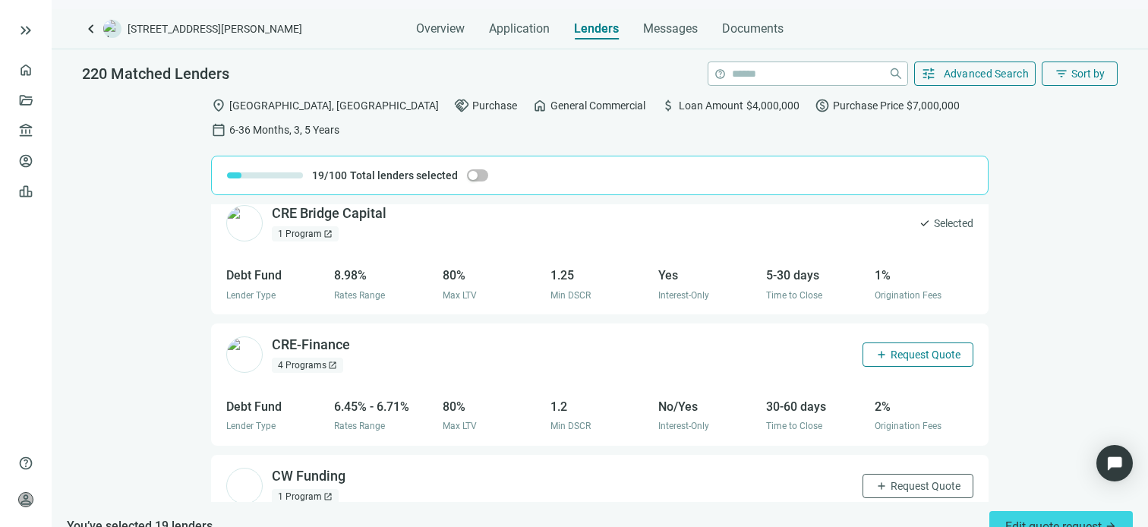
click at [902, 349] on span "Request Quote" at bounding box center [926, 355] width 70 height 12
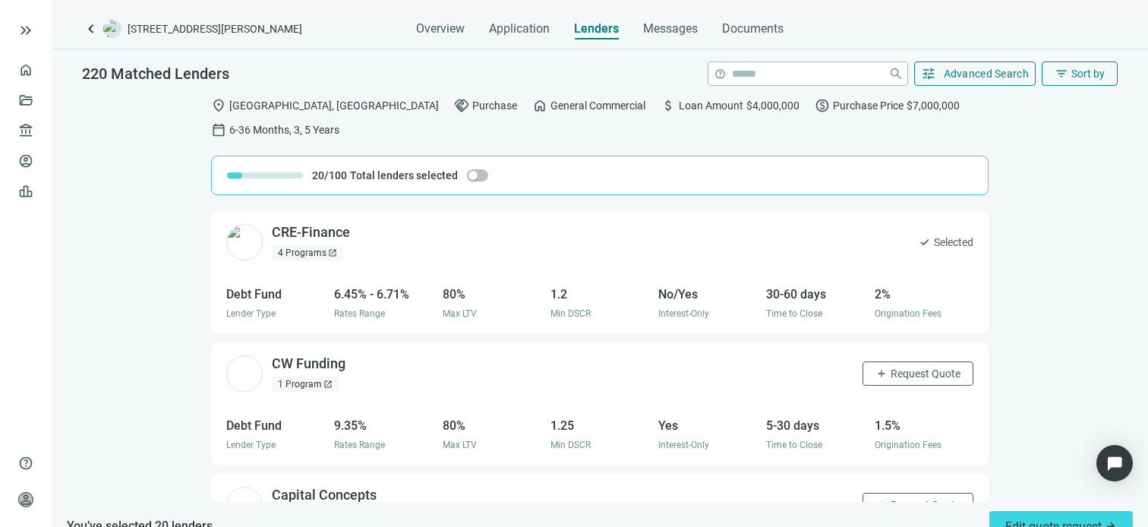
scroll to position [5550, 0]
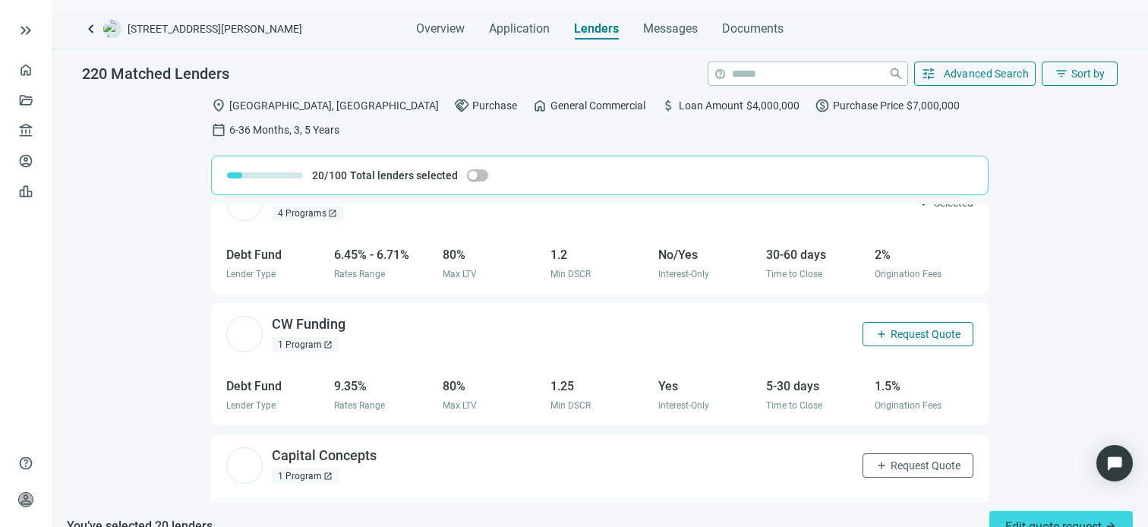
click at [896, 328] on span "Request Quote" at bounding box center [926, 334] width 70 height 12
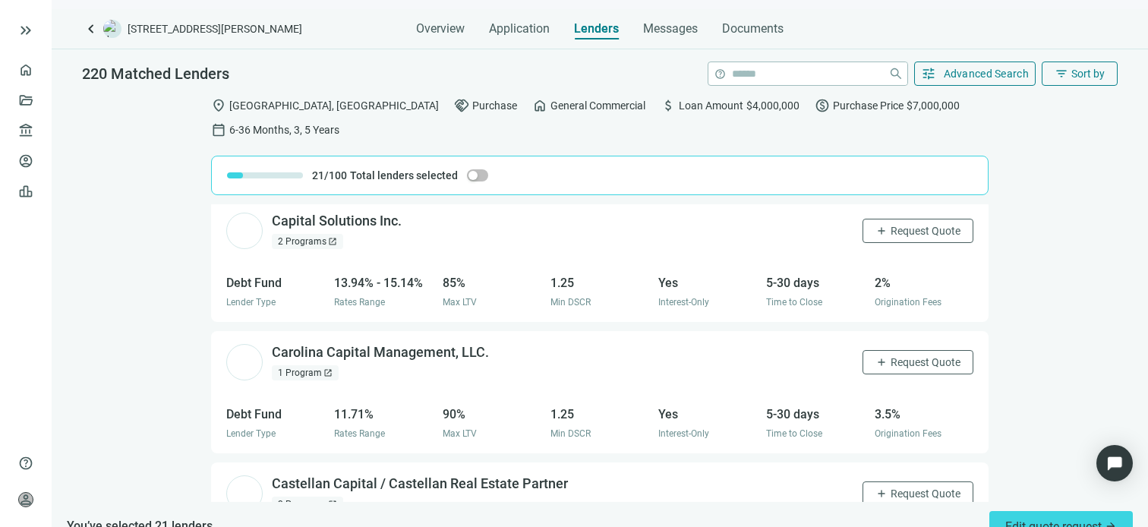
scroll to position [6082, 0]
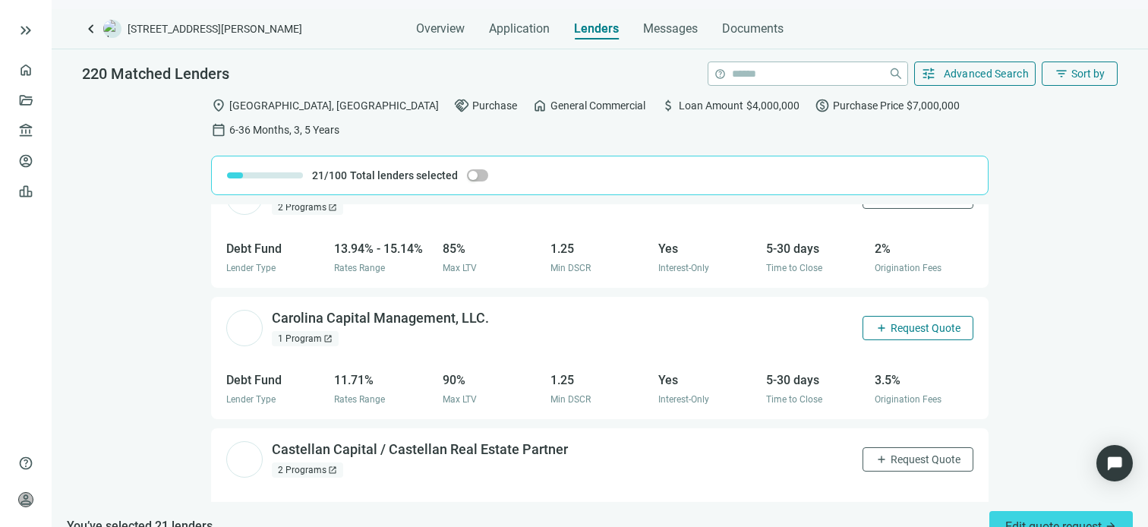
click at [912, 322] on span "Request Quote" at bounding box center [926, 328] width 70 height 12
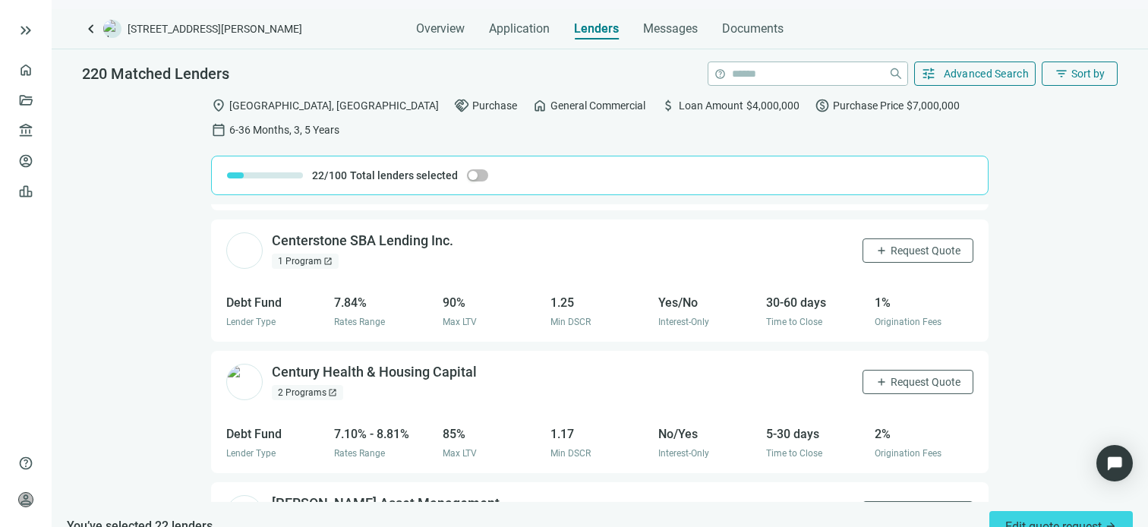
scroll to position [6483, 0]
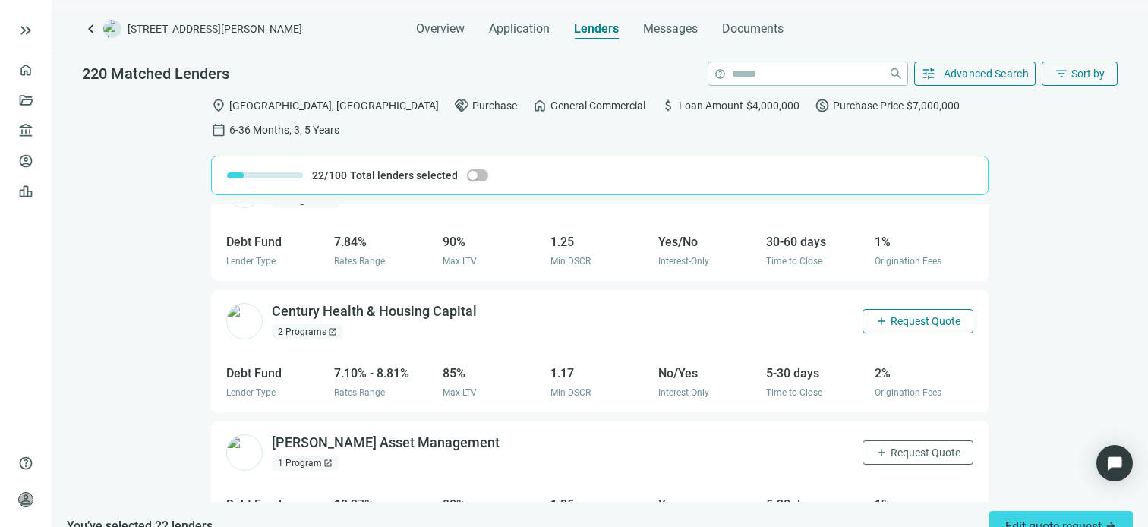
click at [917, 315] on span "Request Quote" at bounding box center [926, 321] width 70 height 12
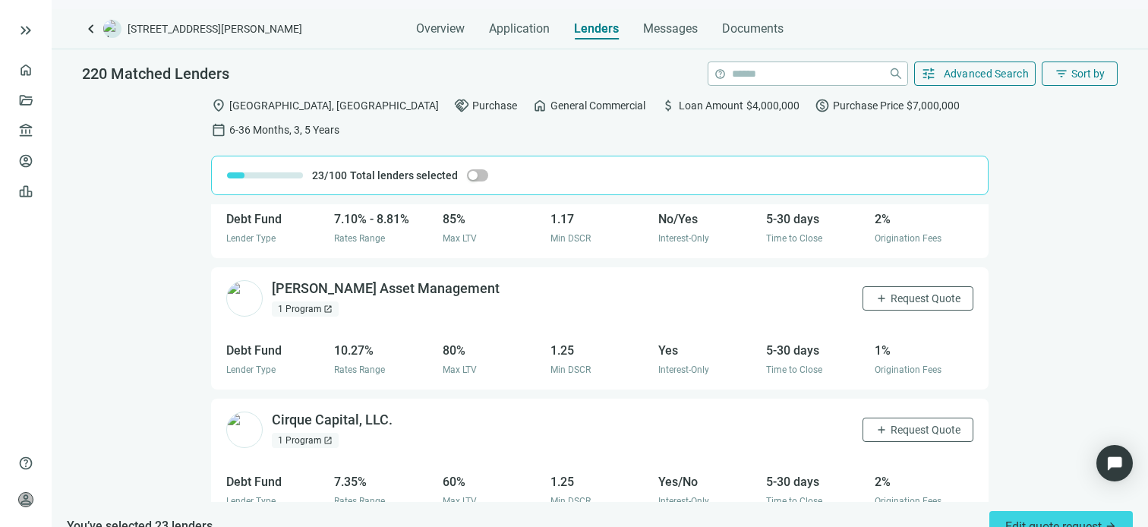
scroll to position [6634, 0]
click at [923, 426] on span "Request Quote" at bounding box center [926, 432] width 70 height 12
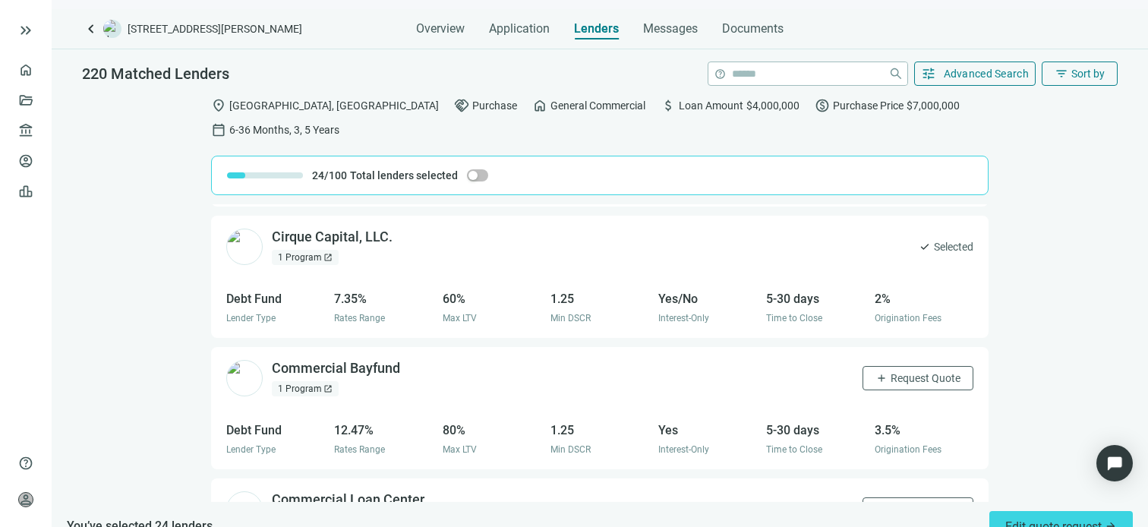
scroll to position [6862, 0]
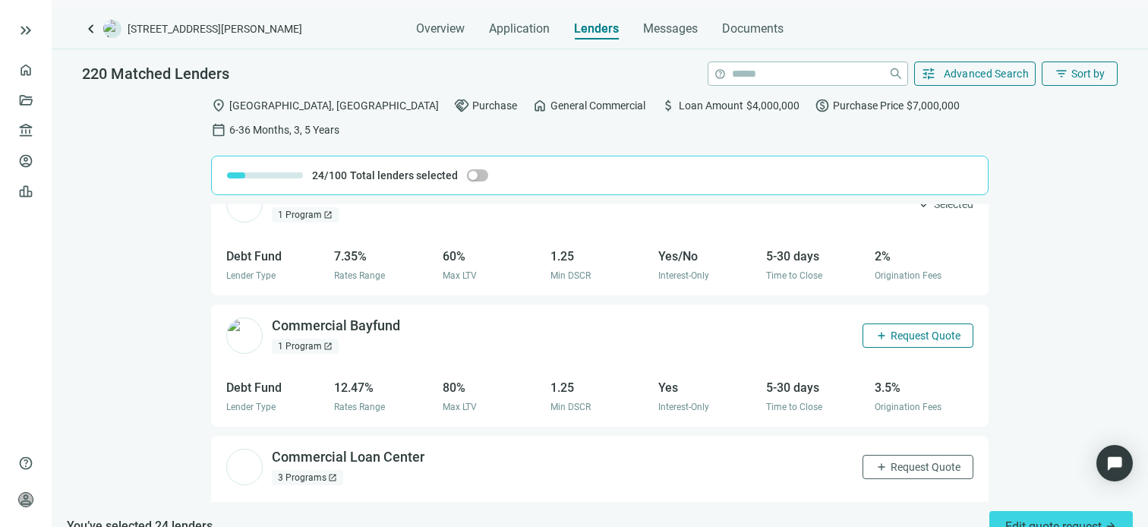
click at [899, 330] on span "Request Quote" at bounding box center [926, 336] width 70 height 12
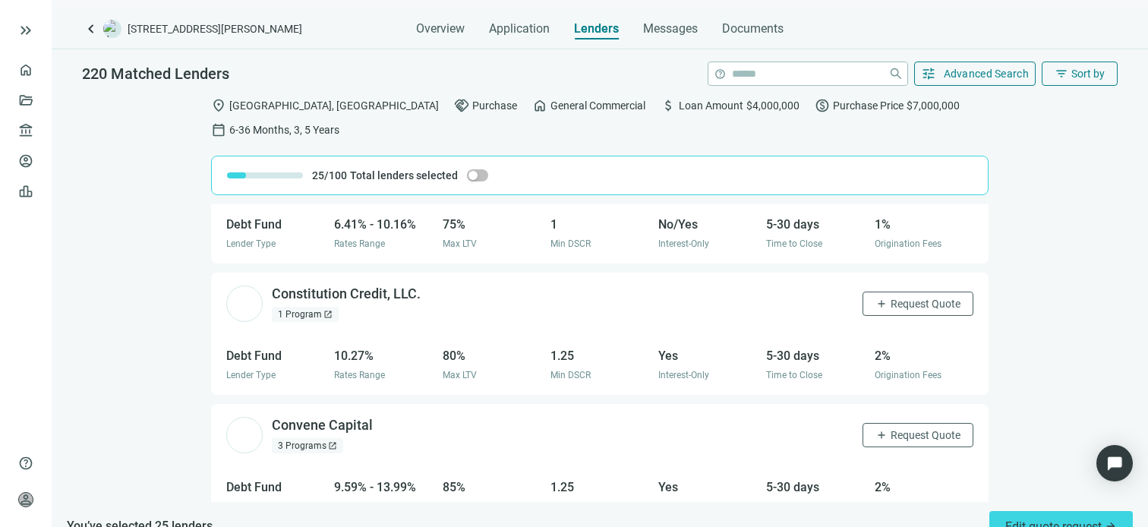
scroll to position [7166, 0]
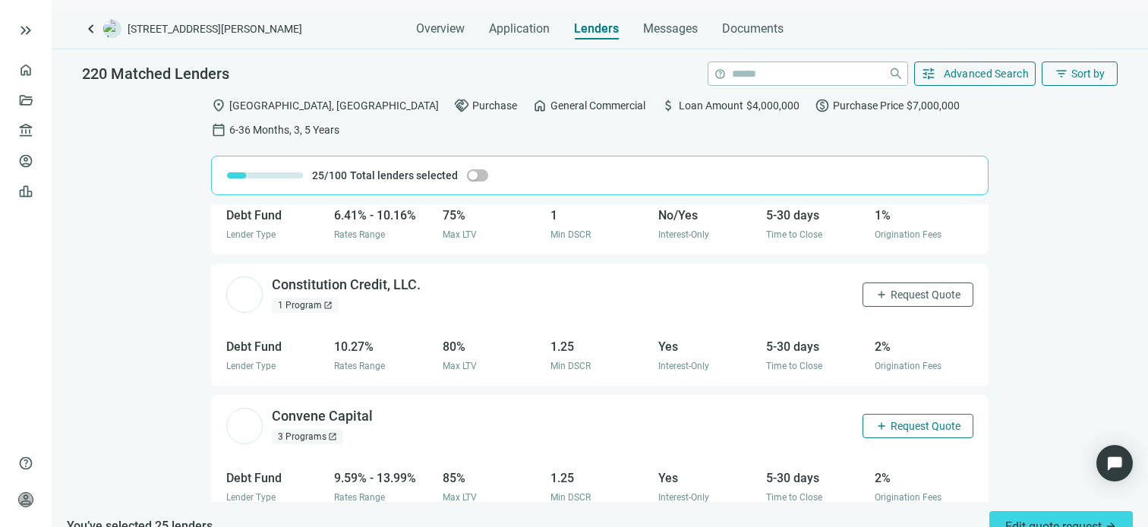
click at [898, 420] on span "Request Quote" at bounding box center [926, 426] width 70 height 12
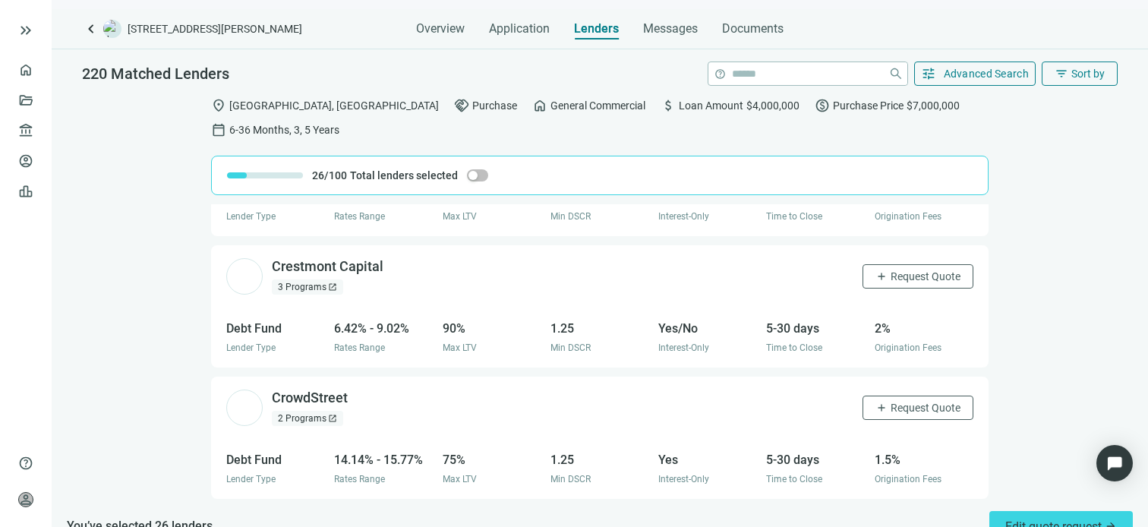
scroll to position [7719, 0]
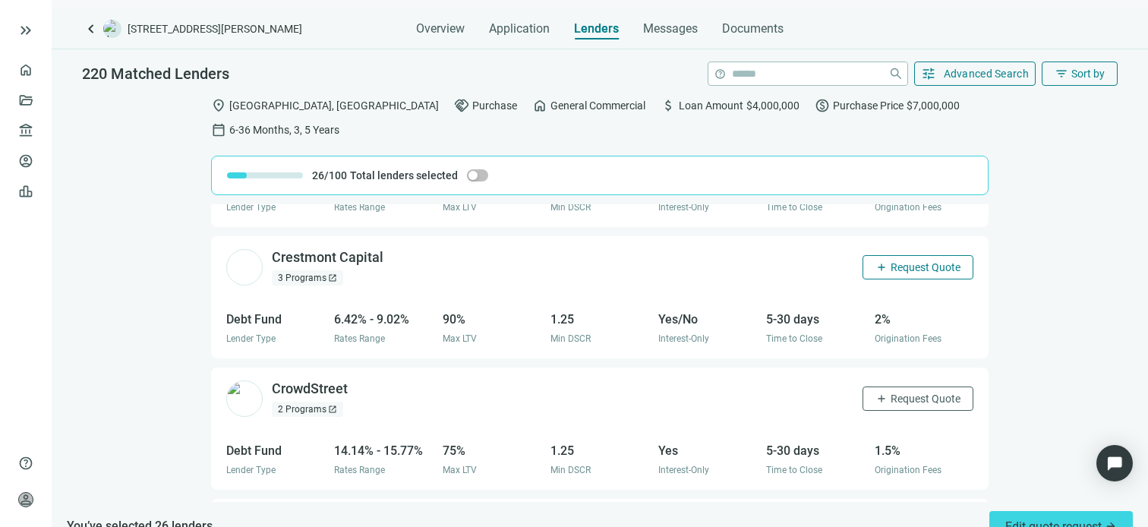
click at [911, 255] on button "add Request Quote" at bounding box center [918, 267] width 111 height 24
click at [1005, 322] on div "360 Capital Funding, LLC. open_in_new 1 Program open_in_new check Selected Debt…" at bounding box center [600, 353] width 1097 height 298
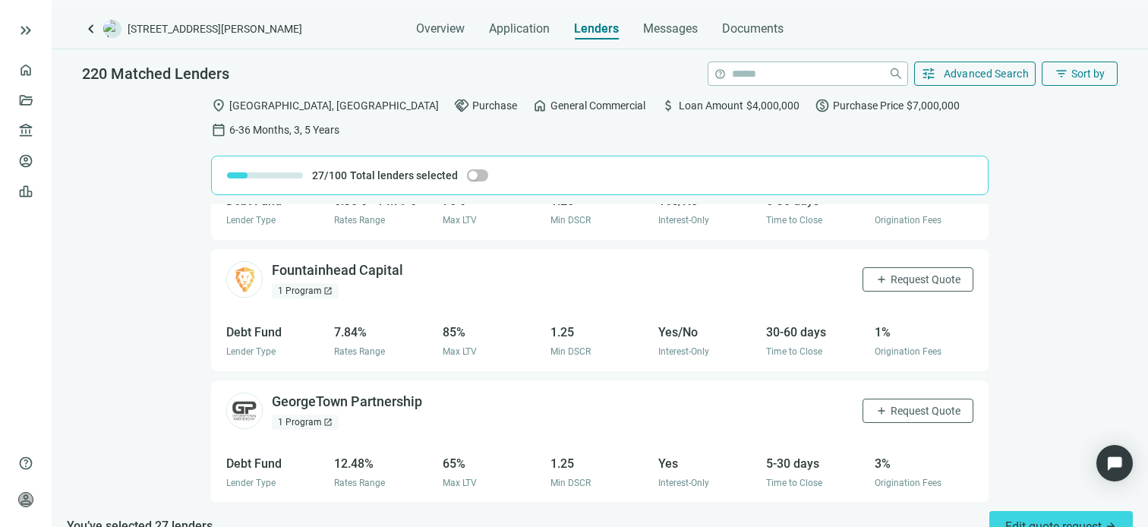
scroll to position [11027, 0]
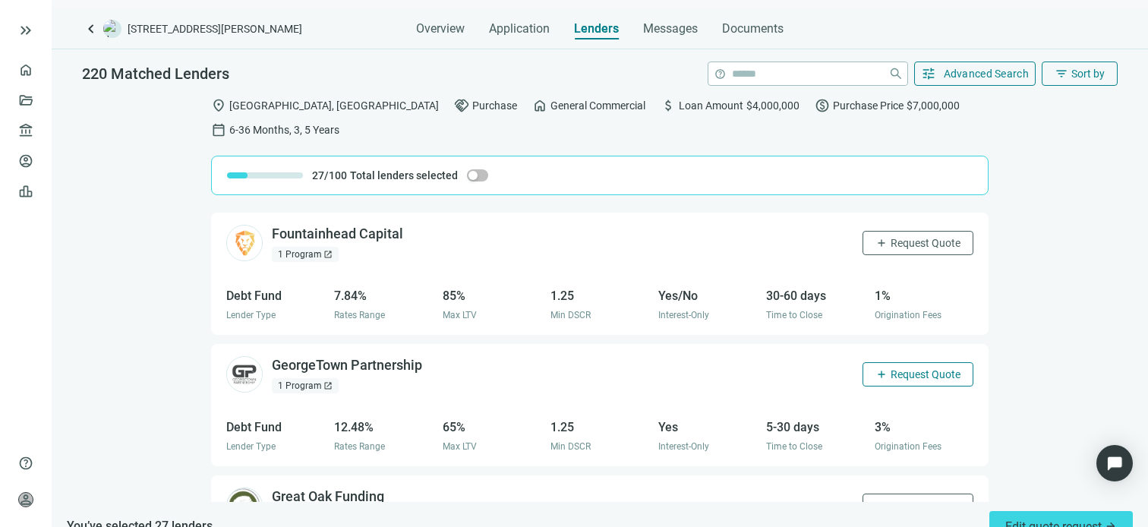
click at [901, 368] on span "Request Quote" at bounding box center [926, 374] width 70 height 12
click at [917, 237] on span "Request Quote" at bounding box center [926, 243] width 70 height 12
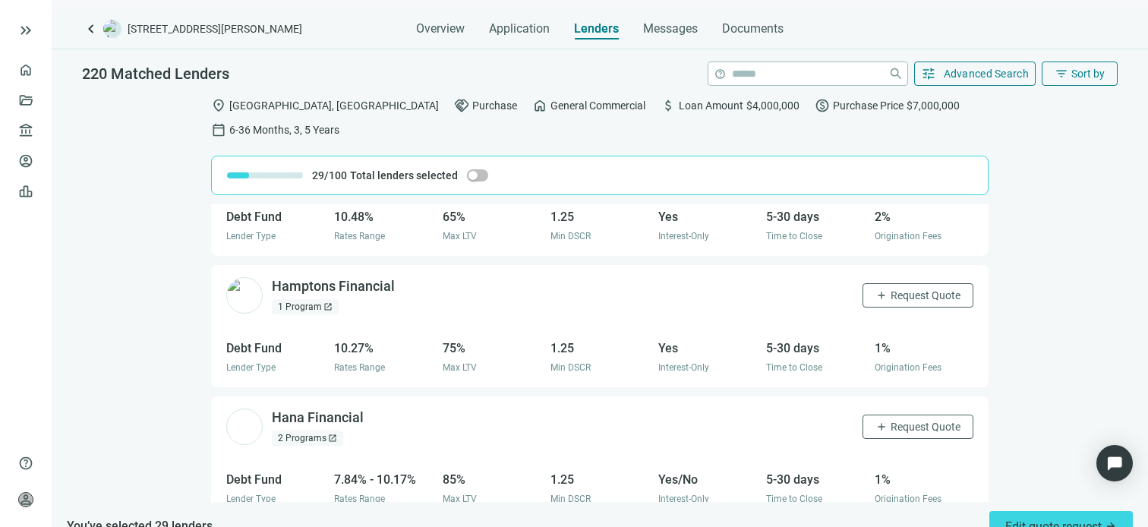
scroll to position [11635, 0]
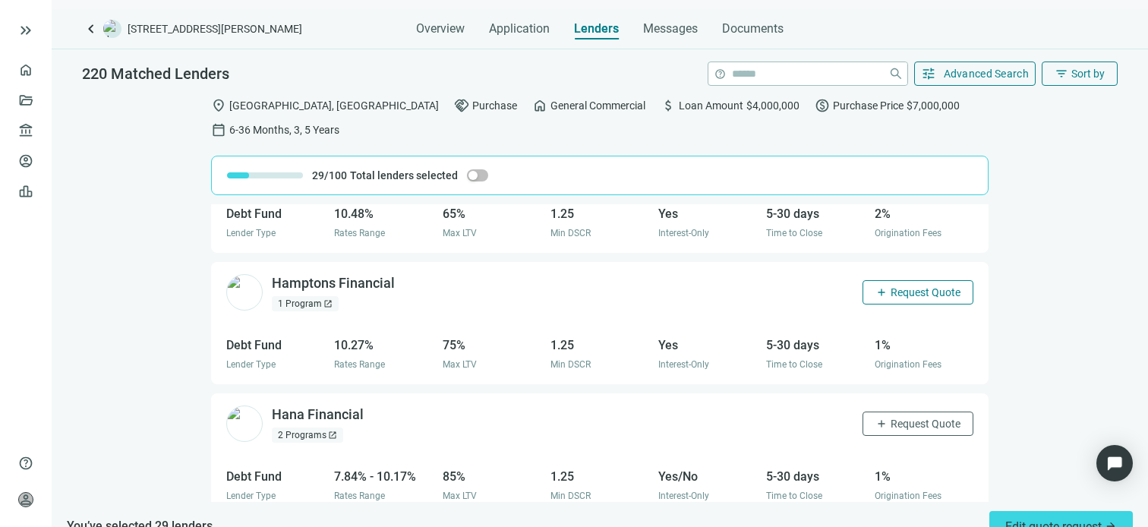
click at [923, 286] on span "Request Quote" at bounding box center [926, 292] width 70 height 12
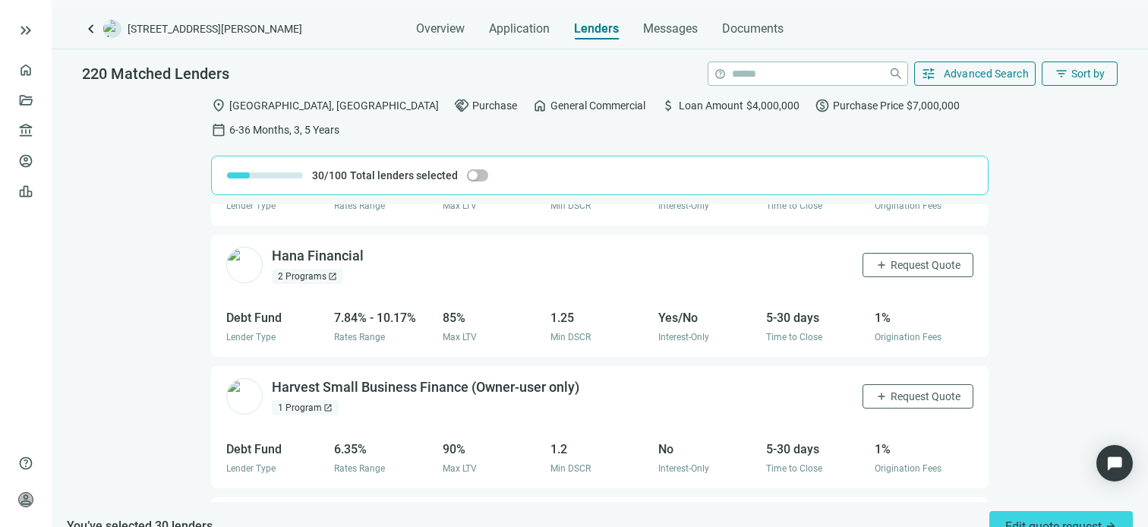
scroll to position [11786, 0]
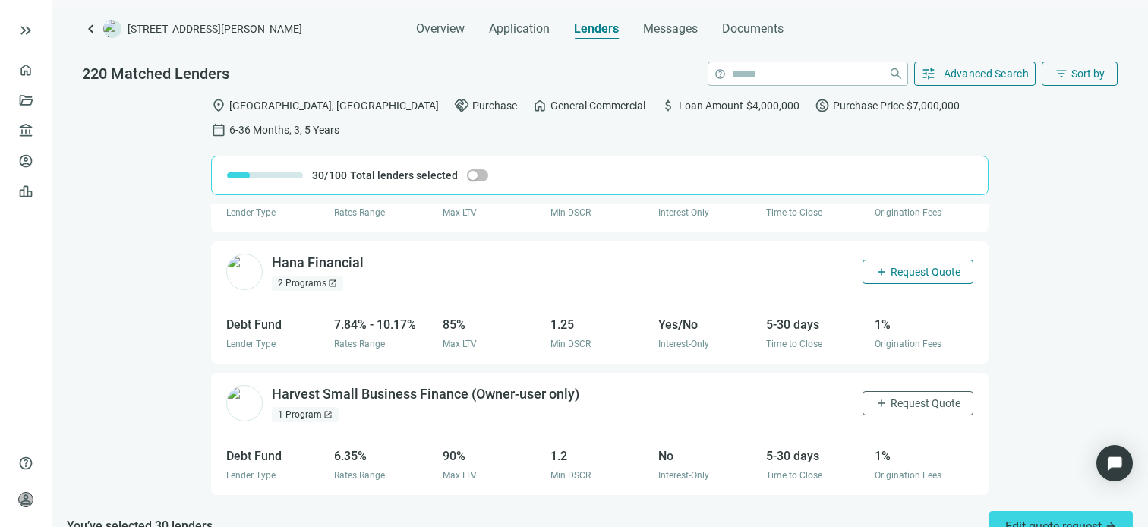
click at [891, 266] on span "Request Quote" at bounding box center [926, 272] width 70 height 12
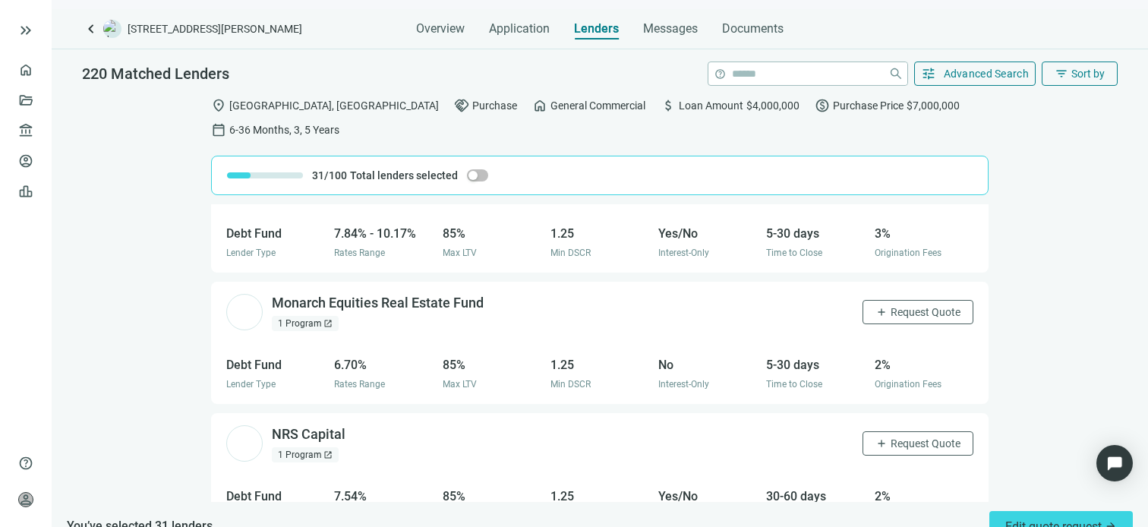
scroll to position [16883, 0]
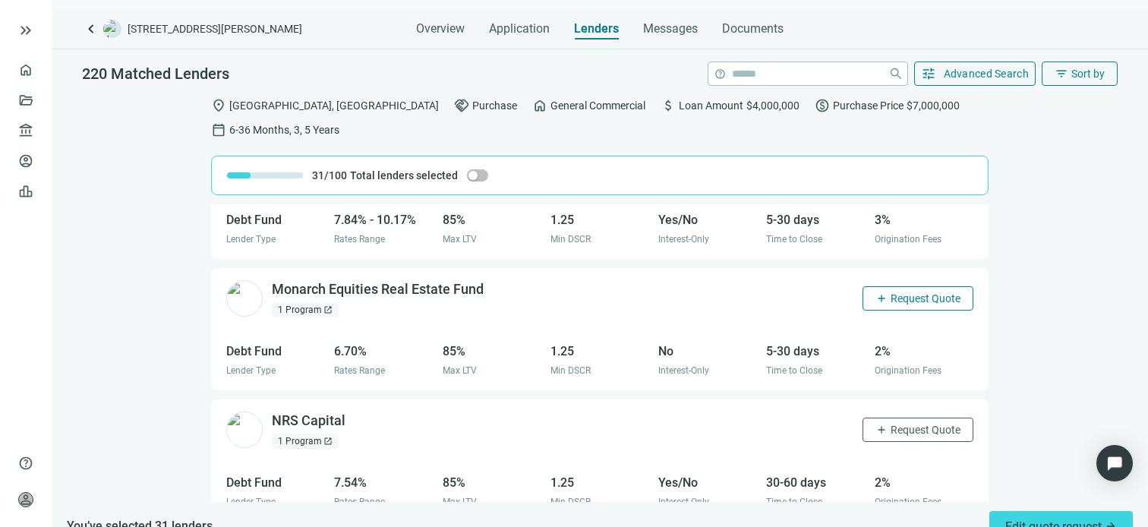
click at [911, 292] on span "Request Quote" at bounding box center [926, 298] width 70 height 12
click at [902, 424] on span "Request Quote" at bounding box center [926, 430] width 70 height 12
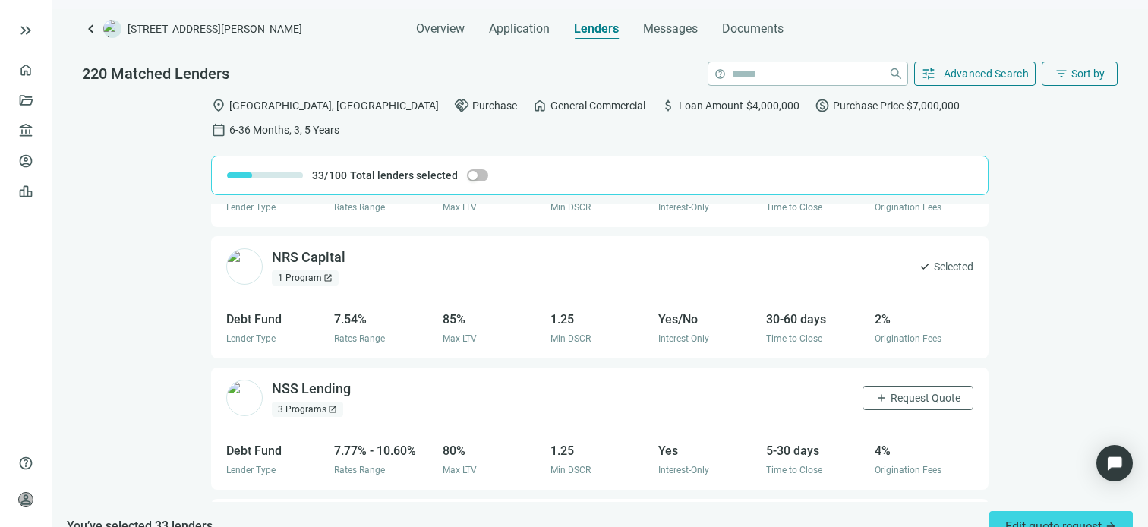
scroll to position [17035, 0]
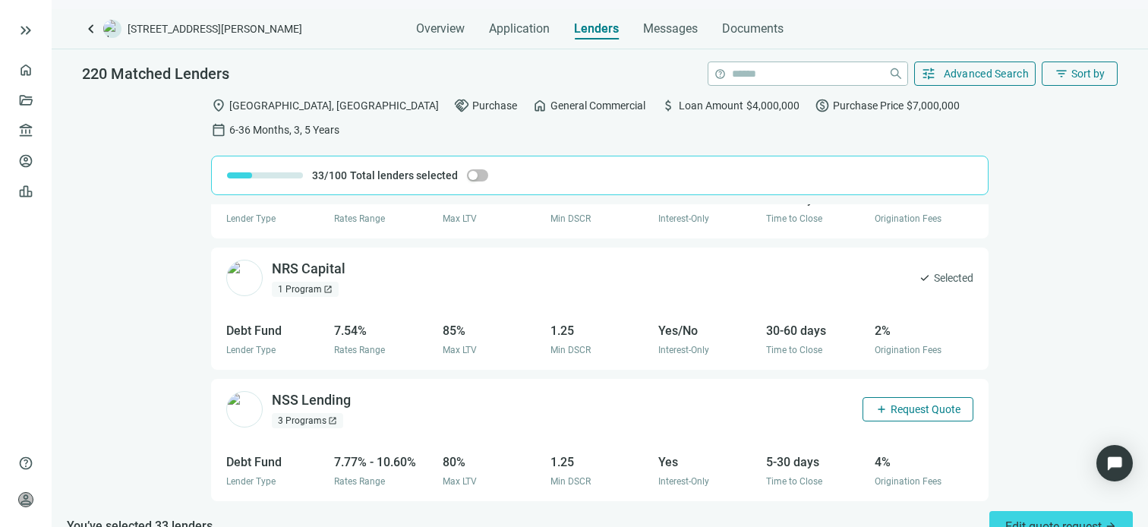
click at [895, 403] on span "Request Quote" at bounding box center [926, 409] width 70 height 12
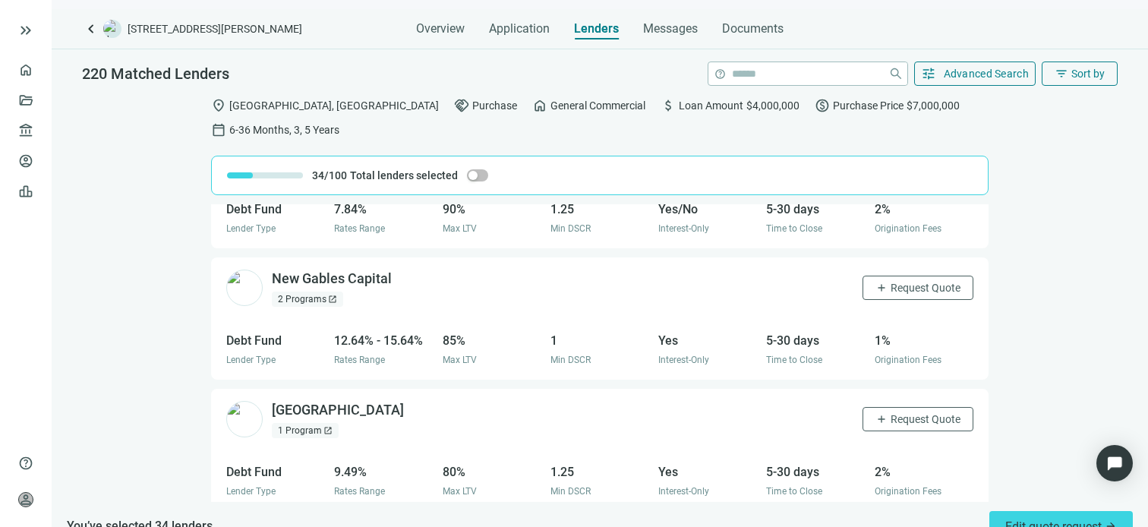
scroll to position [17567, 0]
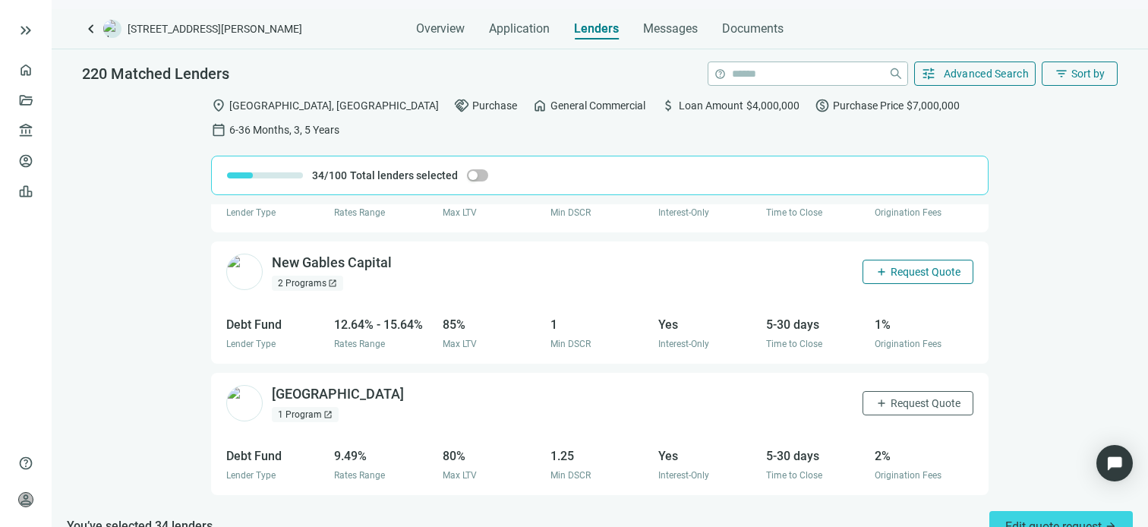
click at [906, 260] on button "add Request Quote" at bounding box center [918, 272] width 111 height 24
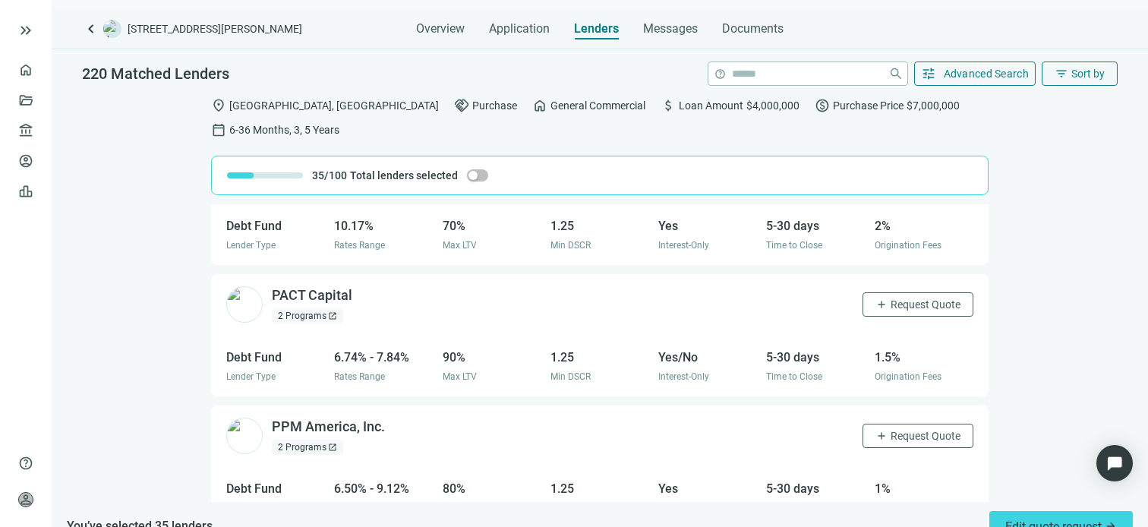
scroll to position [18520, 0]
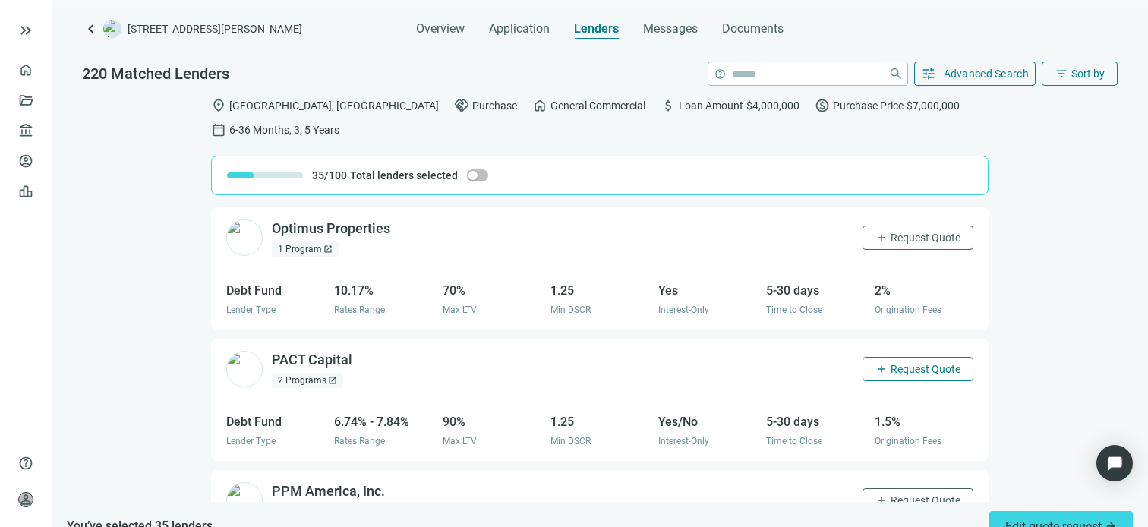
click at [894, 363] on span "Request Quote" at bounding box center [926, 369] width 70 height 12
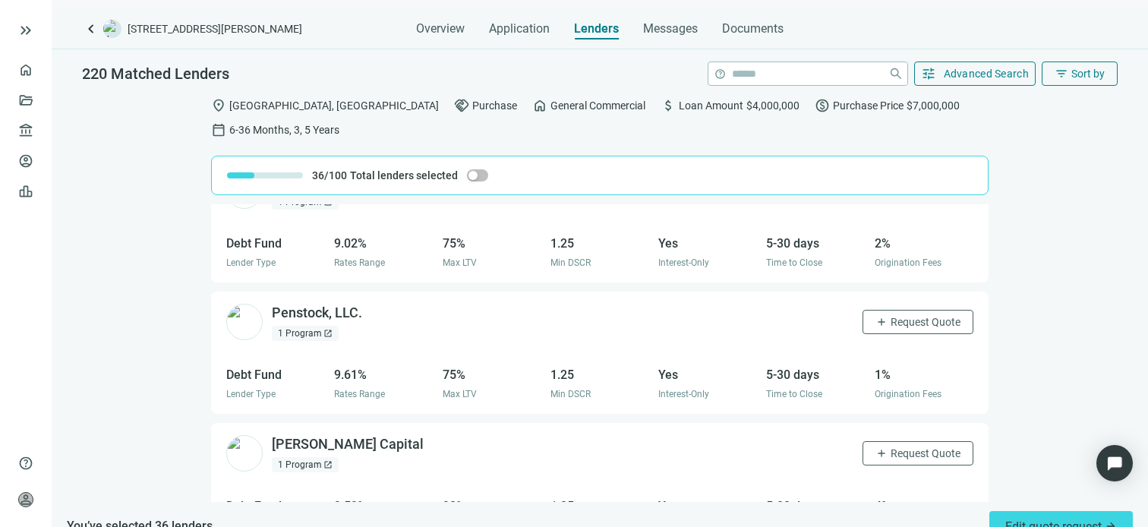
scroll to position [19584, 0]
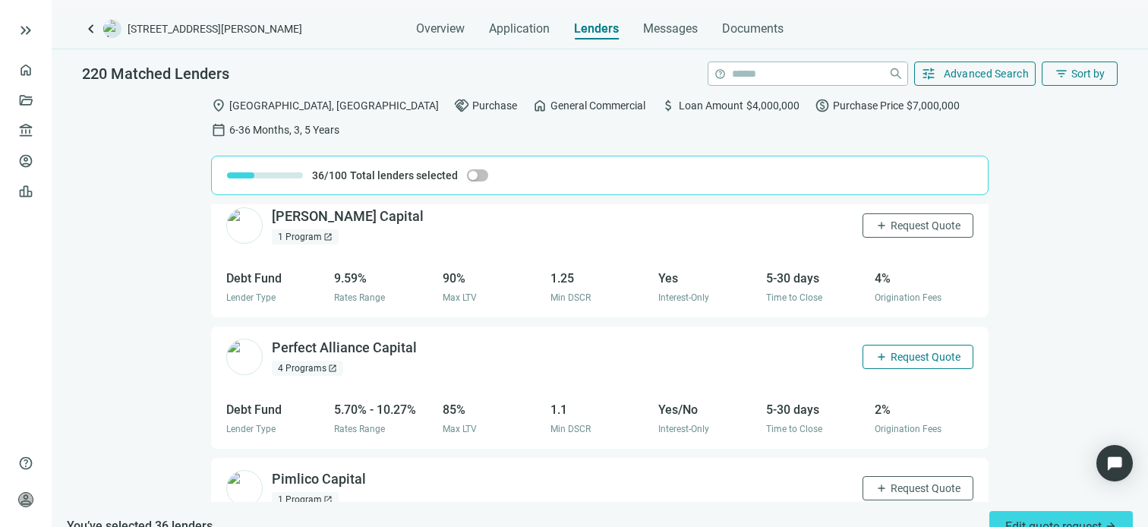
drag, startPoint x: 887, startPoint y: 316, endPoint x: 863, endPoint y: 316, distance: 24.3
click at [891, 351] on span "Request Quote" at bounding box center [926, 357] width 70 height 12
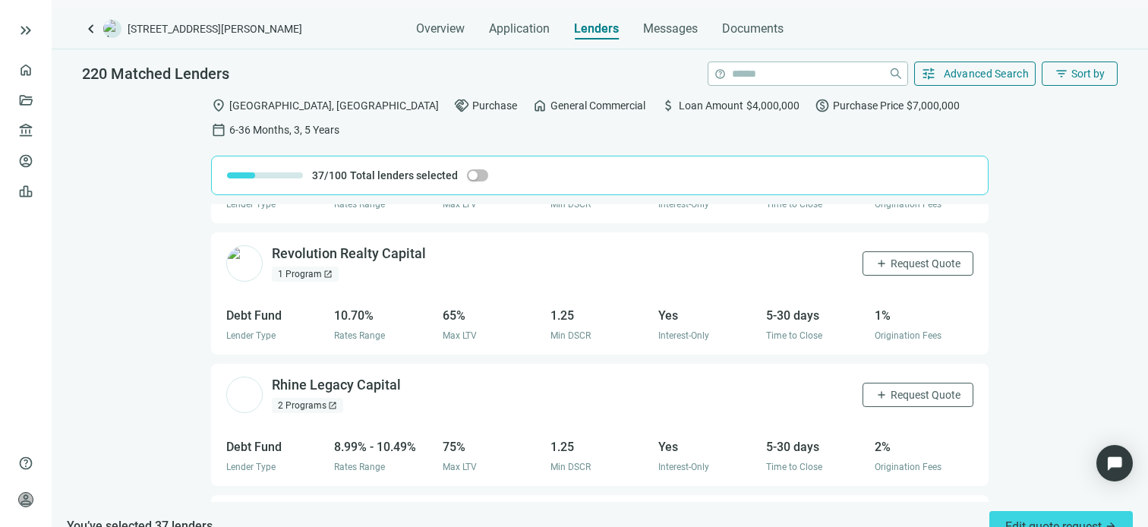
scroll to position [21677, 0]
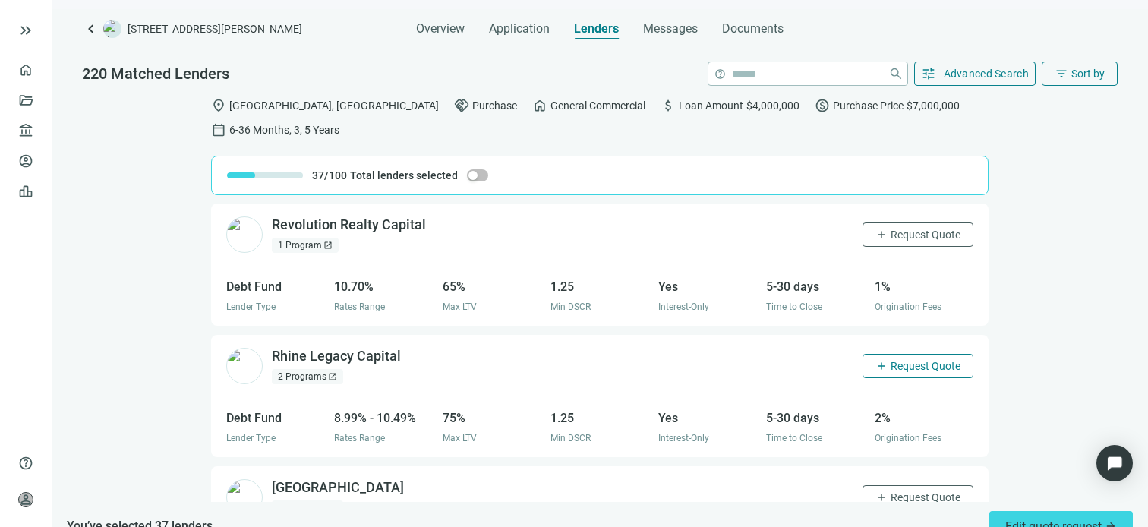
click at [891, 360] on span "Request Quote" at bounding box center [926, 366] width 70 height 12
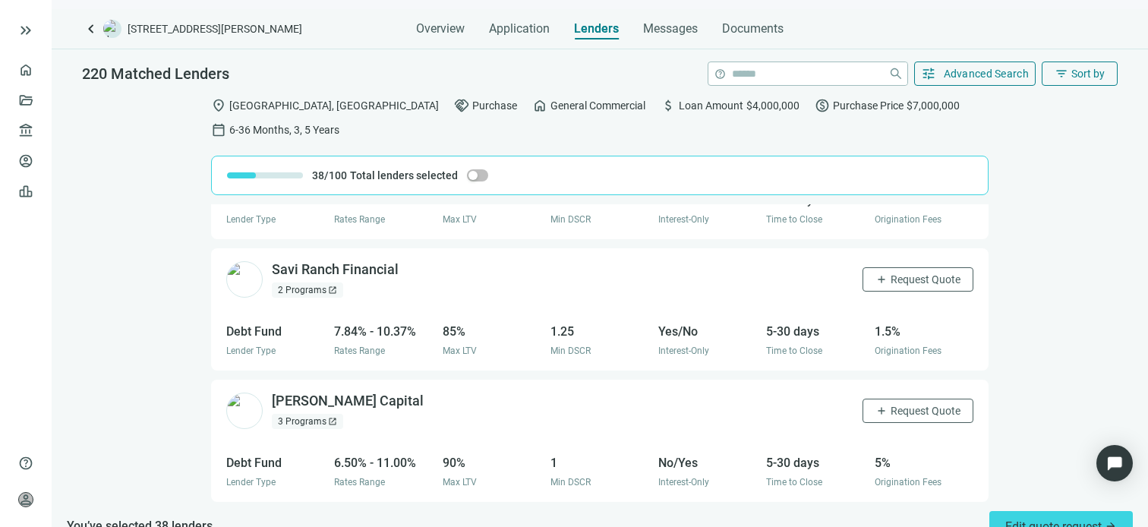
scroll to position [22684, 0]
click at [908, 272] on span "Request Quote" at bounding box center [926, 278] width 70 height 12
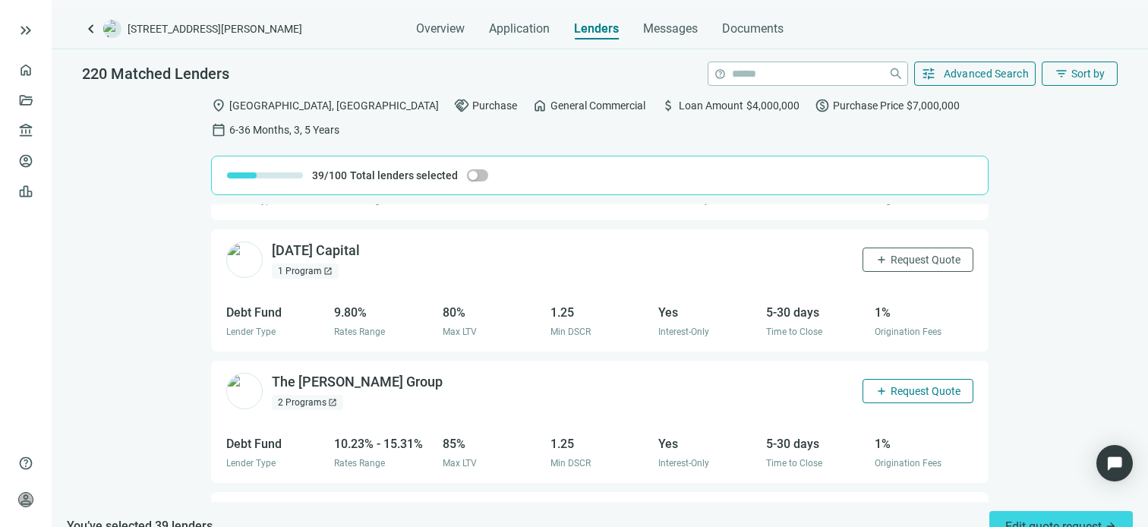
click at [902, 385] on span "Request Quote" at bounding box center [926, 391] width 70 height 12
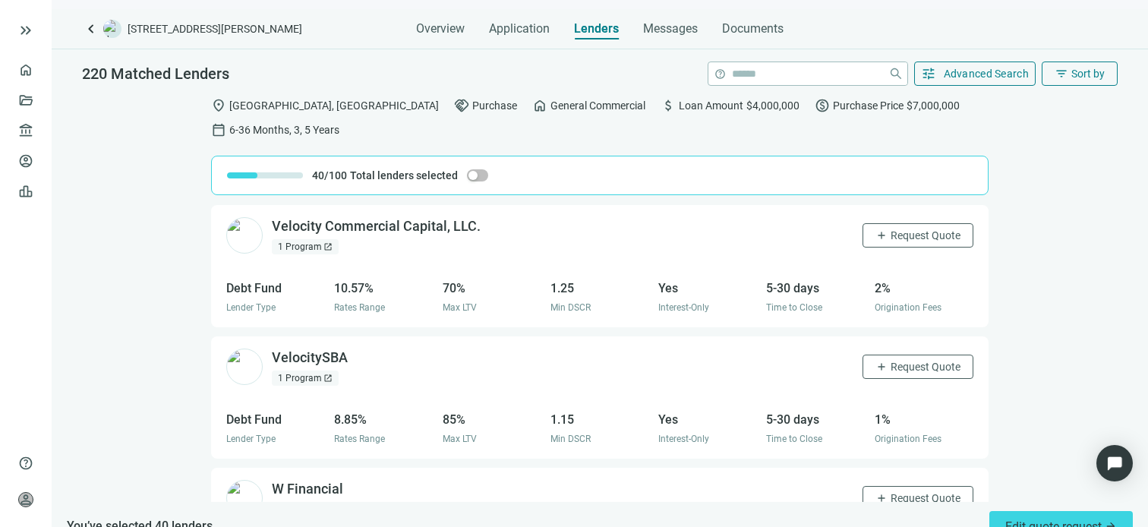
scroll to position [26752, 0]
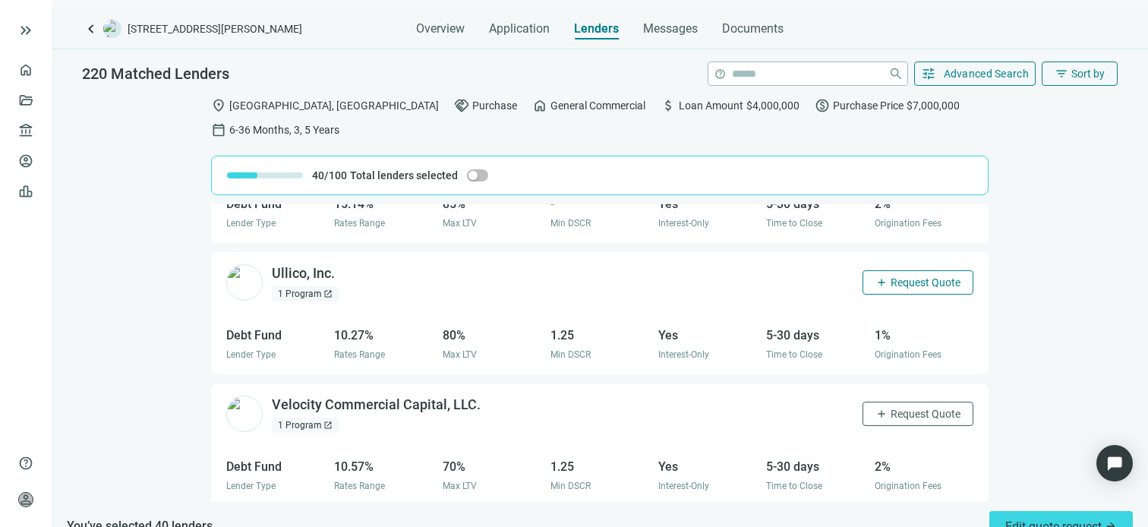
click at [892, 276] on span "Request Quote" at bounding box center [926, 282] width 70 height 12
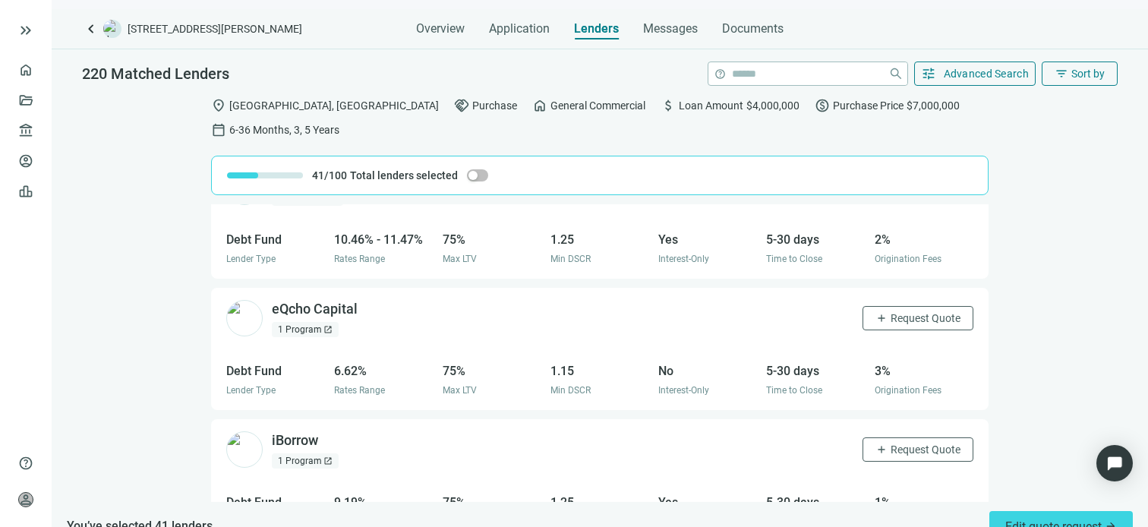
scroll to position [28562, 0]
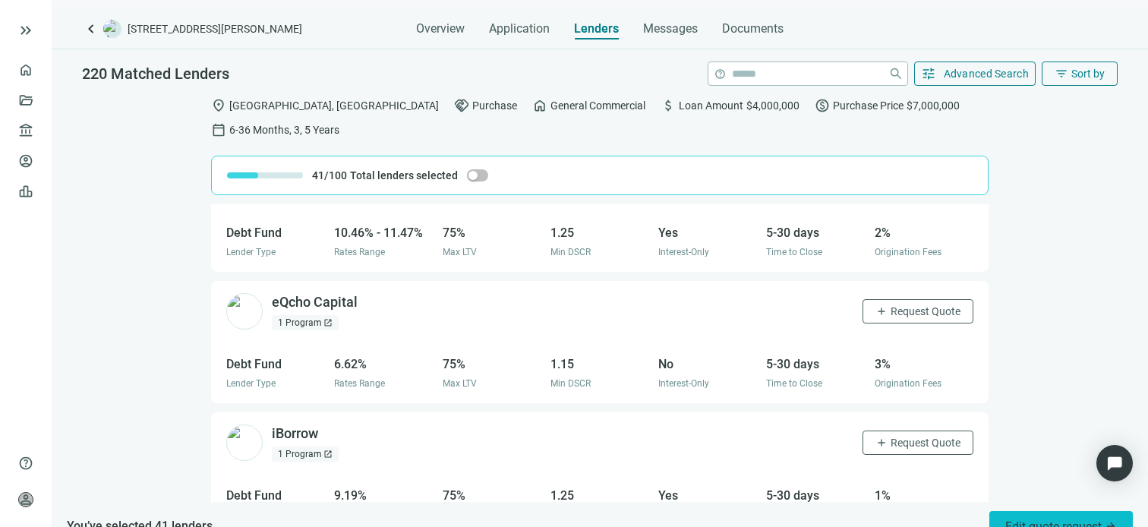
click at [1031, 519] on span "Edit quote request arrow_forward" at bounding box center [1061, 526] width 112 height 14
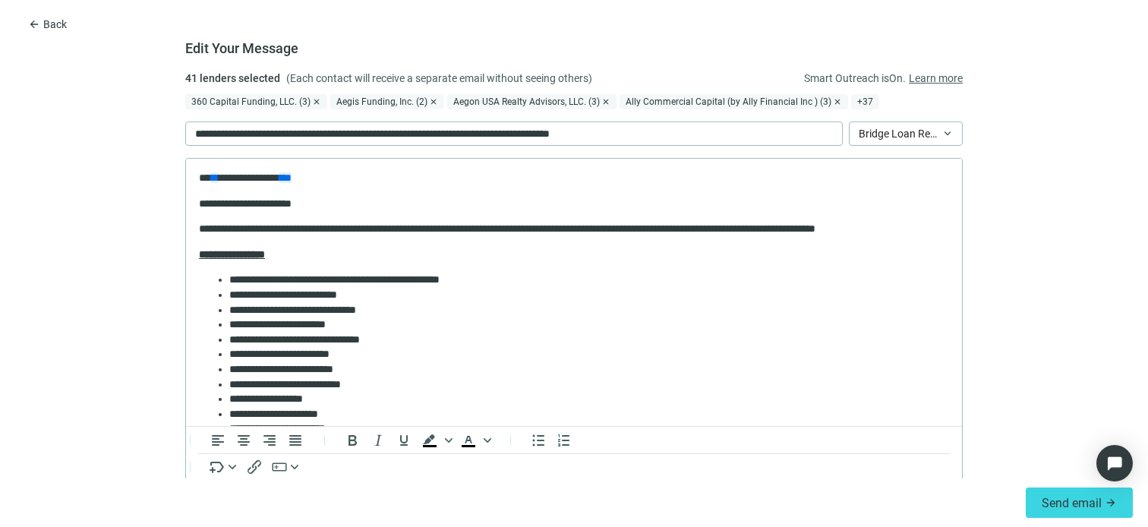
scroll to position [0, 0]
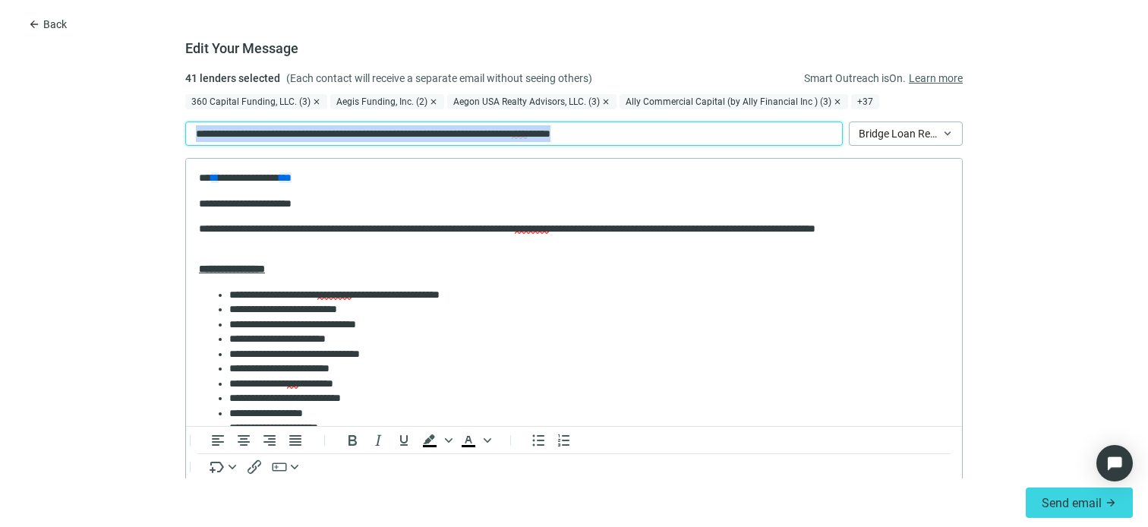
drag, startPoint x: 681, startPoint y: 134, endPoint x: 103, endPoint y: 134, distance: 577.9
click at [104, 134] on form "Edit Your Message 41 lenders selected (Each contact will receive a separate ema…" at bounding box center [574, 274] width 1148 height 409
paste div
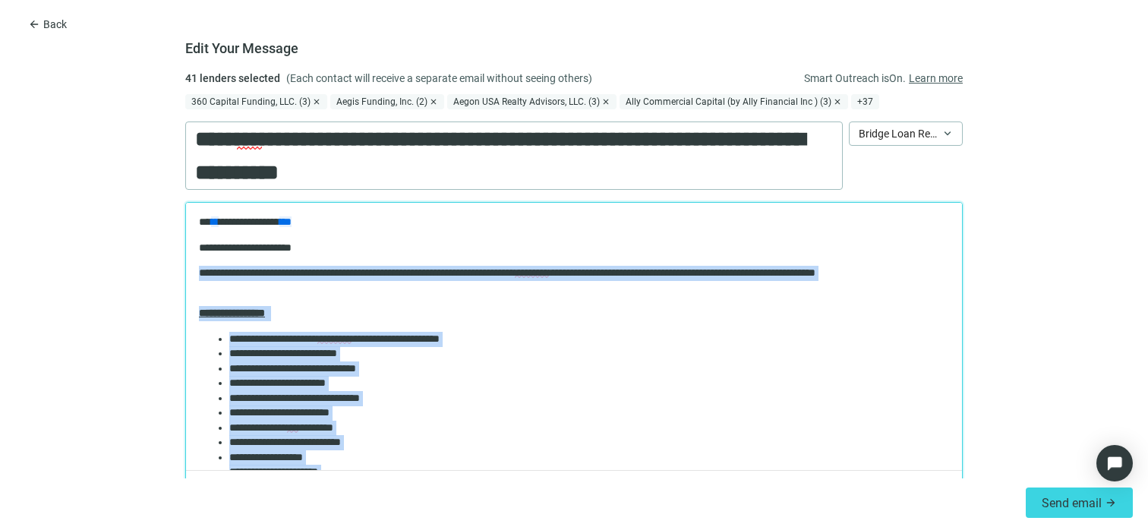
drag, startPoint x: 505, startPoint y: 415, endPoint x: 86, endPoint y: 276, distance: 441.4
click at [186, 276] on html "**********" at bounding box center [574, 488] width 776 height 570
paste body "Rich Text Area. Press ALT-0 for help."
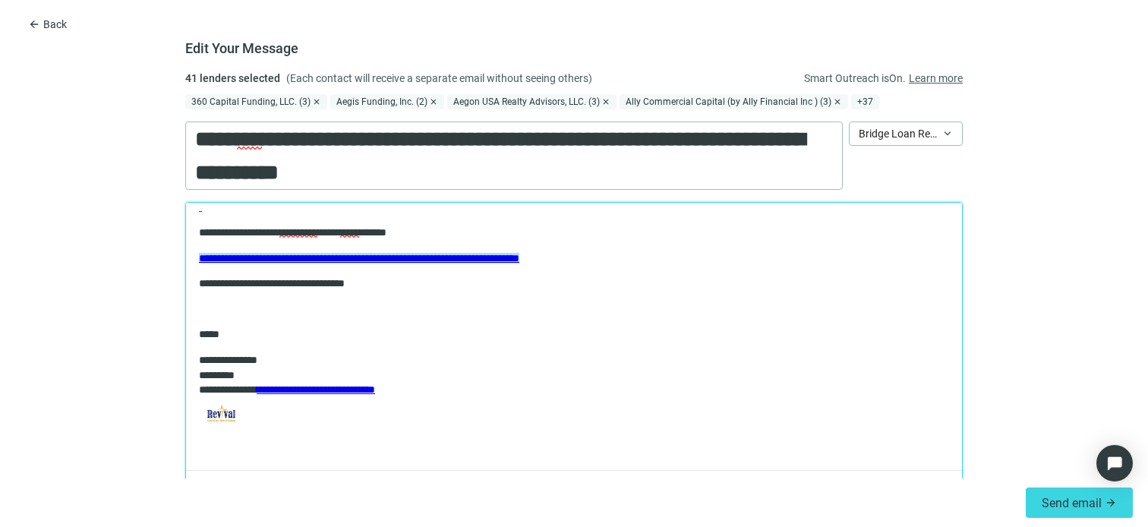
scroll to position [90, 0]
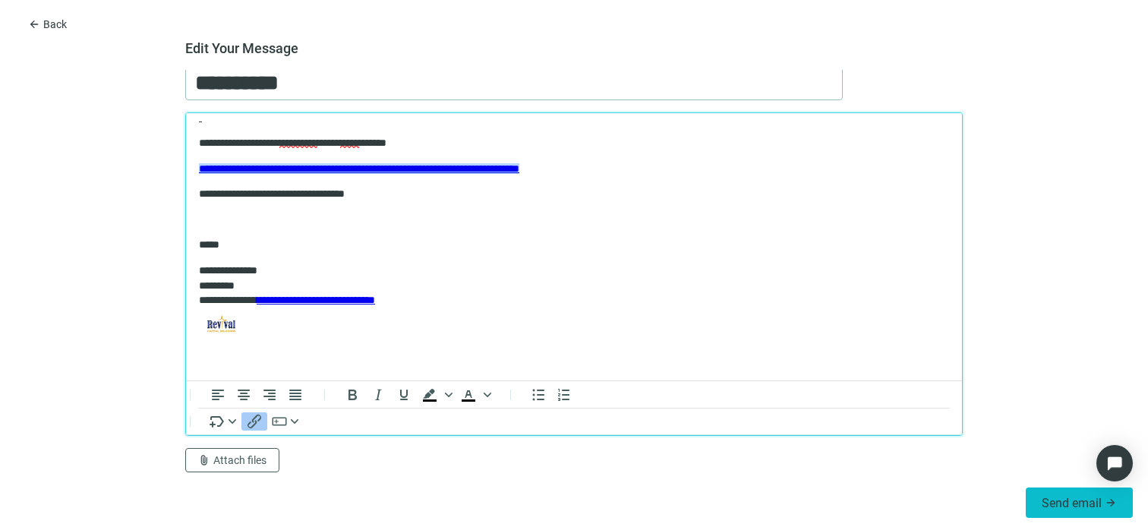
click at [1070, 509] on span "Send email" at bounding box center [1072, 503] width 60 height 14
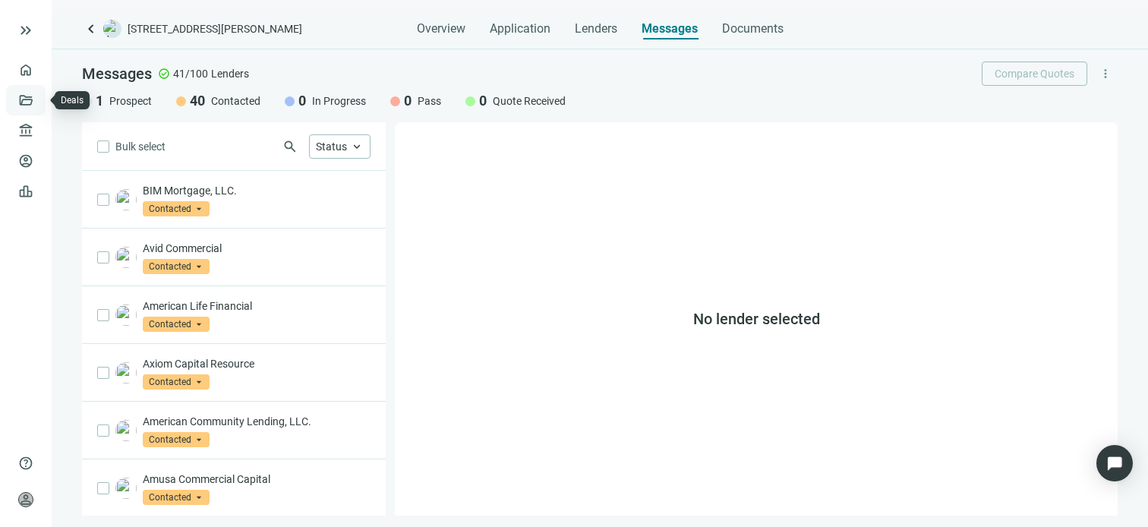
click at [38, 96] on link "Deals" at bounding box center [51, 100] width 27 height 12
